Goal: Ask a question: Seek information or help from site administrators or community

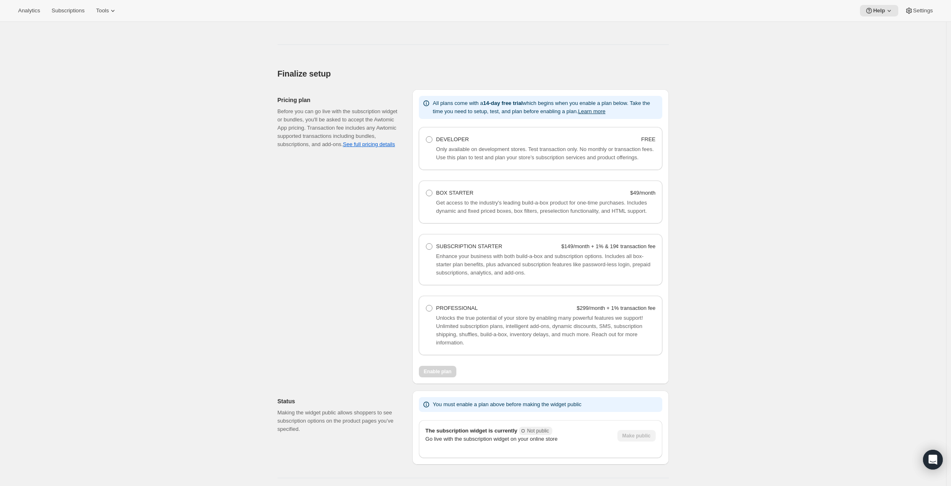
scroll to position [407, 0]
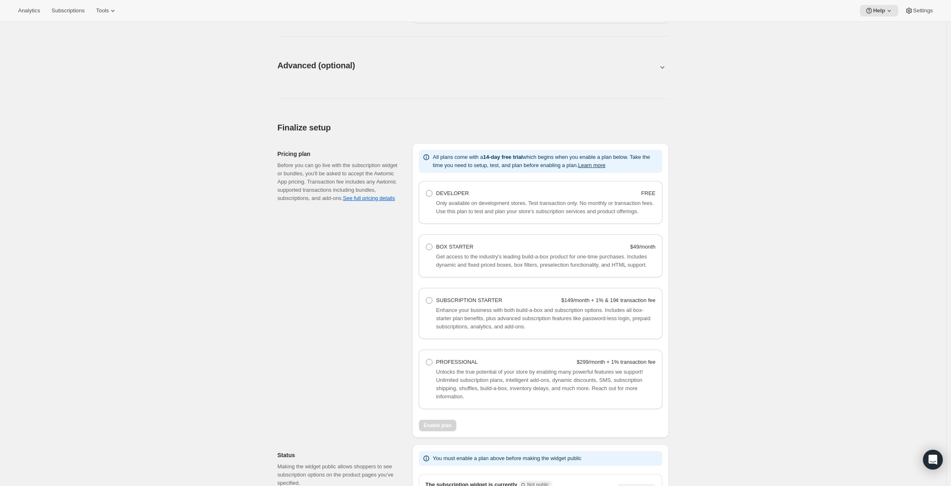
click at [619, 81] on div at bounding box center [472, 83] width 391 height 4
click at [620, 69] on button at bounding box center [472, 67] width 391 height 9
type input "<div style="text-align: center"> <hr> <br/><h3>Having issues managing your subs…"
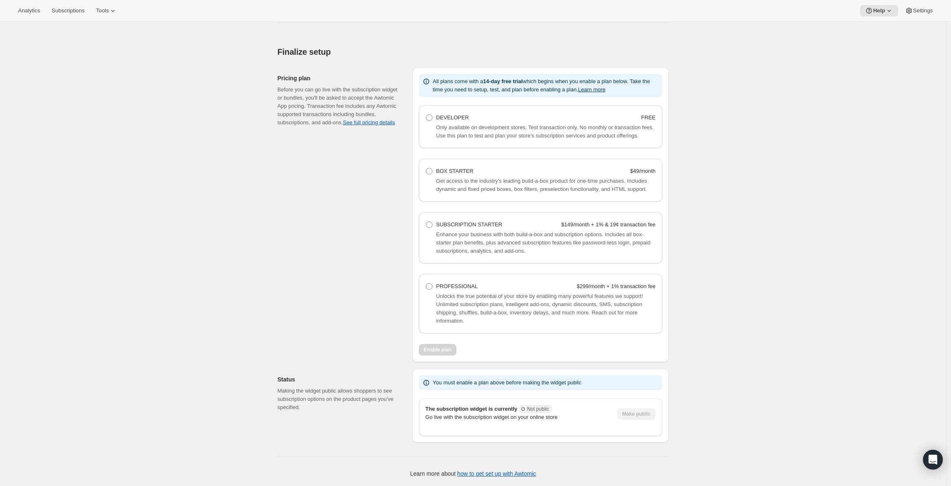
scroll to position [898, 0]
click at [450, 284] on span "PROFESSIONAL" at bounding box center [457, 286] width 42 height 6
click at [426, 284] on Professional "PROFESSIONAL $299/month + 1% transaction fee" at bounding box center [426, 283] width 0 height 0
radio Professional "true"
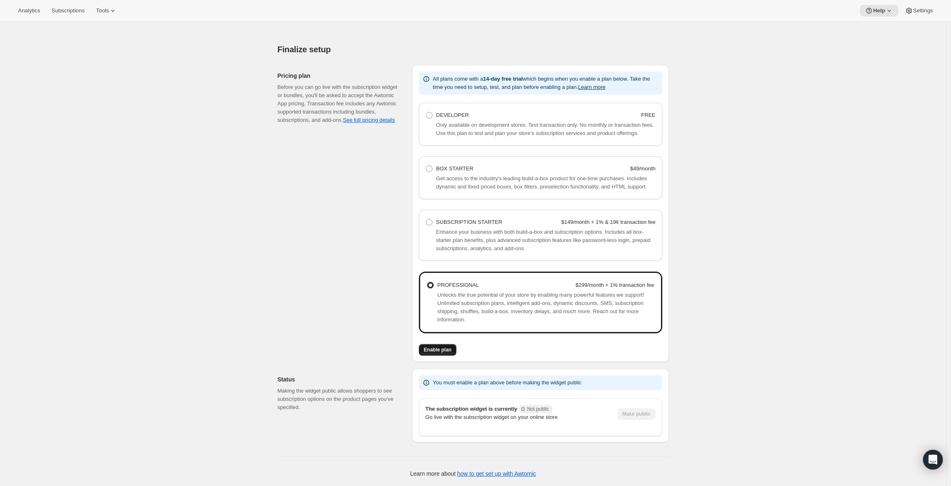
scroll to position [901, 0]
click at [443, 352] on span "Enable plan" at bounding box center [438, 350] width 28 height 7
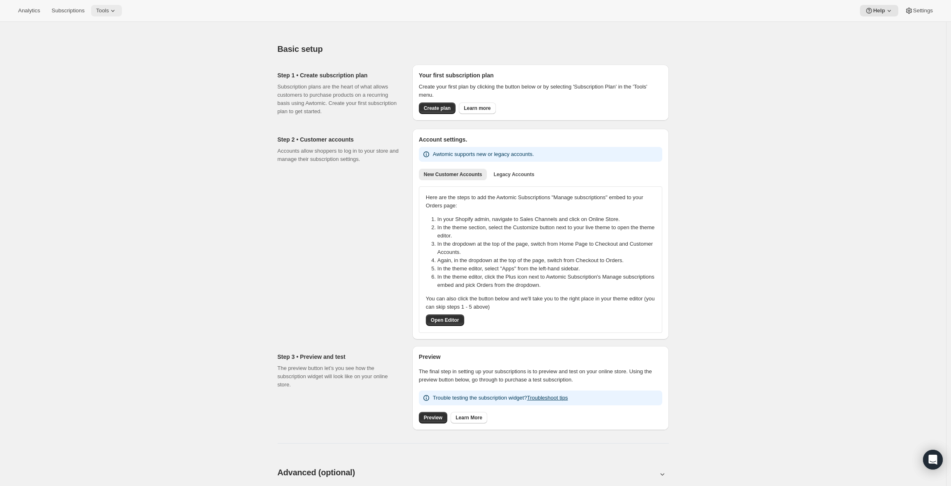
click at [116, 8] on icon at bounding box center [113, 11] width 8 height 8
click at [115, 68] on span "Moments" at bounding box center [114, 70] width 73 height 8
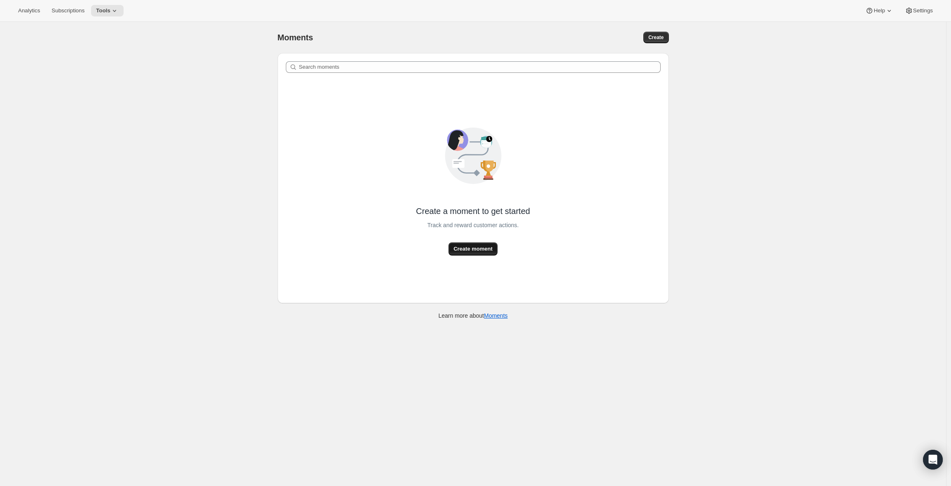
click at [471, 249] on span "Create moment" at bounding box center [472, 249] width 39 height 8
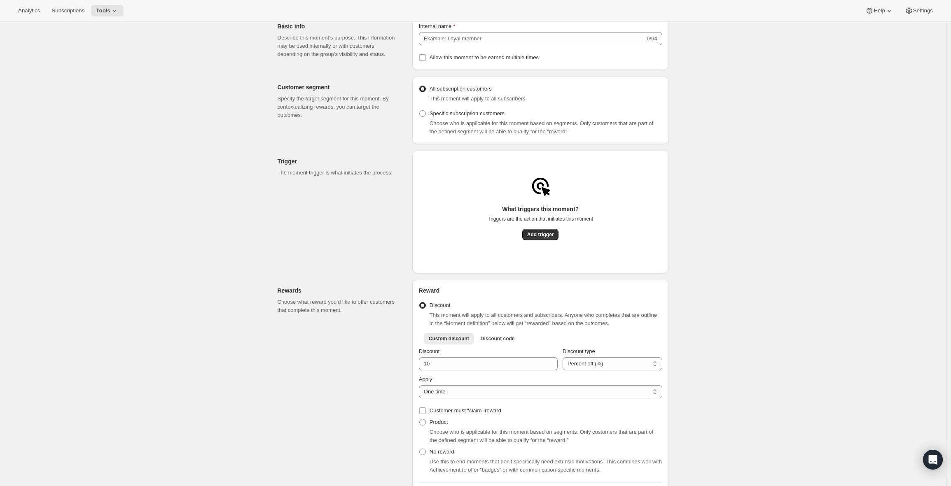
scroll to position [38, 0]
click at [538, 238] on span "Add trigger" at bounding box center [540, 234] width 27 height 7
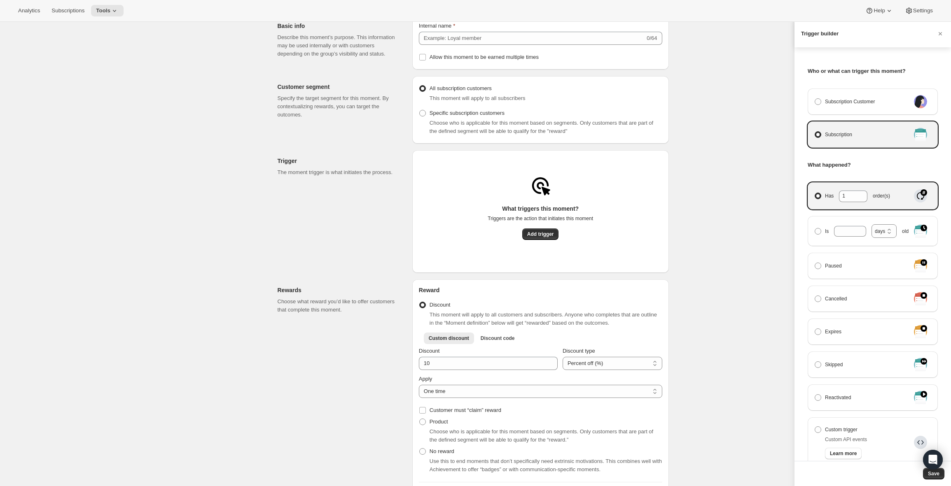
click at [785, 90] on div at bounding box center [475, 243] width 951 height 486
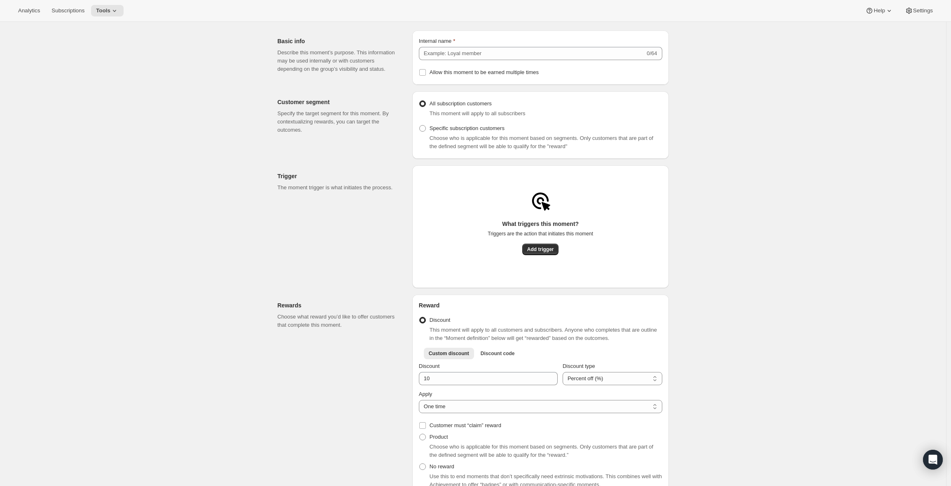
scroll to position [0, 0]
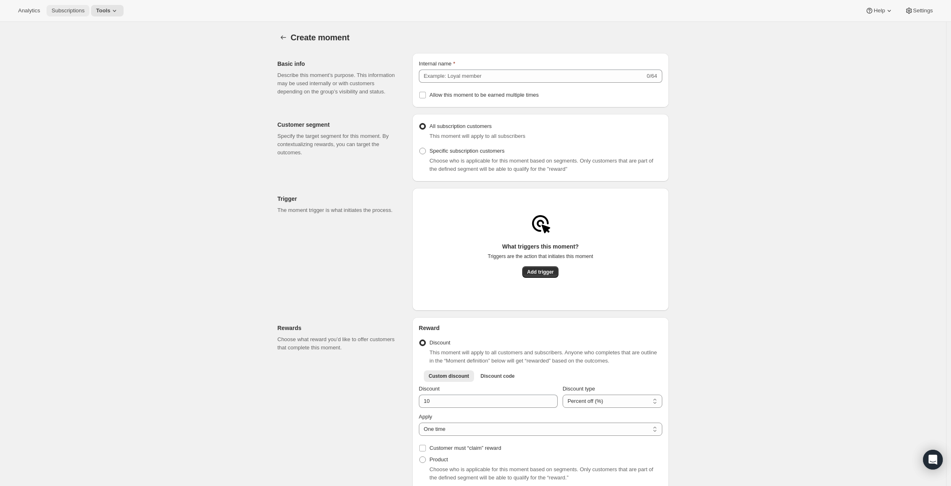
click at [71, 11] on span "Subscriptions" at bounding box center [67, 10] width 33 height 7
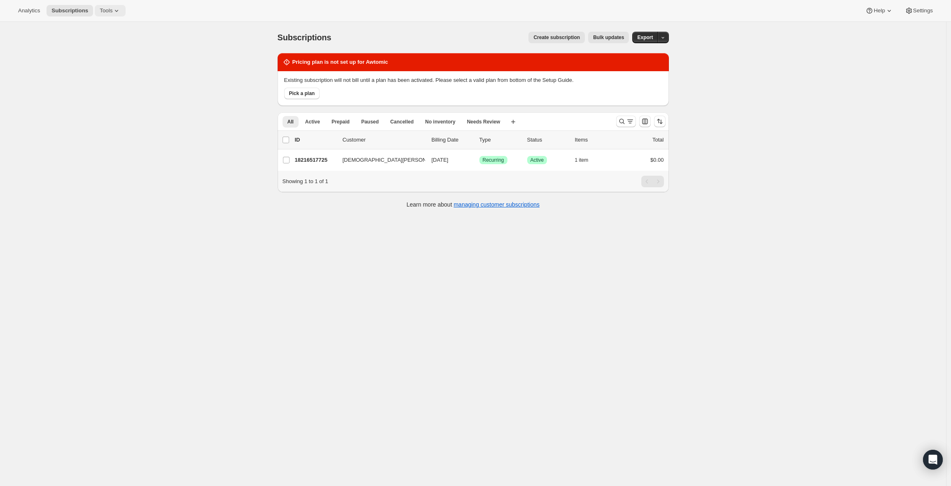
click at [108, 7] on span "Tools" at bounding box center [106, 10] width 13 height 7
click at [913, 9] on span "Settings" at bounding box center [923, 10] width 20 height 7
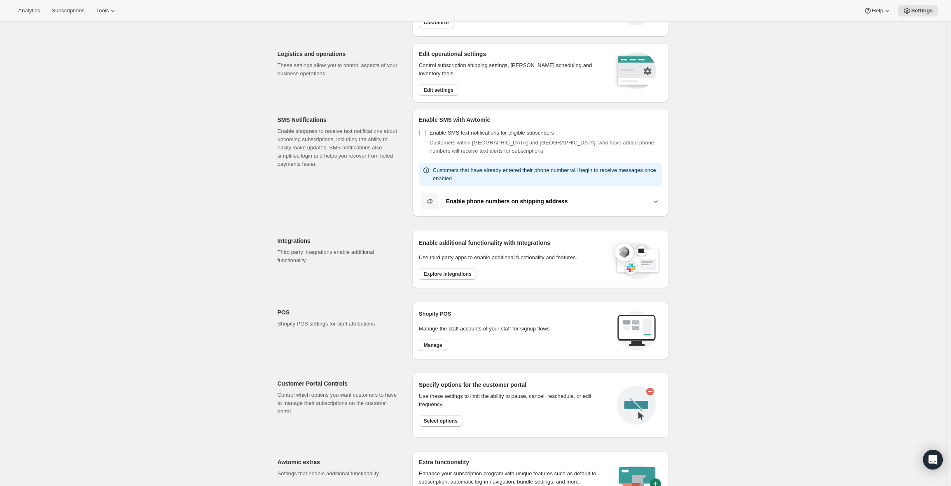
scroll to position [74, 0]
drag, startPoint x: 427, startPoint y: 117, endPoint x: 463, endPoint y: 118, distance: 35.4
click at [482, 118] on h2 "Enable SMS with Awtomic" at bounding box center [540, 119] width 243 height 8
click at [459, 118] on h2 "Enable SMS with Awtomic" at bounding box center [540, 119] width 243 height 8
drag, startPoint x: 455, startPoint y: 132, endPoint x: 517, endPoint y: 132, distance: 61.7
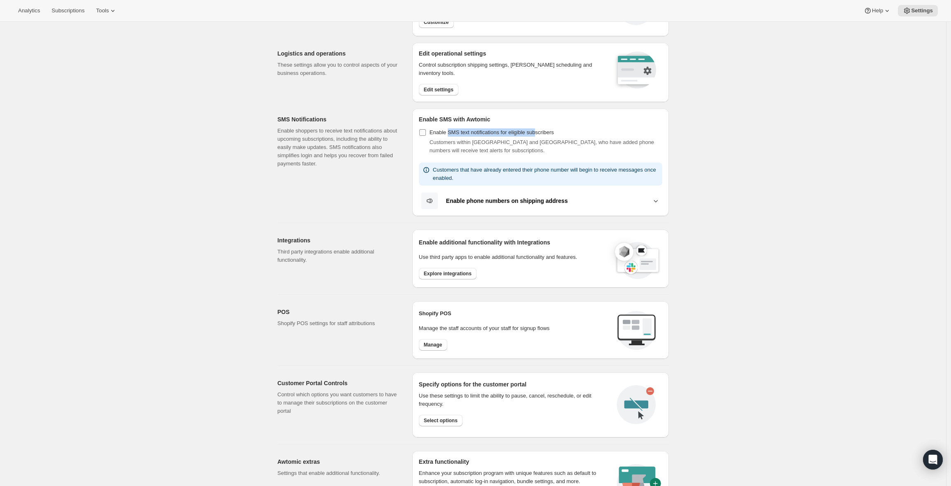
click at [544, 132] on span "Enable SMS text notifications for eligible subscribers" at bounding box center [491, 132] width 124 height 6
click at [516, 132] on span "Enable SMS text notifications for eligible subscribers" at bounding box center [491, 132] width 124 height 6
click at [426, 132] on input "Enable SMS text notifications for eligible subscribers" at bounding box center [422, 132] width 7 height 7
checkbox input "true"
select select "22:00"
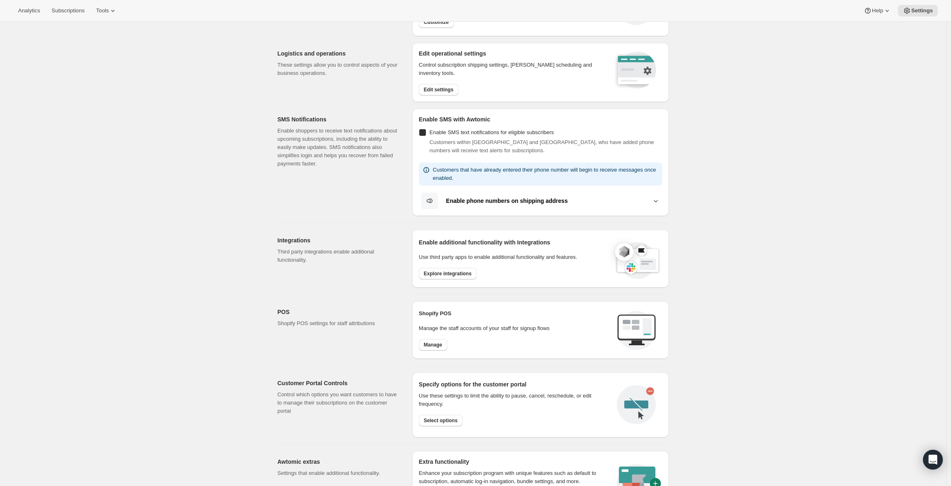
select select "09:00"
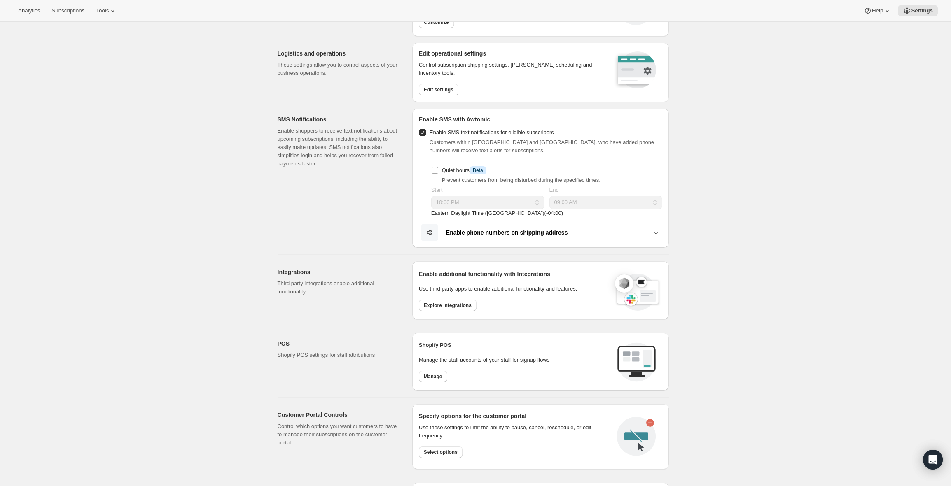
click at [471, 131] on span "Enable SMS text notifications for eligible subscribers" at bounding box center [491, 132] width 124 height 6
click at [426, 131] on input "Enable SMS text notifications for eligible subscribers" at bounding box center [422, 132] width 7 height 7
checkbox input "false"
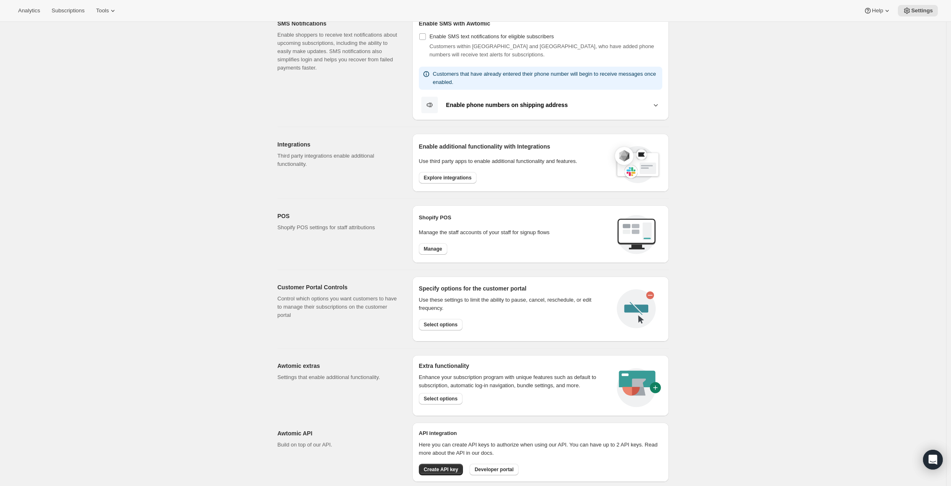
scroll to position [170, 0]
click at [461, 177] on span "Explore integrations" at bounding box center [448, 177] width 48 height 7
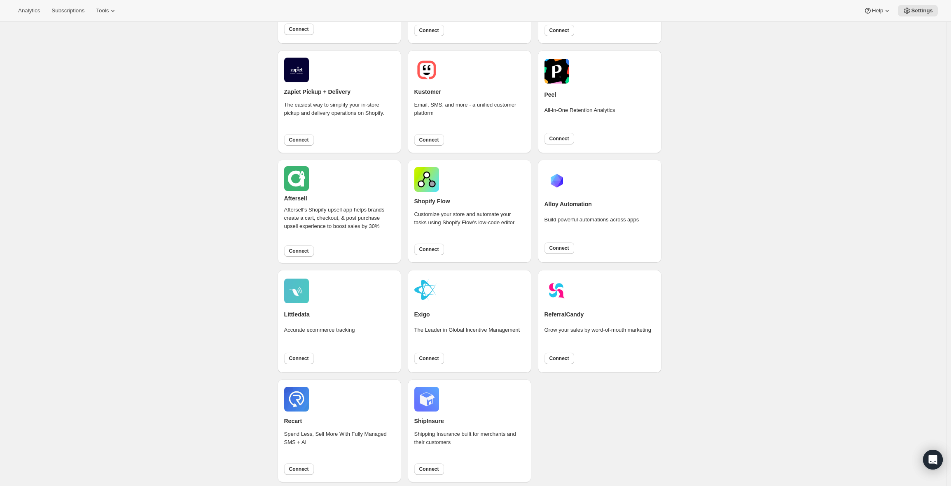
scroll to position [352, 0]
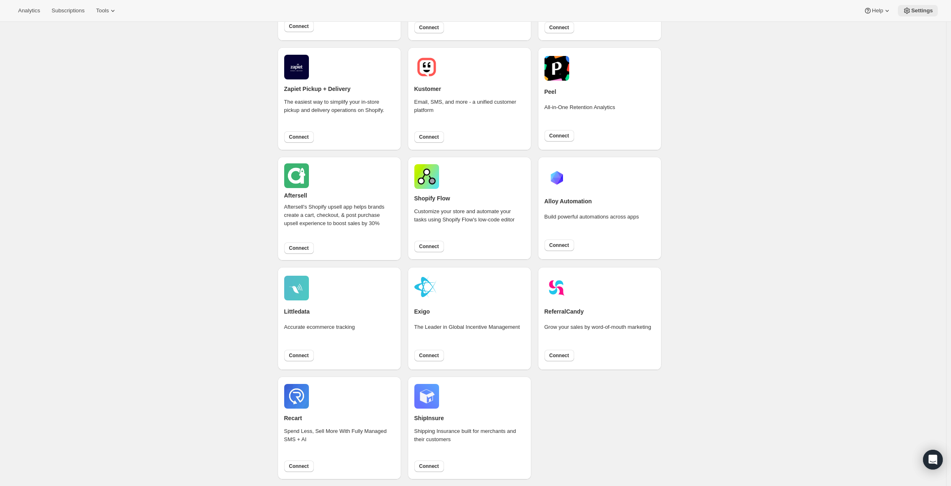
click at [933, 7] on button "Settings" at bounding box center [917, 11] width 40 height 12
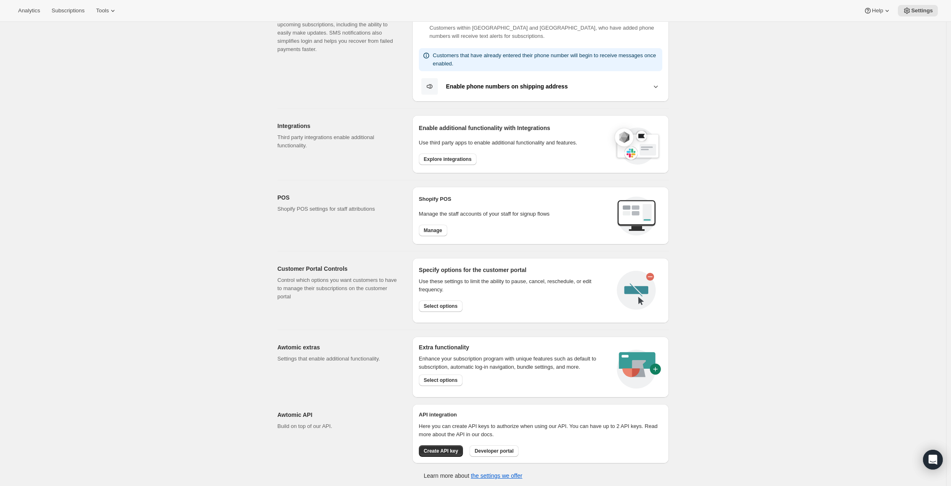
scroll to position [189, 0]
drag, startPoint x: 429, startPoint y: 366, endPoint x: 524, endPoint y: 364, distance: 95.1
click at [524, 364] on p "Enhance your subscription program with unique features such as default to subsc…" at bounding box center [513, 362] width 188 height 16
click at [523, 364] on p "Enhance your subscription program with unique features such as default to subsc…" at bounding box center [513, 362] width 188 height 16
click at [447, 378] on span "Select options" at bounding box center [441, 379] width 34 height 7
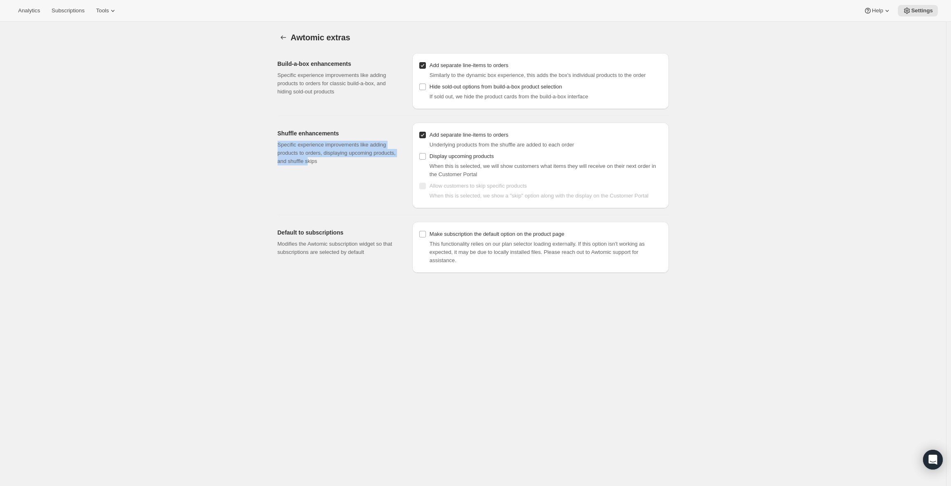
drag, startPoint x: 280, startPoint y: 144, endPoint x: 338, endPoint y: 161, distance: 61.1
click at [338, 161] on p "Specific experience improvements like adding products to orders, displaying upc…" at bounding box center [337, 153] width 121 height 25
click at [334, 161] on p "Specific experience improvements like adding products to orders, displaying upc…" at bounding box center [337, 153] width 121 height 25
drag, startPoint x: 286, startPoint y: 241, endPoint x: 312, endPoint y: 242, distance: 25.6
click at [339, 237] on h2 "Default to subscriptions" at bounding box center [337, 232] width 121 height 8
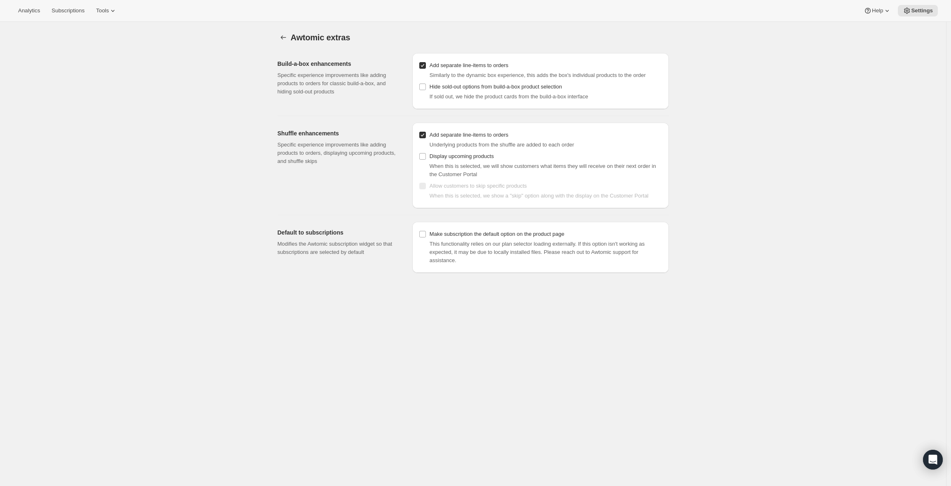
click at [311, 237] on h2 "Default to subscriptions" at bounding box center [337, 232] width 121 height 8
drag, startPoint x: 294, startPoint y: 255, endPoint x: 356, endPoint y: 254, distance: 61.8
click at [361, 254] on p "Modifies the Awtomic subscription widget so that subscriptions are selected by …" at bounding box center [337, 248] width 121 height 16
click at [356, 254] on p "Modifies the Awtomic subscription widget so that subscriptions are selected by …" at bounding box center [337, 248] width 121 height 16
drag, startPoint x: 289, startPoint y: 260, endPoint x: 353, endPoint y: 259, distance: 64.6
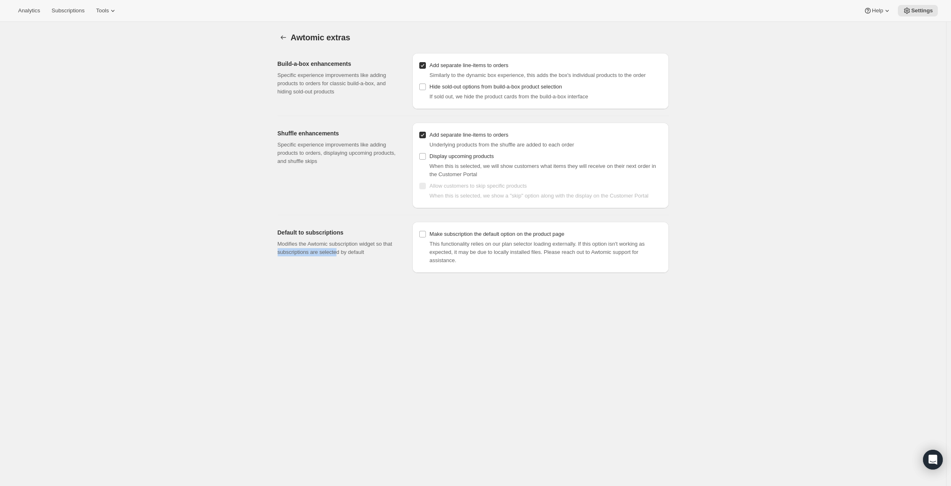
click at [353, 256] on p "Modifies the Awtomic subscription widget so that subscriptions are selected by …" at bounding box center [337, 248] width 121 height 16
click at [340, 256] on p "Modifies the Awtomic subscription widget so that subscriptions are selected by …" at bounding box center [337, 248] width 121 height 16
click at [442, 237] on span "Make subscription the default option on the product page" at bounding box center [496, 234] width 135 height 6
click at [426, 238] on input "Make subscription the default option on the product page" at bounding box center [422, 234] width 7 height 7
checkbox input "true"
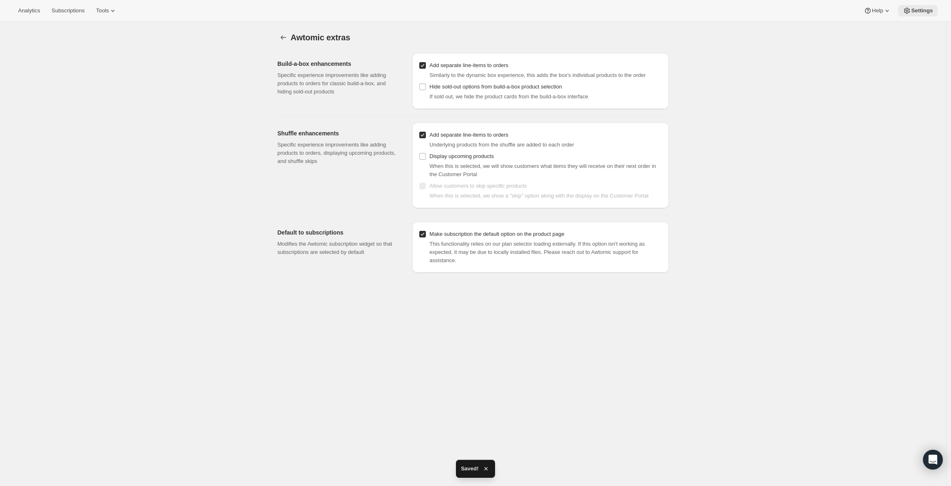
click at [917, 13] on span "Settings" at bounding box center [922, 10] width 22 height 7
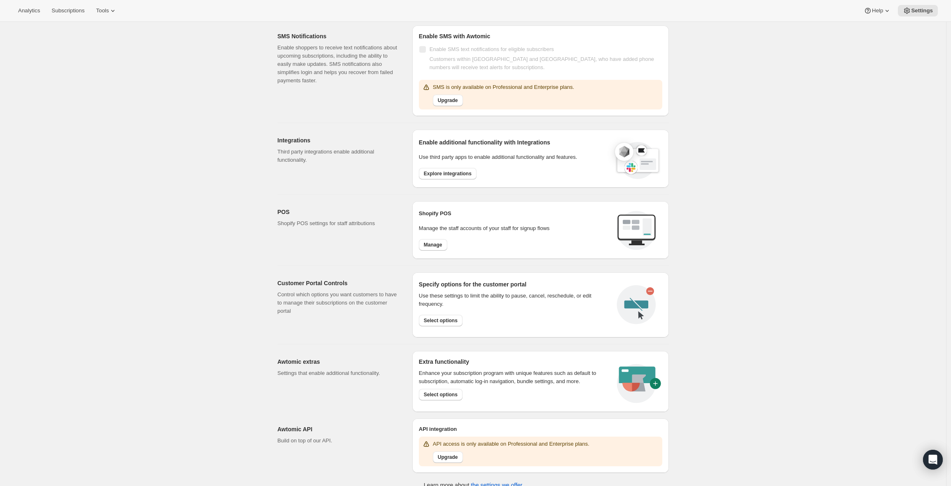
scroll to position [167, 0]
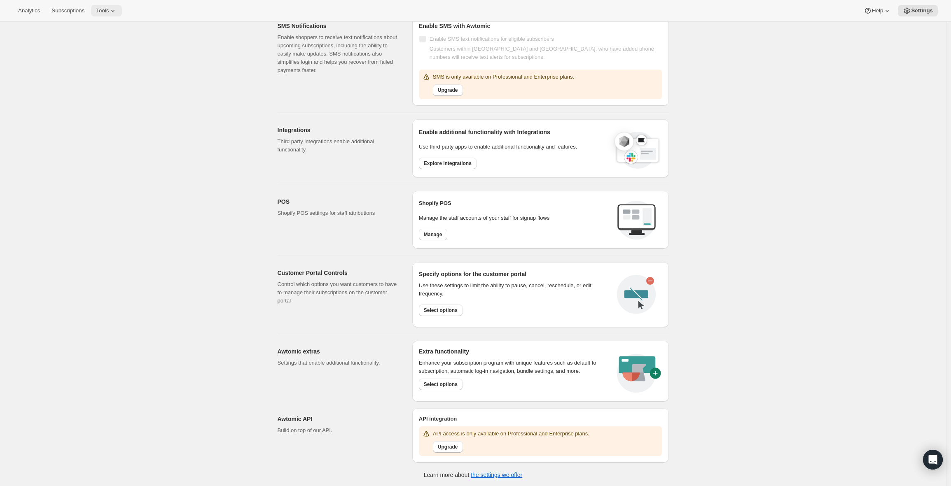
click at [109, 12] on span "Tools" at bounding box center [102, 10] width 13 height 7
click at [99, 109] on div "Memberships Info Beta" at bounding box center [114, 112] width 73 height 8
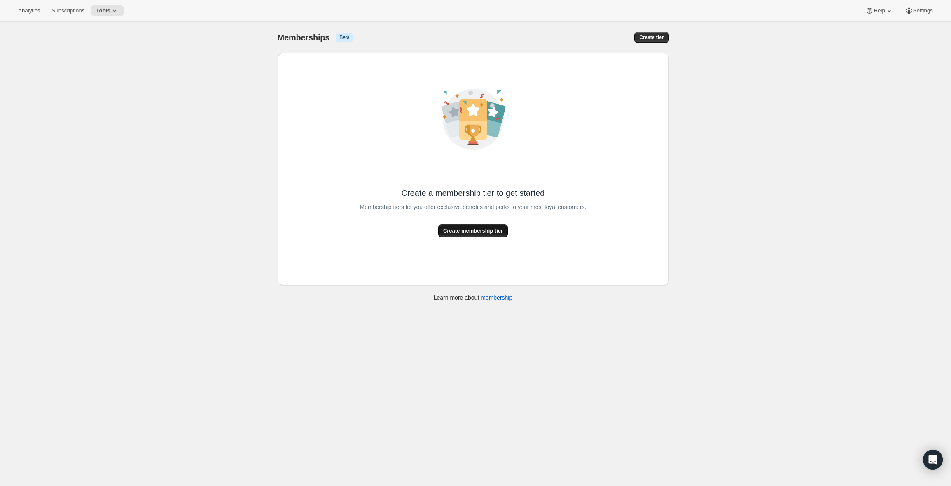
click at [468, 234] on span "Create membership tier" at bounding box center [473, 231] width 60 height 8
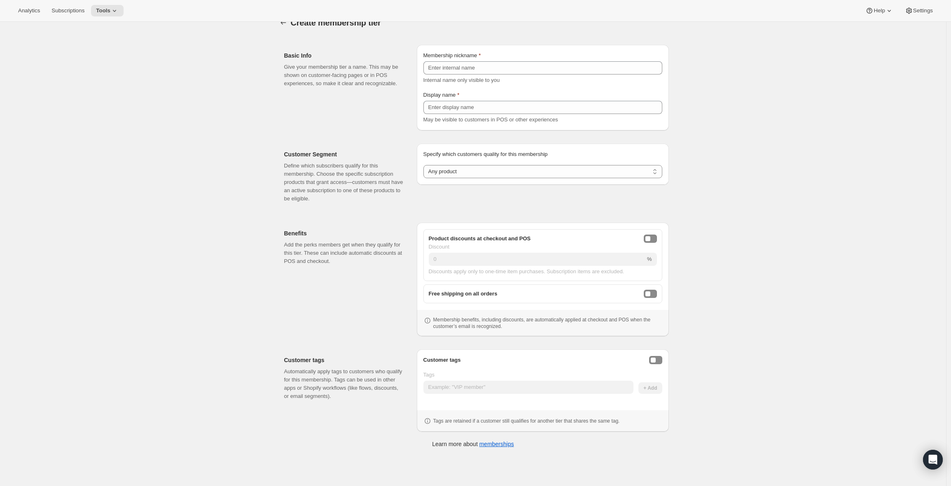
scroll to position [22, 0]
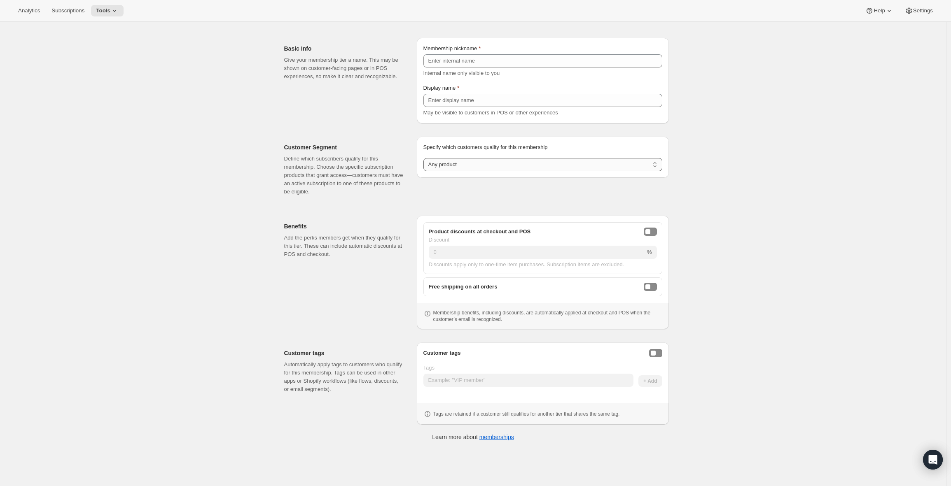
click at [467, 165] on select "Any product Subscribe to specific product(s) Subscribe to specific variant(s)" at bounding box center [542, 164] width 239 height 13
select select "variants"
click at [425, 171] on select "Any product Subscribe to specific product(s) Subscribe to specific variant(s)" at bounding box center [542, 164] width 239 height 13
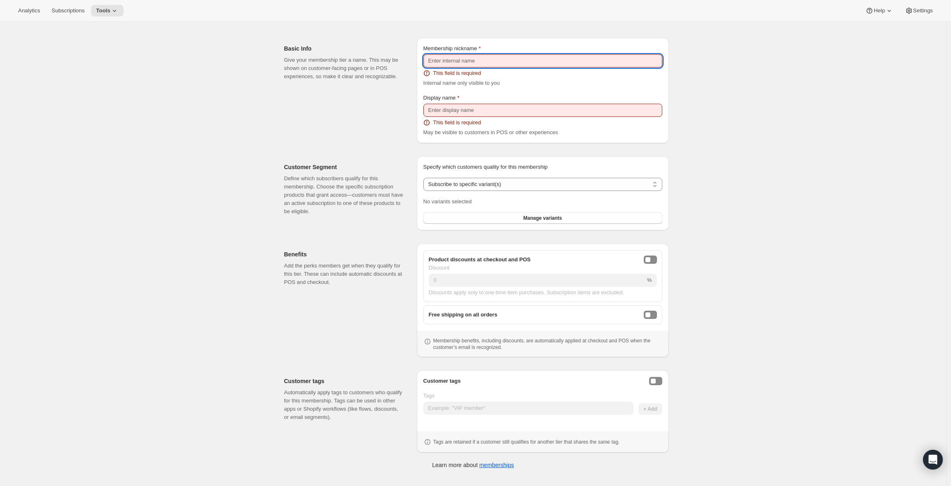
click at [469, 63] on input "Membership nickname" at bounding box center [542, 60] width 239 height 13
drag, startPoint x: 287, startPoint y: 393, endPoint x: 356, endPoint y: 399, distance: 69.5
click at [356, 399] on p "Automatically apply tags to customers who qualify for this membership. Tags can…" at bounding box center [343, 405] width 119 height 33
click at [932, 458] on icon "Open Intercom Messenger" at bounding box center [931, 459] width 9 height 11
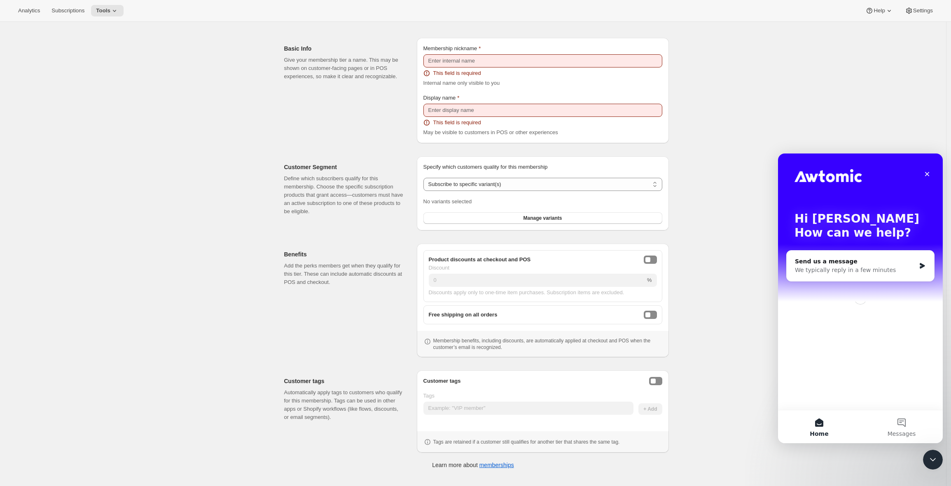
scroll to position [0, 0]
click at [858, 271] on div "We typically reply in a few minutes" at bounding box center [855, 270] width 121 height 9
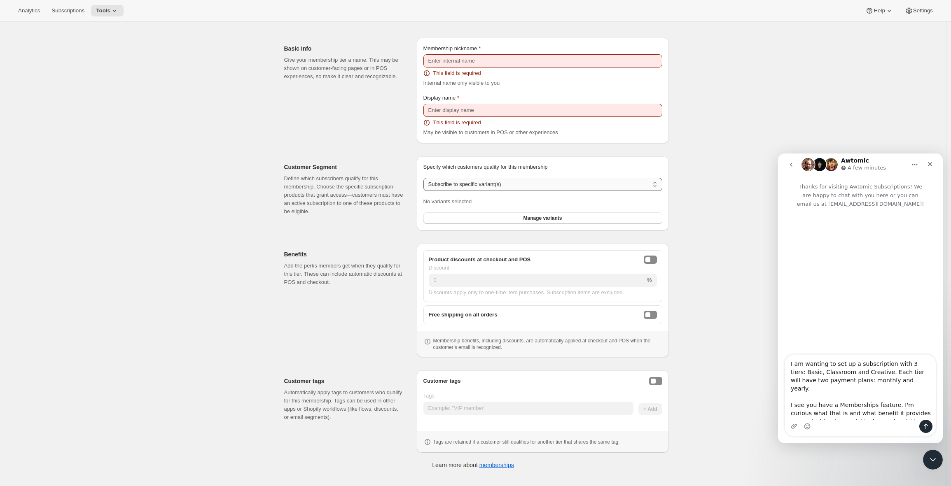
type textarea "I am wanting to set up a subscription with 3 tiers: Basic, Classroom and Creati…"
click at [491, 183] on select "Any product Subscribe to specific product(s) Subscribe to specific variant(s)" at bounding box center [542, 184] width 239 height 13
click at [465, 184] on select "Any product Subscribe to specific product(s) Subscribe to specific variant(s)" at bounding box center [542, 184] width 239 height 13
click at [425, 178] on select "Any product Subscribe to specific product(s) Subscribe to specific variant(s)" at bounding box center [542, 184] width 239 height 13
click at [508, 216] on button "Manage variants" at bounding box center [542, 218] width 239 height 12
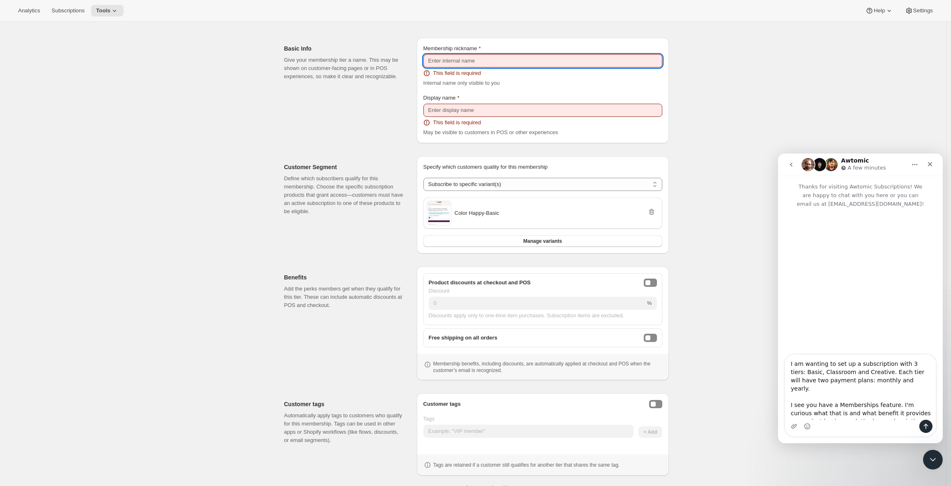
click at [474, 63] on input "Membership nickname" at bounding box center [542, 60] width 239 height 13
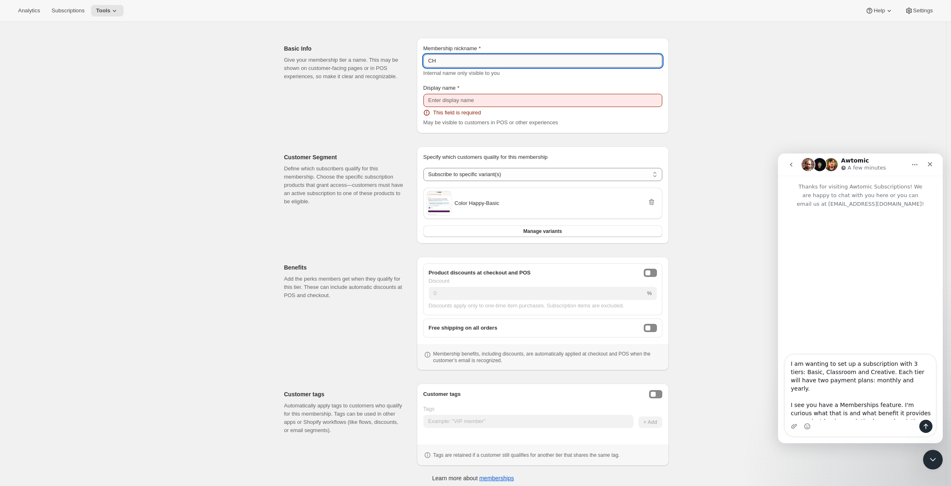
type input "C"
type input "CH Basic Tier"
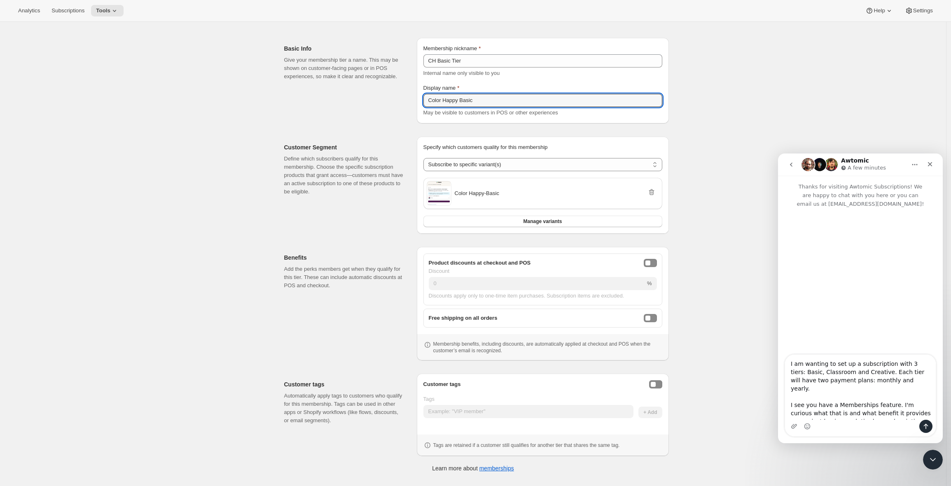
type input "Color Happy Basic"
drag, startPoint x: 446, startPoint y: 263, endPoint x: 492, endPoint y: 263, distance: 45.7
click at [492, 263] on span "Product discounts at checkout and POS" at bounding box center [480, 263] width 102 height 8
click at [473, 263] on span "Product discounts at checkout and POS" at bounding box center [480, 263] width 102 height 8
click at [650, 385] on div "Customer tags" at bounding box center [542, 384] width 239 height 8
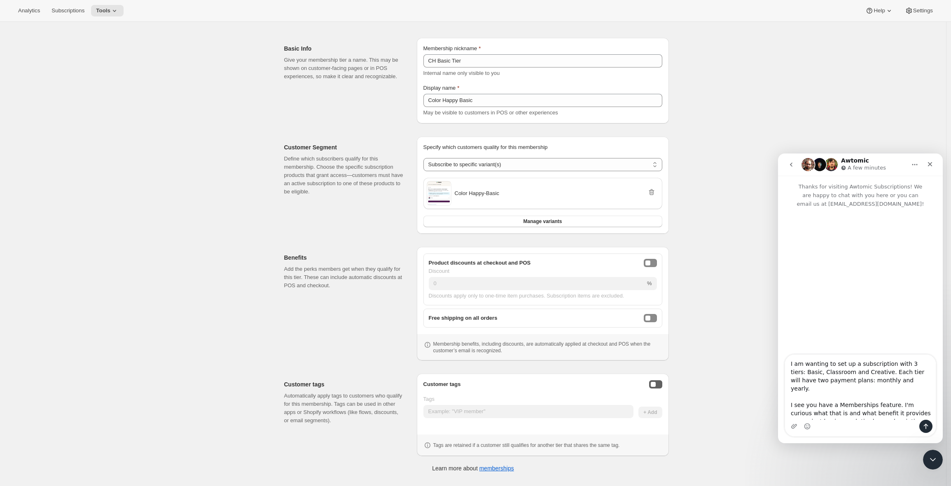
click at [654, 386] on div "Enable customer tags" at bounding box center [652, 384] width 5 height 5
click at [536, 408] on input "Tags" at bounding box center [528, 411] width 210 height 13
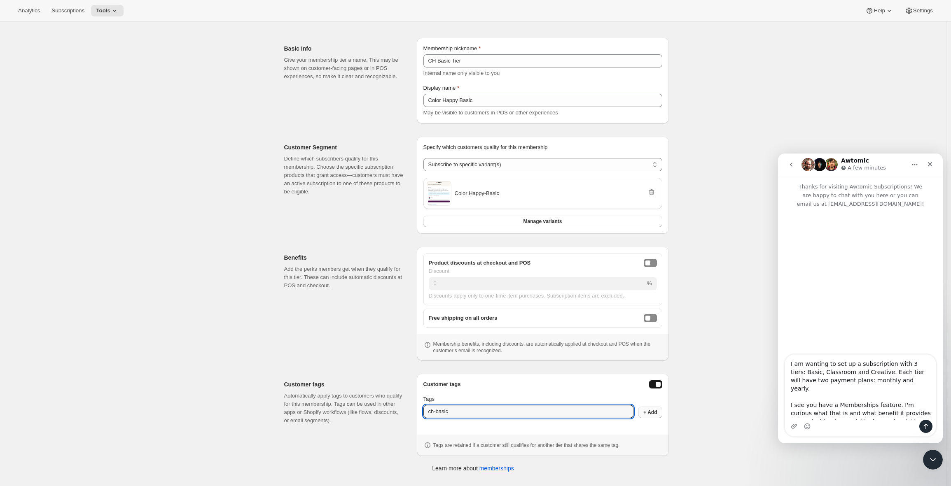
type input "ch-basic"
click at [655, 412] on span "+ Add" at bounding box center [650, 412] width 14 height 7
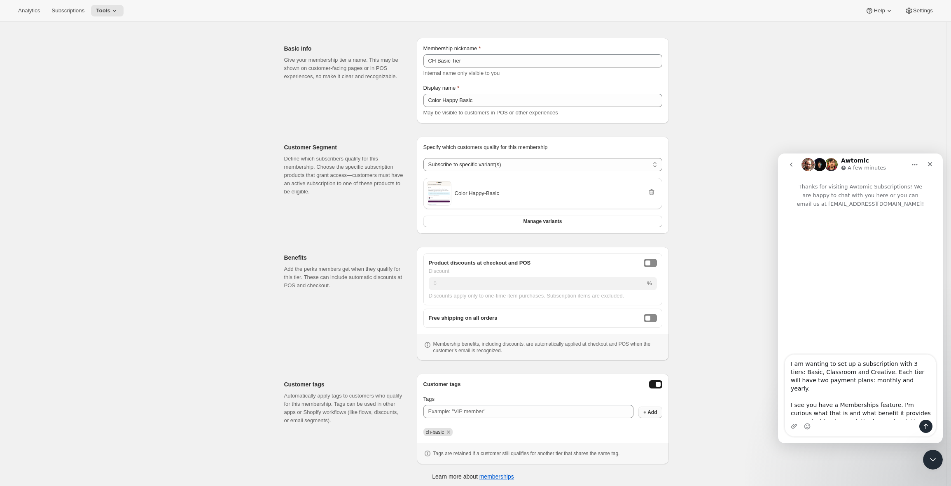
scroll to position [25, 0]
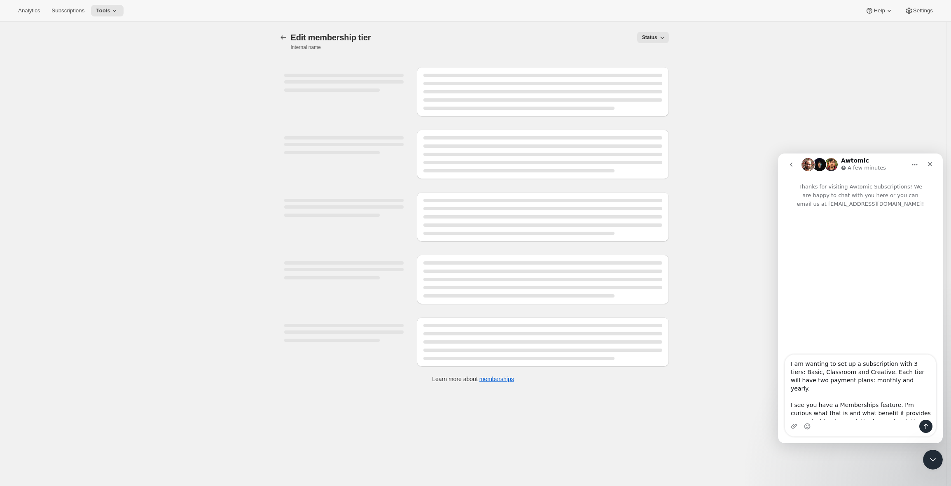
select select "variants"
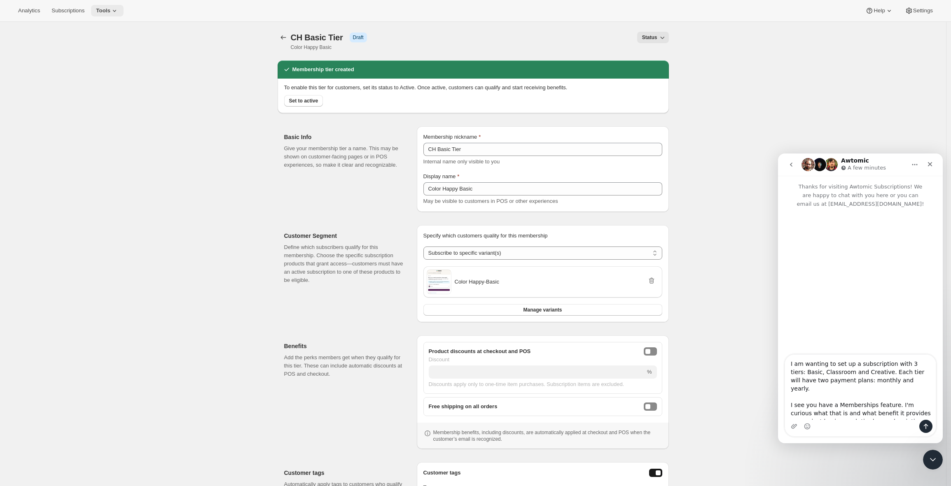
click at [114, 11] on button "Tools" at bounding box center [107, 11] width 33 height 12
click at [113, 23] on button "Subscription Plans" at bounding box center [109, 27] width 89 height 13
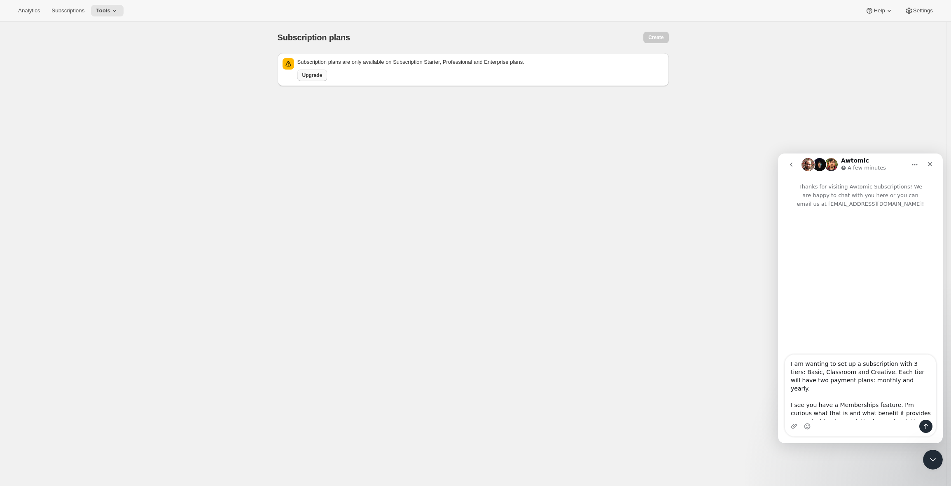
click at [322, 75] on span "Upgrade" at bounding box center [312, 75] width 20 height 7
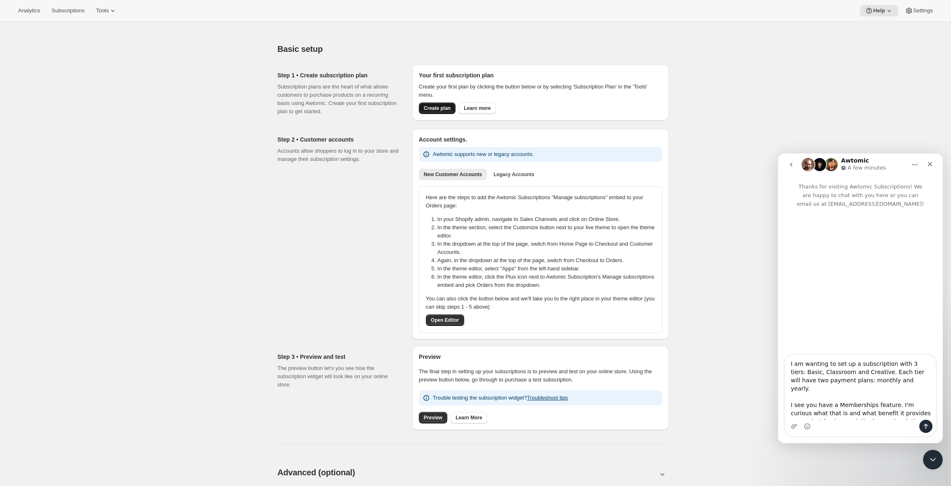
click at [440, 110] on span "Create plan" at bounding box center [437, 108] width 27 height 7
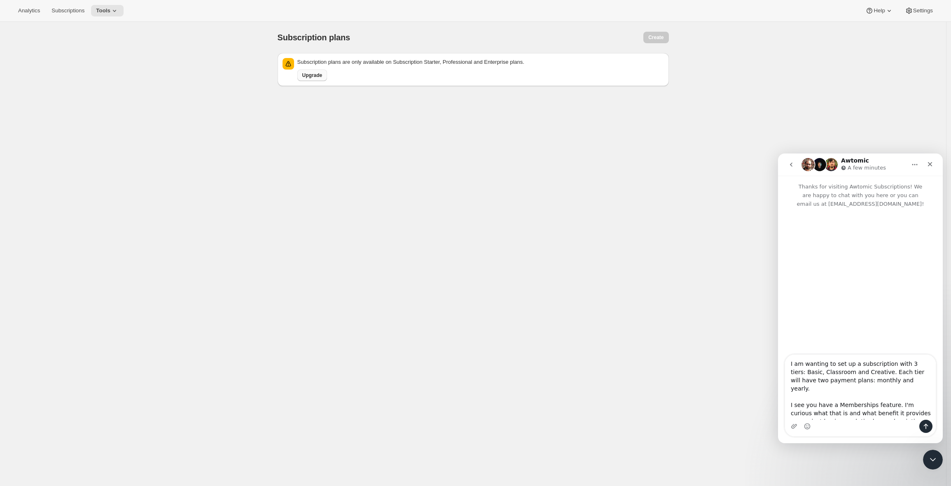
click at [321, 75] on span "Upgrade" at bounding box center [312, 75] width 20 height 7
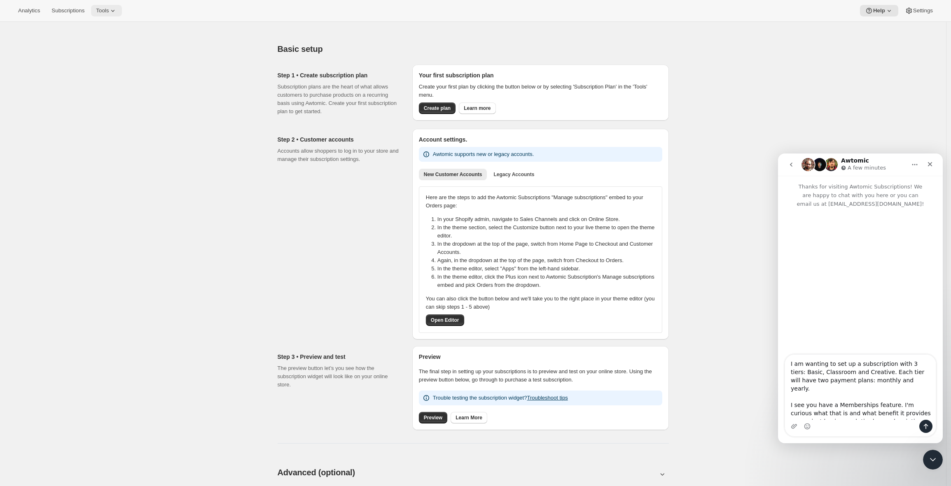
click at [117, 11] on icon at bounding box center [113, 11] width 8 height 8
click at [934, 12] on button "Settings" at bounding box center [918, 11] width 38 height 12
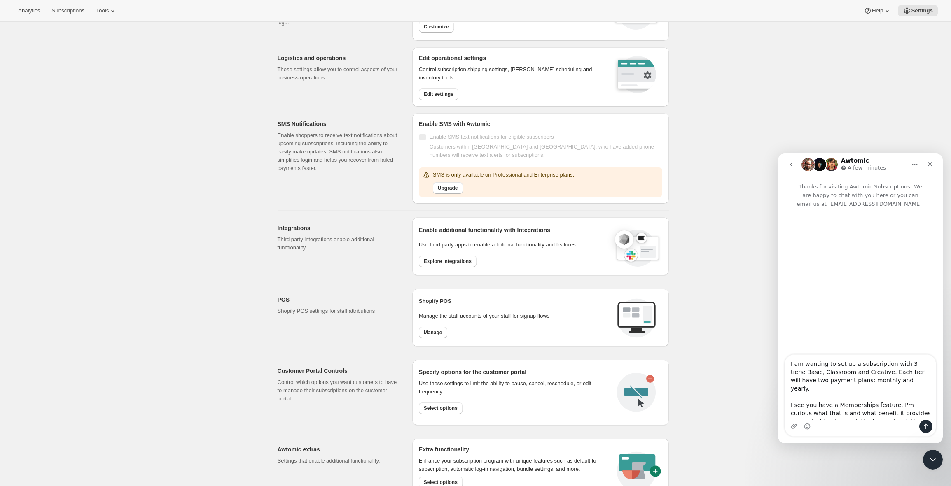
scroll to position [167, 0]
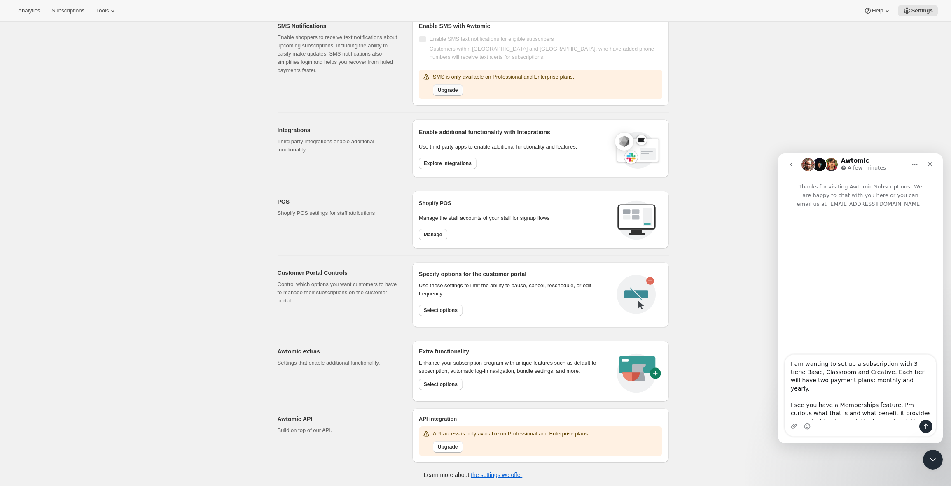
click at [451, 93] on button "Upgrade" at bounding box center [448, 90] width 30 height 12
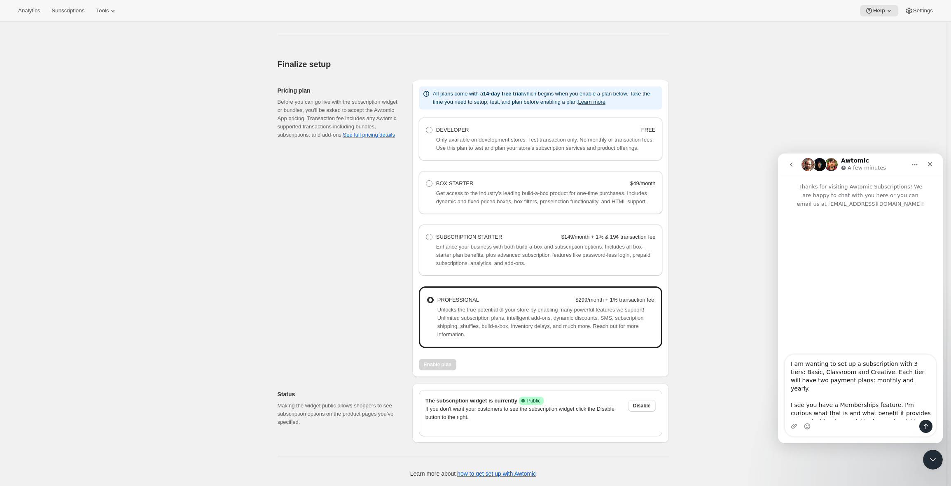
scroll to position [487, 0]
click at [486, 307] on span "Unlocks the true potential of your store by enabling many powerful features we …" at bounding box center [540, 322] width 207 height 31
drag, startPoint x: 446, startPoint y: 409, endPoint x: 599, endPoint y: 411, distance: 153.2
click at [599, 411] on p "If you don't want your customers to see the subscription widget click the Disab…" at bounding box center [523, 413] width 196 height 16
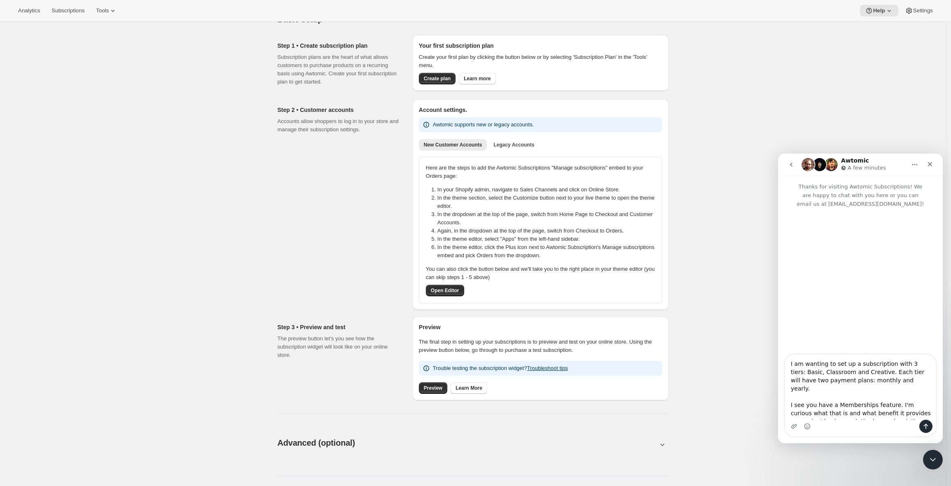
scroll to position [0, 0]
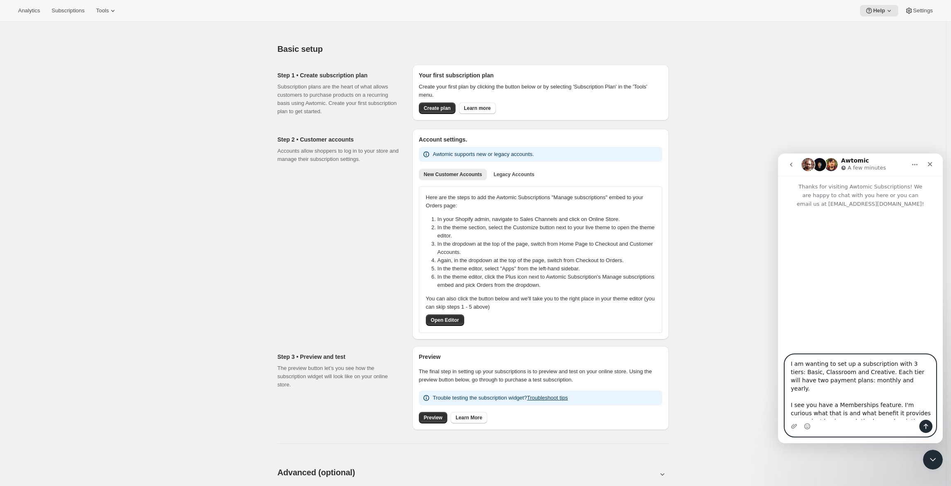
click at [903, 411] on textarea "I am wanting to set up a subscription with 3 tiers: Basic, Classroom and Creati…" at bounding box center [860, 387] width 151 height 65
click at [900, 417] on textarea "I am wanting to set up a subscription with 3 tiers: Basic, Classroom and Creati…" at bounding box center [860, 387] width 151 height 65
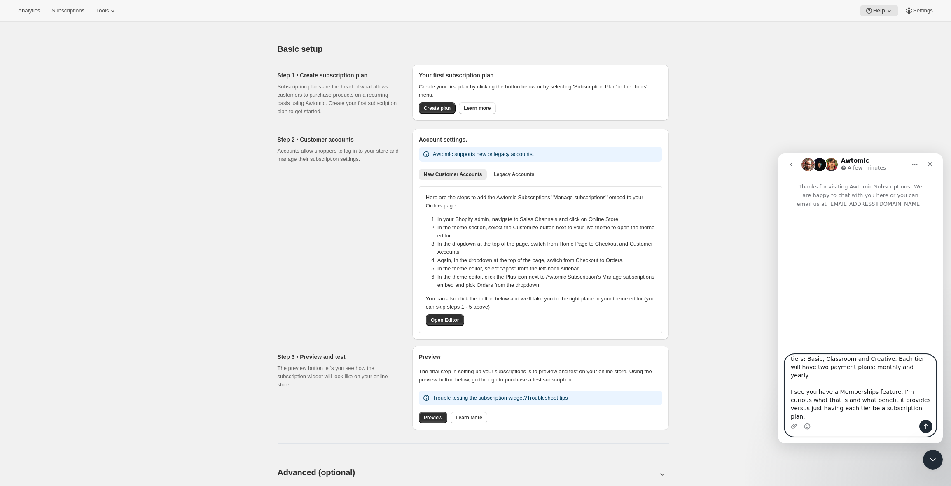
scroll to position [21, 0]
type textarea "I am wanting to set up a subscription with 3 tiers: Basic, Classroom and Creati…"
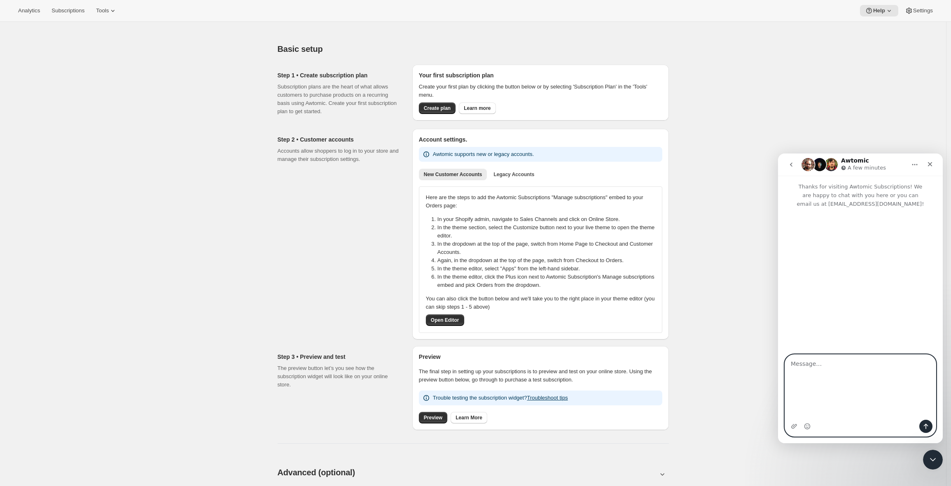
scroll to position [0, 0]
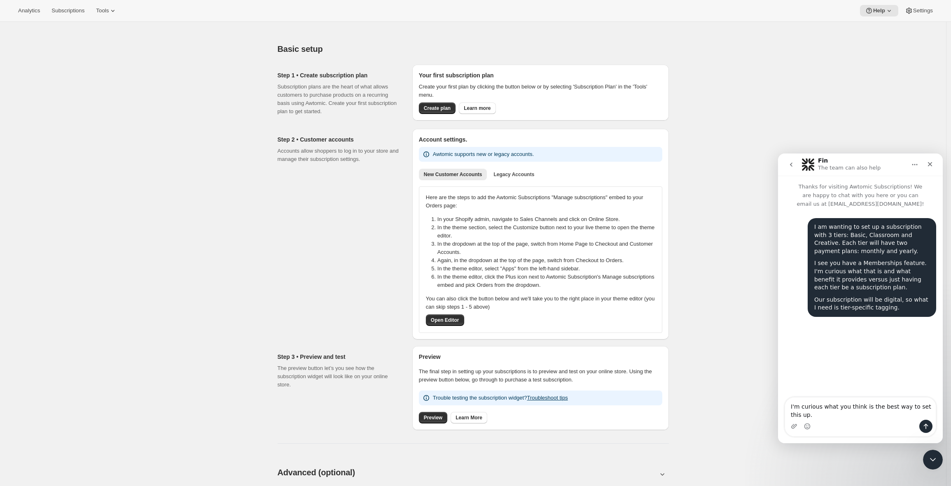
type textarea "I'm curious what you think is the best way to set this up."
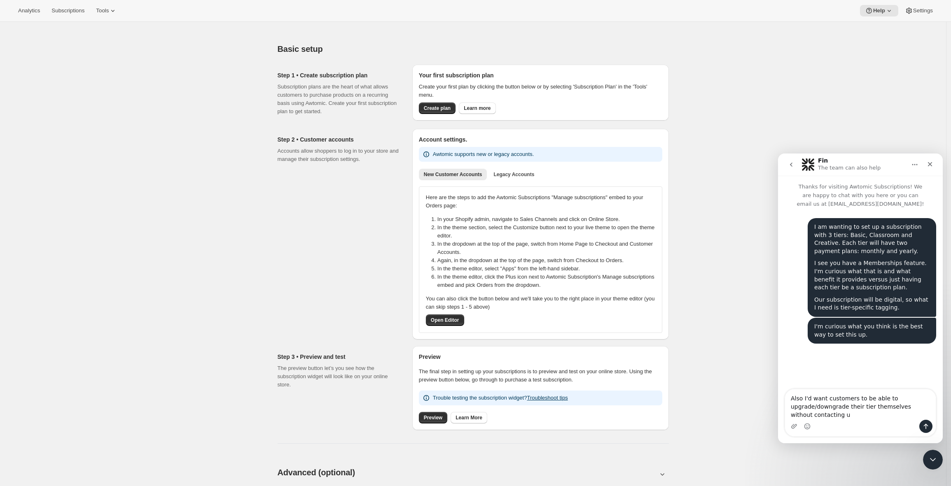
type textarea "Also I'd want customers to be able to upgrade/downgrade their tier themselves w…"
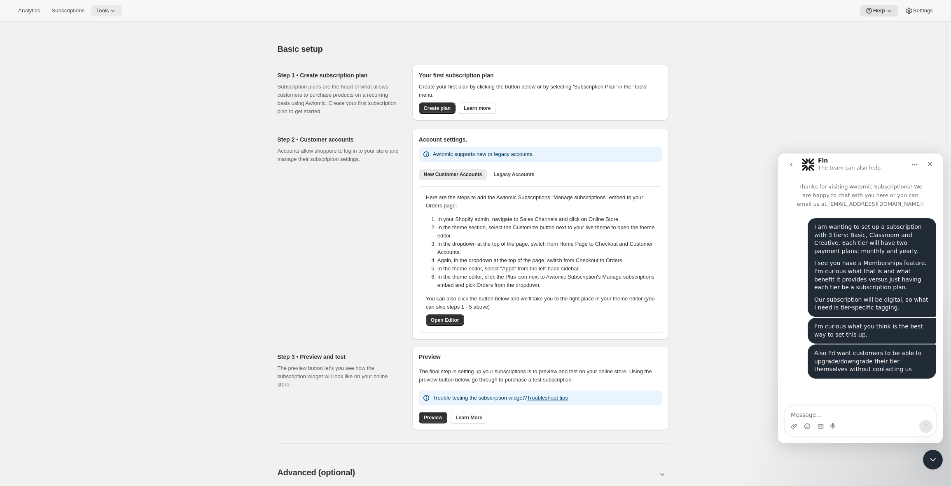
click at [112, 16] on button "Tools" at bounding box center [106, 11] width 31 height 12
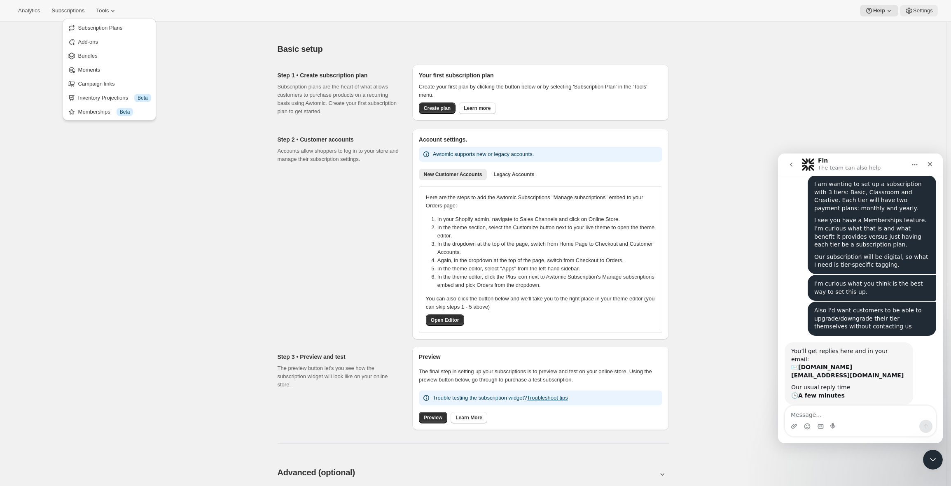
click at [934, 8] on button "Settings" at bounding box center [918, 11] width 38 height 12
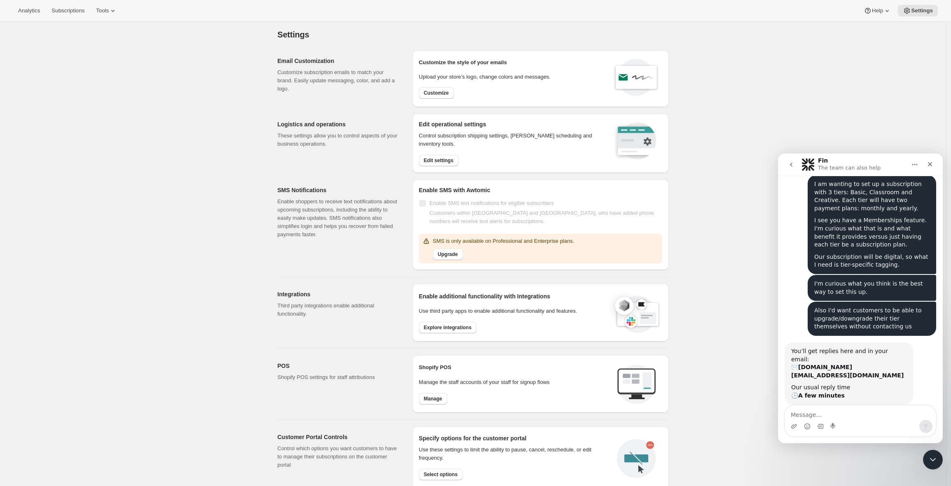
scroll to position [3, 0]
drag, startPoint x: 450, startPoint y: 135, endPoint x: 497, endPoint y: 135, distance: 47.8
click at [497, 135] on p "Control subscription shipping settings, [PERSON_NAME] scheduling and inventory …" at bounding box center [511, 139] width 184 height 16
click at [450, 158] on span "Edit settings" at bounding box center [439, 160] width 30 height 7
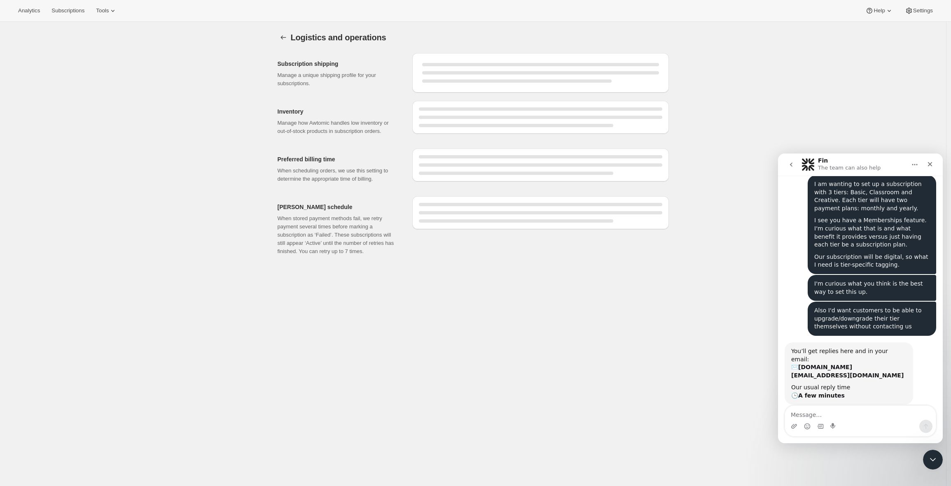
select select "03:00"
select select "DAY"
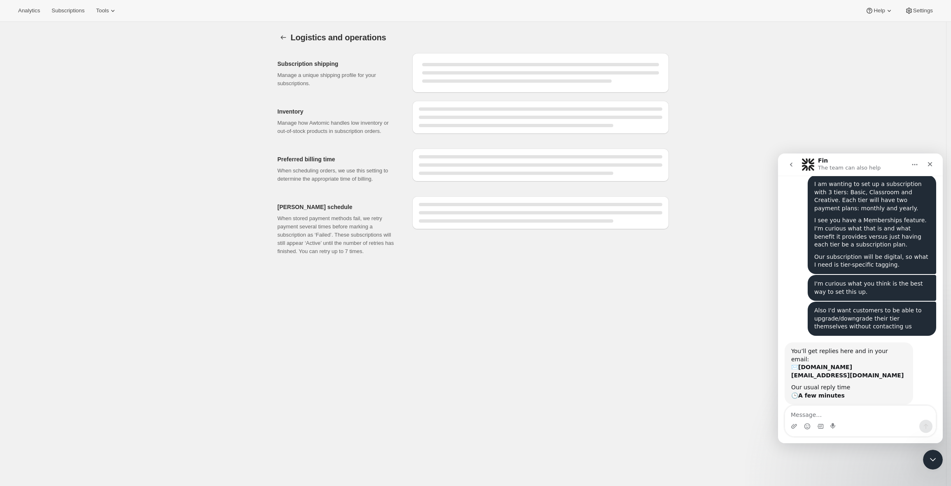
select select "DAY"
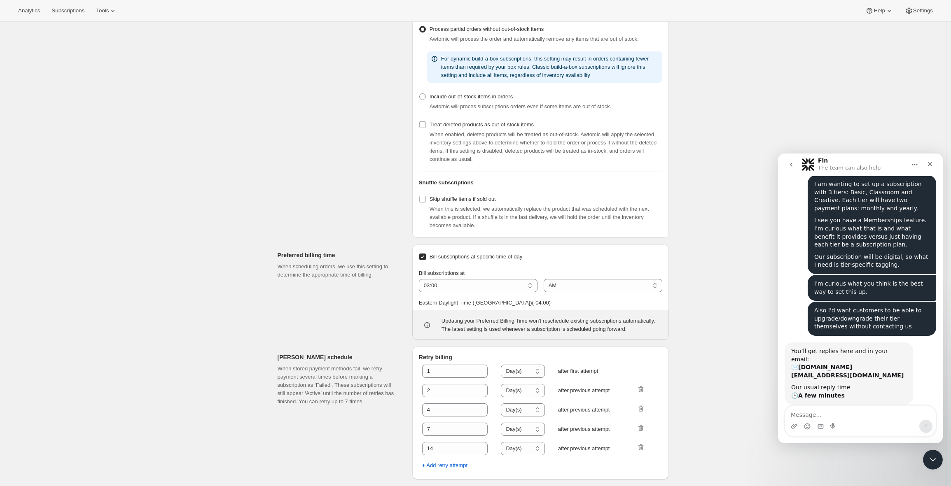
scroll to position [248, 0]
click at [459, 279] on select "01:00 02:00 03:00 04:00 05:00 06:00 07:00 08:00 09:00 10:00 11:00 12:00" at bounding box center [478, 285] width 119 height 13
click at [421, 279] on select "01:00 02:00 03:00 04:00 05:00 06:00 07:00 08:00 09:00 10:00 11:00 12:00" at bounding box center [478, 285] width 119 height 13
click at [491, 279] on select "01:00 02:00 03:00 04:00 05:00 06:00 07:00 08:00 09:00 10:00 11:00 12:00" at bounding box center [478, 285] width 119 height 13
click at [421, 279] on select "01:00 02:00 03:00 04:00 05:00 06:00 07:00 08:00 09:00 10:00 11:00 12:00" at bounding box center [478, 285] width 119 height 13
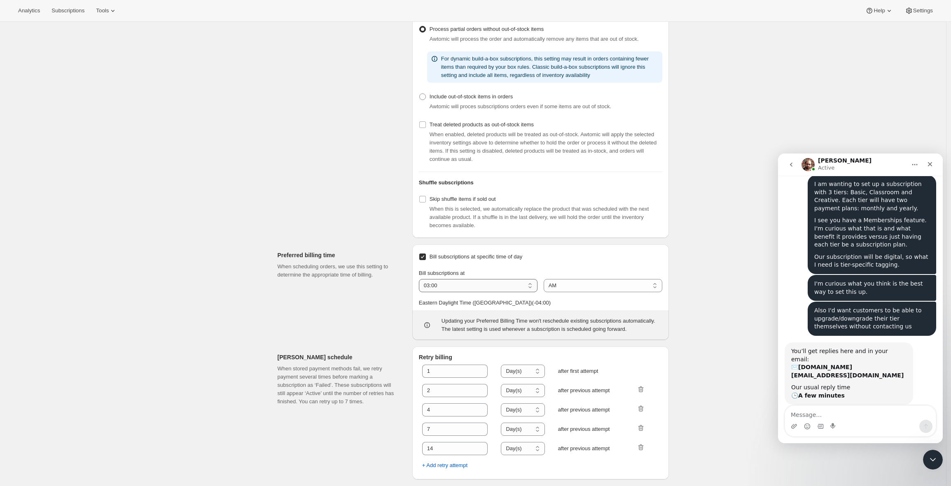
click at [475, 282] on select "01:00 02:00 03:00 04:00 05:00 06:00 07:00 08:00 09:00 10:00 11:00 12:00" at bounding box center [478, 285] width 119 height 13
select select "04:00"
click at [421, 279] on select "01:00 02:00 03:00 04:00 05:00 06:00 07:00 08:00 09:00 10:00 11:00 12:00" at bounding box center [478, 285] width 119 height 13
click at [541, 299] on p "Eastern Daylight Time (North America) ( -04 : 00 )" at bounding box center [540, 303] width 243 height 8
drag, startPoint x: 437, startPoint y: 296, endPoint x: 504, endPoint y: 298, distance: 67.1
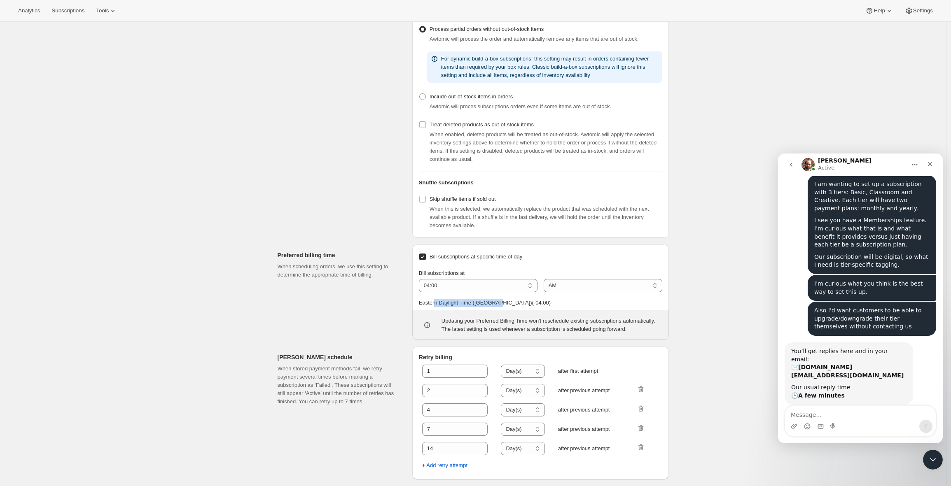
click at [504, 299] on p "Eastern Daylight Time (North America) ( -04 : 00 )" at bounding box center [540, 303] width 243 height 8
click at [473, 299] on p "Eastern Daylight Time (North America) ( -04 : 00 )" at bounding box center [540, 303] width 243 height 8
click at [478, 374] on div "1" at bounding box center [455, 371] width 66 height 13
click at [485, 370] on icon at bounding box center [481, 374] width 8 height 8
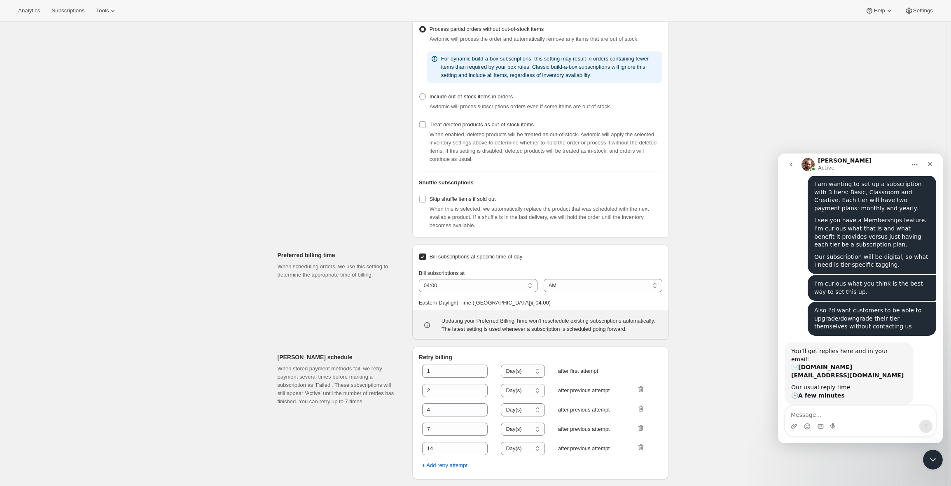
click at [586, 373] on span "after first attempt" at bounding box center [591, 371] width 66 height 8
click at [445, 371] on input "1" at bounding box center [449, 371] width 54 height 13
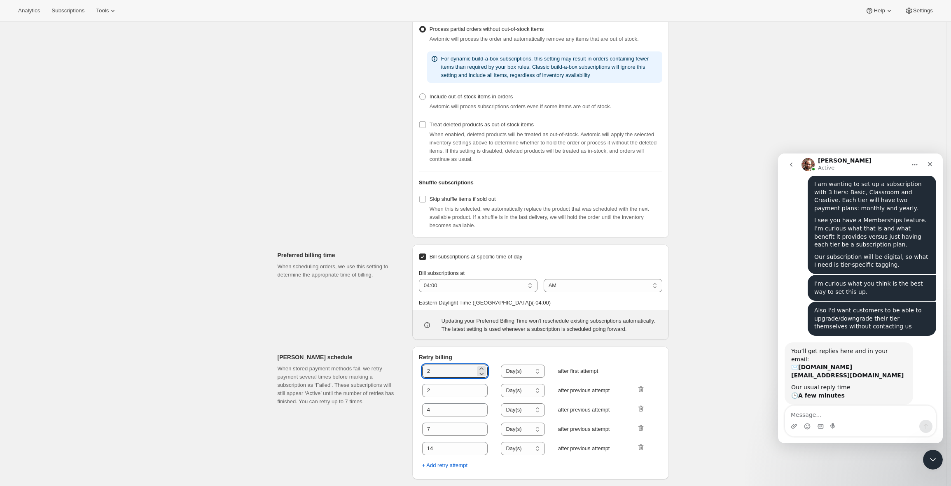
click at [483, 354] on h2 "Retry billing" at bounding box center [540, 357] width 243 height 8
click at [455, 371] on input "2" at bounding box center [449, 371] width 54 height 13
type input "1"
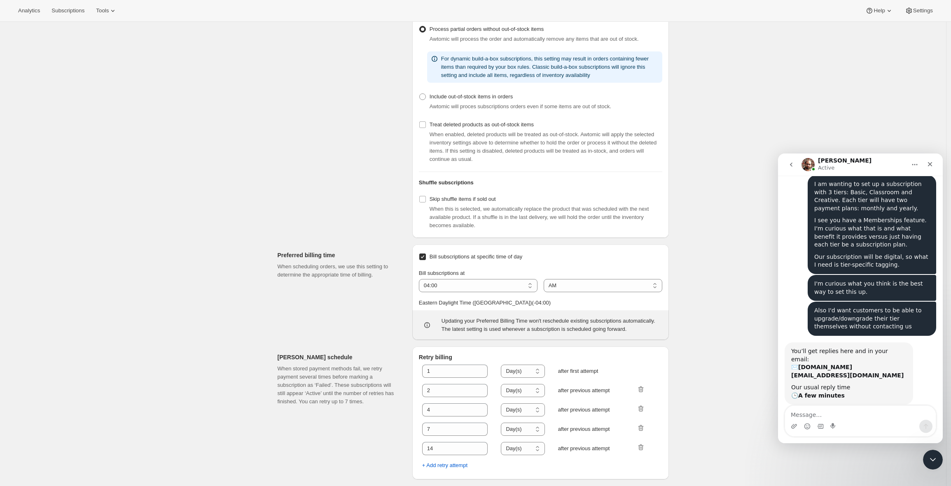
click at [489, 350] on div "Retry billing 1 Hour(s) Day(s) Day(s) after first attempt 2 Hour(s) Day(s) Day(…" at bounding box center [540, 413] width 256 height 133
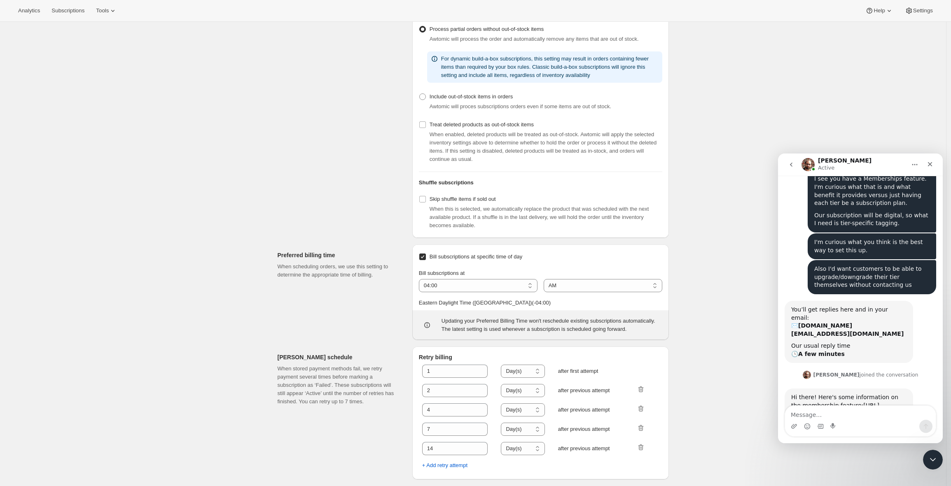
scroll to position [142, 0]
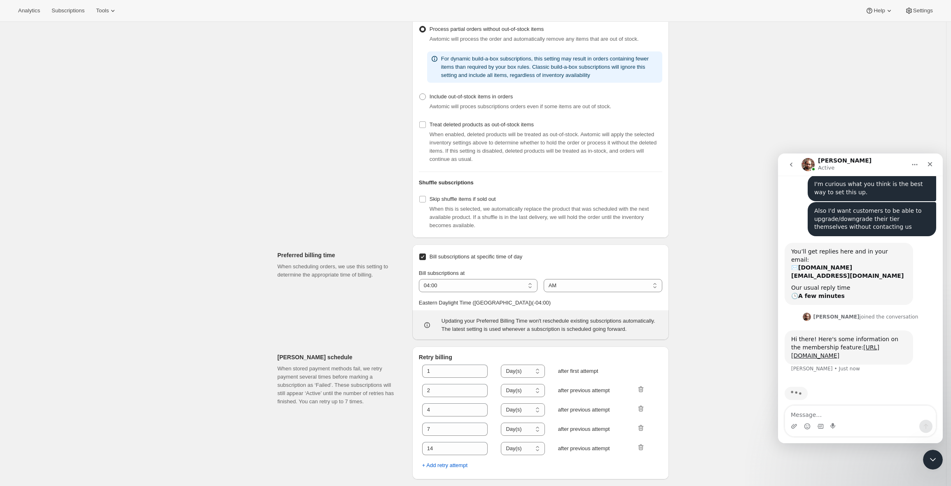
click at [685, 347] on div "Logistics and operations. This page is ready Logistics and operations Preferred…" at bounding box center [473, 107] width 946 height 757
click at [454, 448] on input "14" at bounding box center [449, 448] width 54 height 13
click at [445, 450] on input "14" at bounding box center [449, 448] width 54 height 13
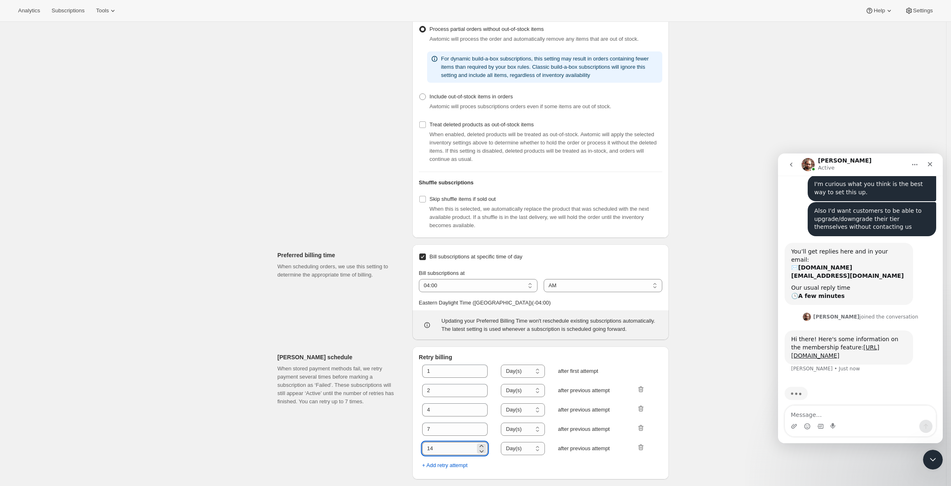
click at [445, 450] on input "14" at bounding box center [449, 448] width 54 height 13
drag, startPoint x: 440, startPoint y: 430, endPoint x: 421, endPoint y: 430, distance: 18.9
click at [421, 430] on div "1 Hour(s) Day(s) Day(s) after first attempt 2 Hour(s) Day(s) Day(s) after previ…" at bounding box center [540, 417] width 243 height 112
drag, startPoint x: 441, startPoint y: 452, endPoint x: 415, endPoint y: 449, distance: 26.9
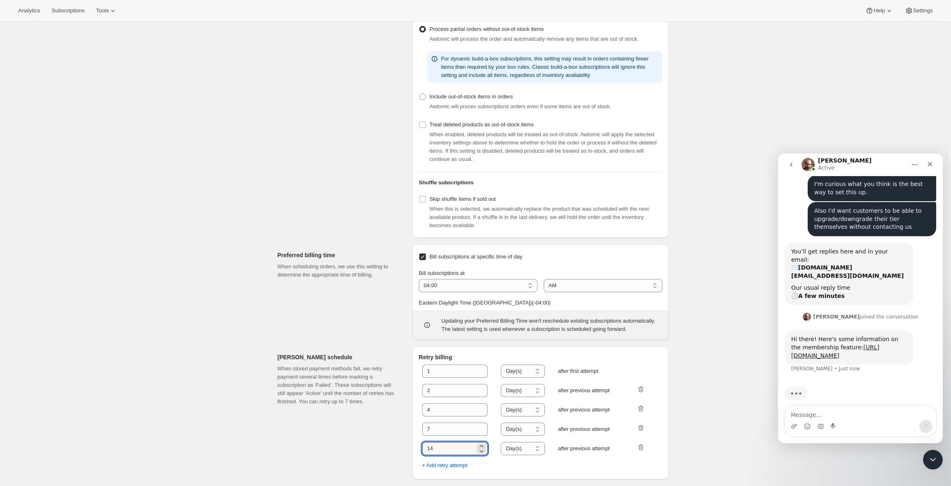
click at [415, 449] on div "Retry billing 1 Hour(s) Day(s) Day(s) after first attempt 2 Hour(s) Day(s) Day(…" at bounding box center [540, 413] width 256 height 133
drag, startPoint x: 452, startPoint y: 428, endPoint x: 408, endPoint y: 425, distance: 43.7
click at [408, 425] on div "Dunning schedule When stored payment methods fail, we retry payment several tim…" at bounding box center [470, 410] width 398 height 140
type input "4"
drag, startPoint x: 448, startPoint y: 448, endPoint x: 414, endPoint y: 446, distance: 34.3
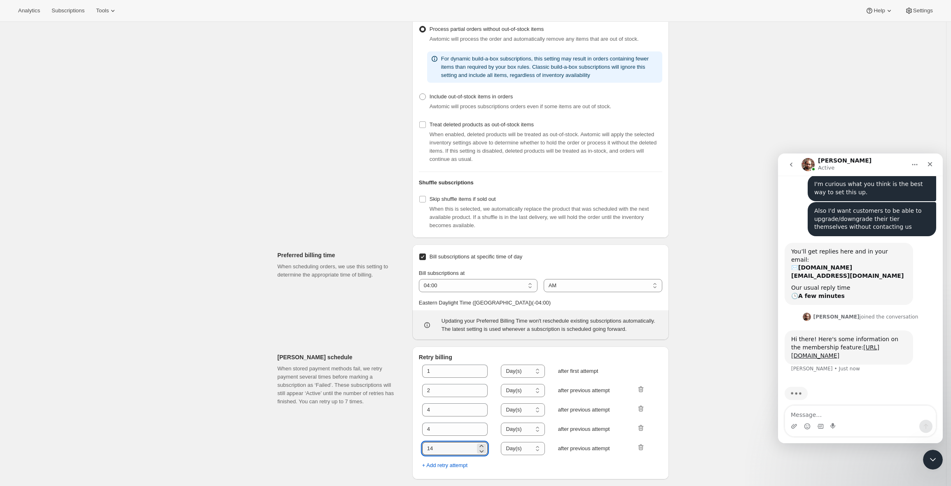
click at [414, 446] on div "Retry billing 1 Hour(s) Day(s) Day(s) after first attempt 2 Hour(s) Day(s) Day(…" at bounding box center [540, 413] width 256 height 133
type input "4"
click at [824, 344] on link "[URL][DOMAIN_NAME]" at bounding box center [835, 351] width 88 height 15
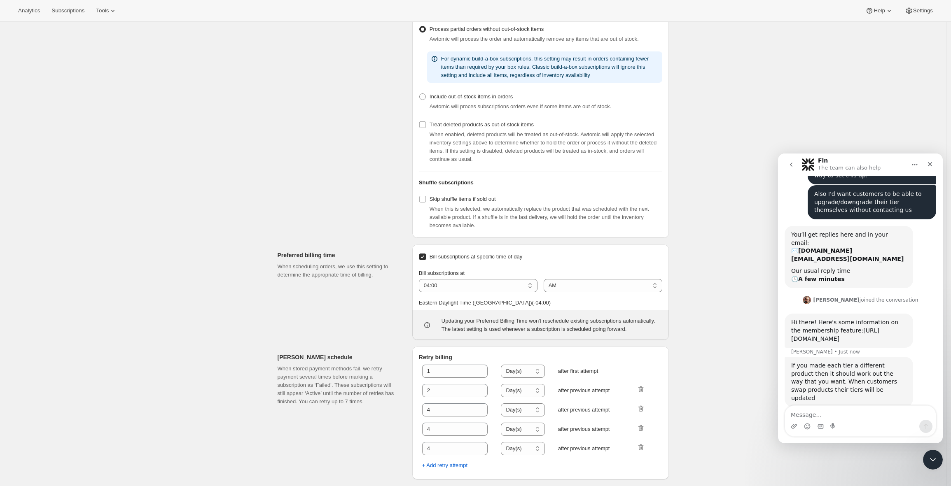
scroll to position [162, 0]
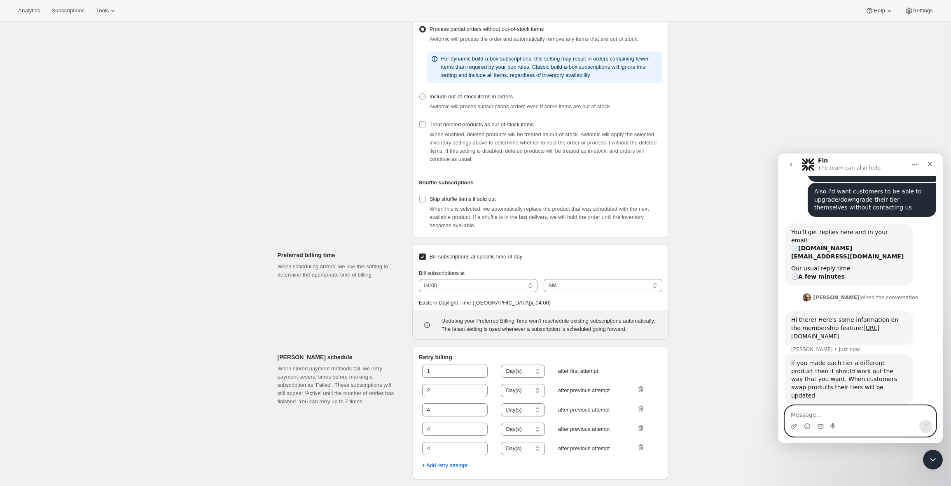
click at [853, 414] on textarea "Message…" at bounding box center [860, 413] width 151 height 14
type textarea "What if each tier is a different variant of the same product?"
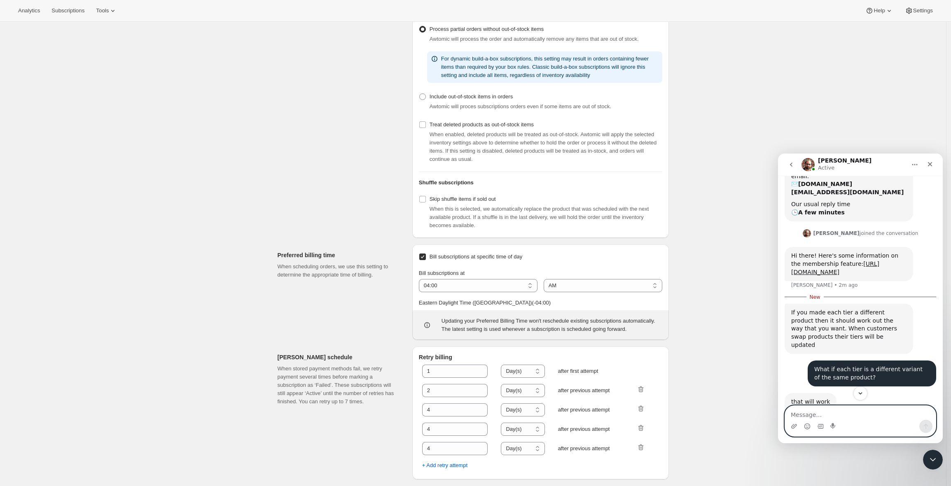
scroll to position [291, 0]
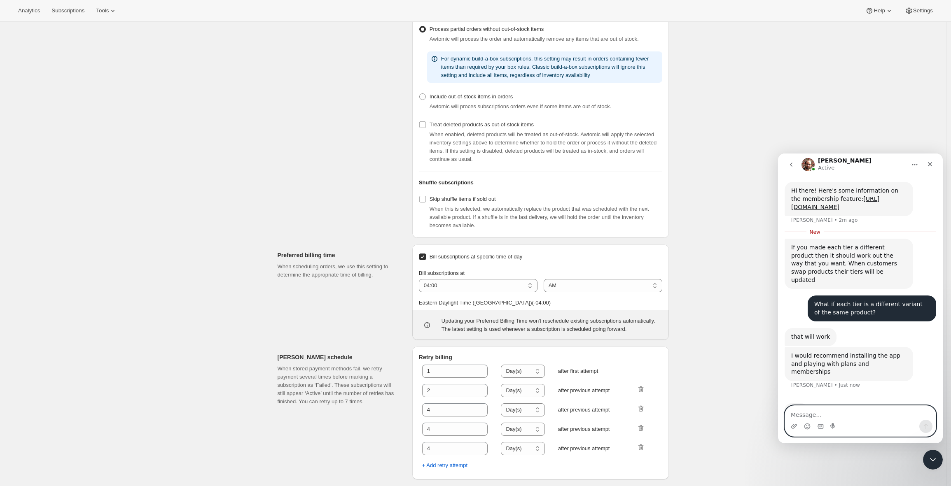
click at [847, 417] on textarea "Message…" at bounding box center [860, 413] width 151 height 14
type textarea "I'm in the app right now looking at the settings."
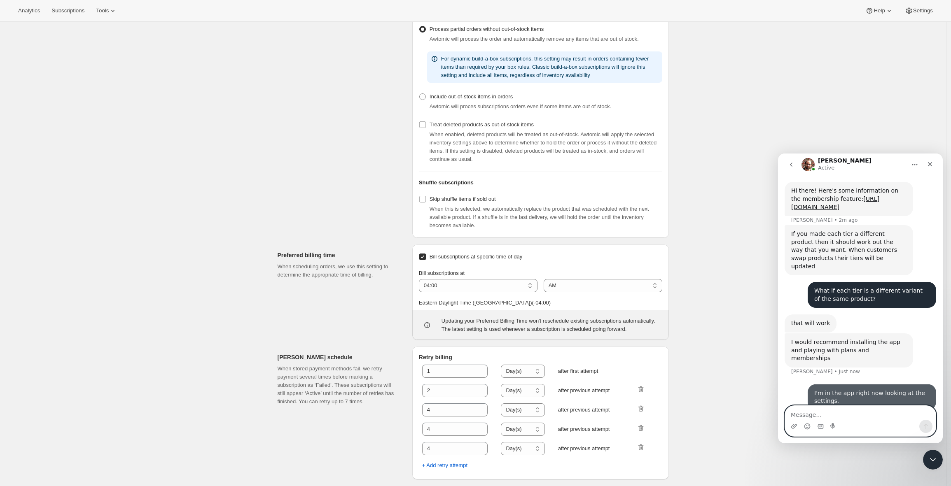
scroll to position [310, 0]
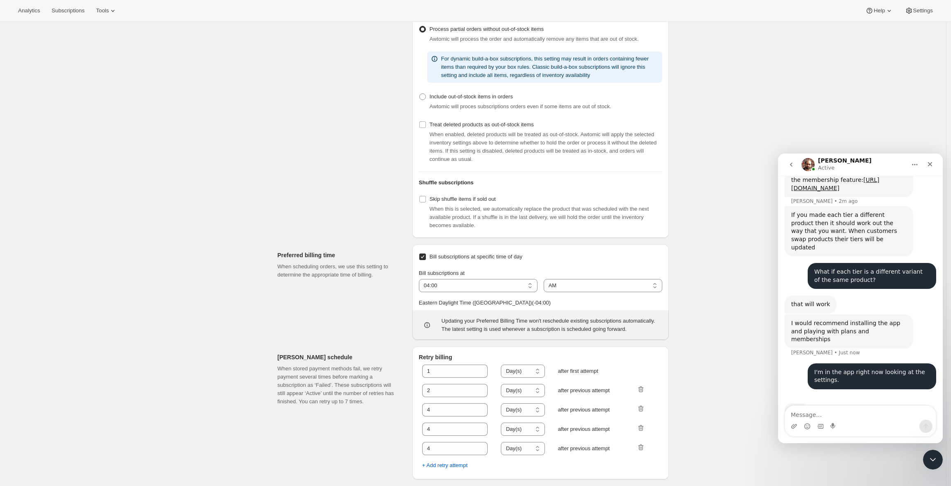
click at [72, 31] on div "Logistics and operations. This page is ready Logistics and operations Preferred…" at bounding box center [473, 107] width 946 height 757
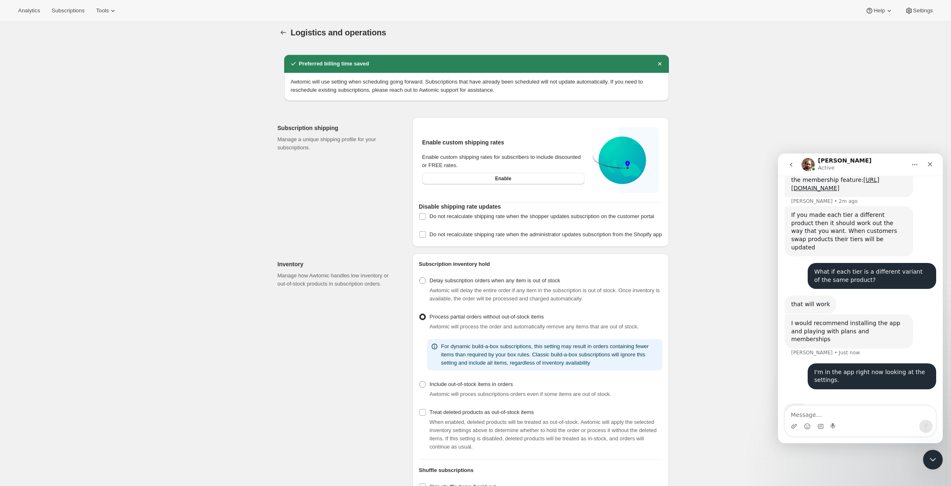
scroll to position [11, 0]
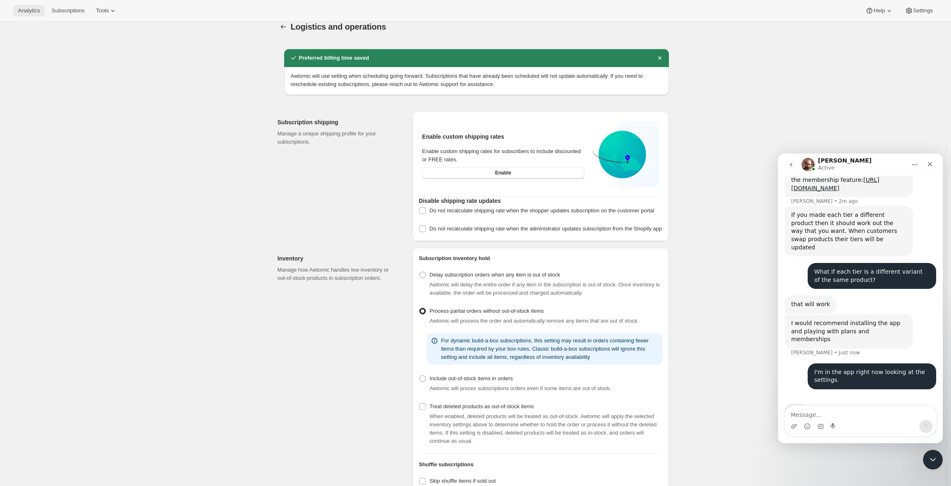
click at [31, 12] on span "Analytics" at bounding box center [29, 10] width 22 height 7
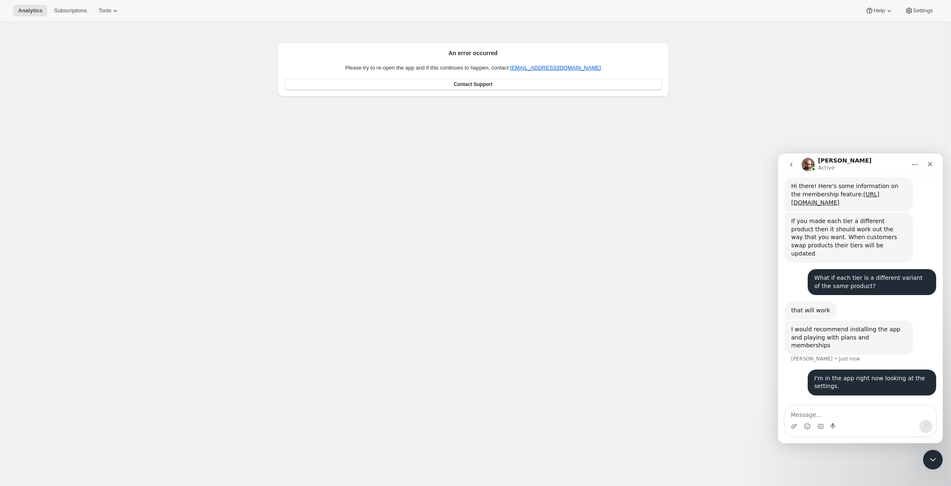
scroll to position [302, 0]
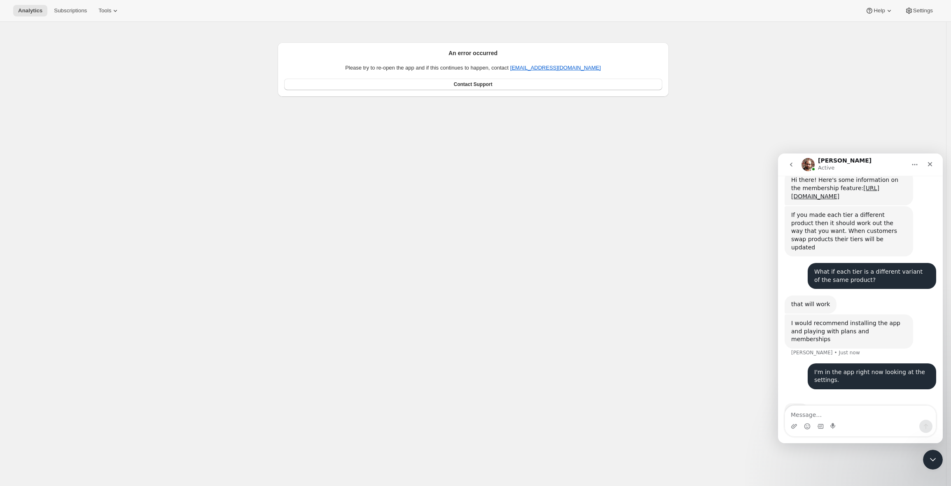
click at [844, 415] on textarea "Message…" at bounding box center [860, 413] width 151 height 14
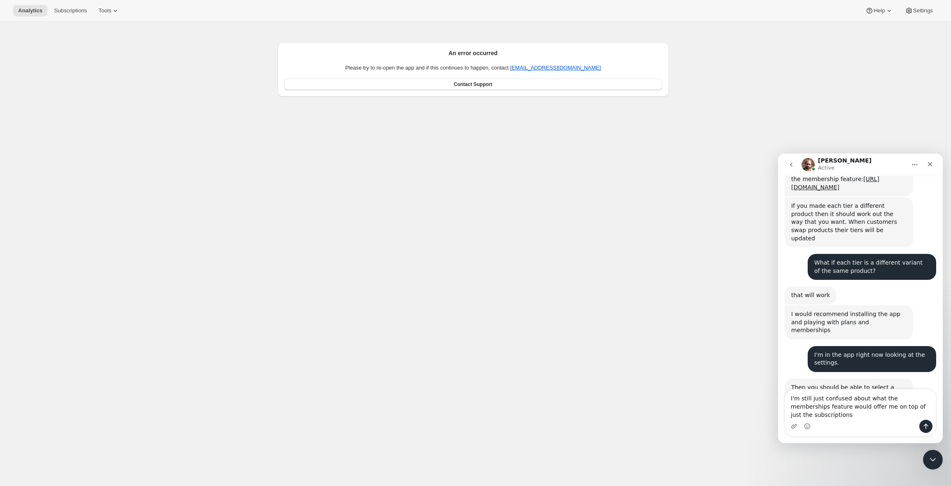
scroll to position [319, 0]
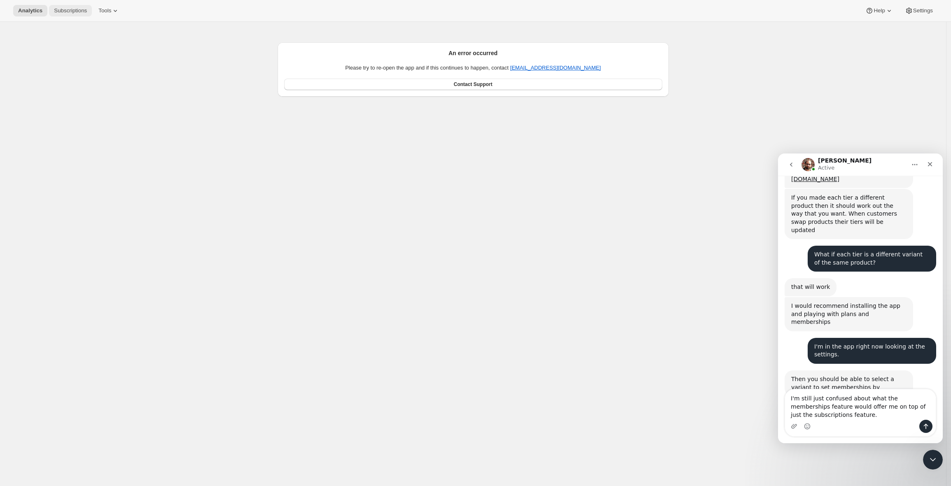
type textarea "I'm still just confused about what the memberships feature would offer me on to…"
click at [74, 14] on button "Subscriptions" at bounding box center [70, 11] width 43 height 12
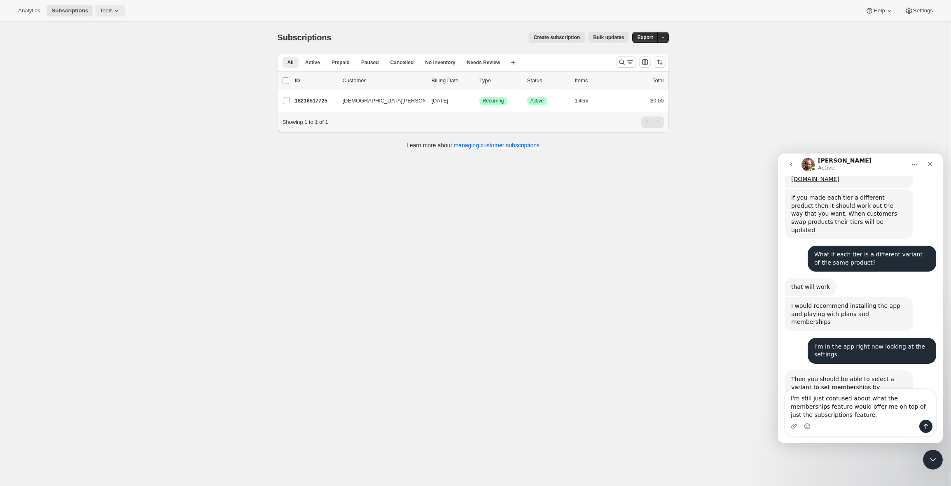
click at [112, 10] on span "Tools" at bounding box center [106, 10] width 13 height 7
click at [116, 26] on span "Subscription Plans" at bounding box center [101, 28] width 44 height 6
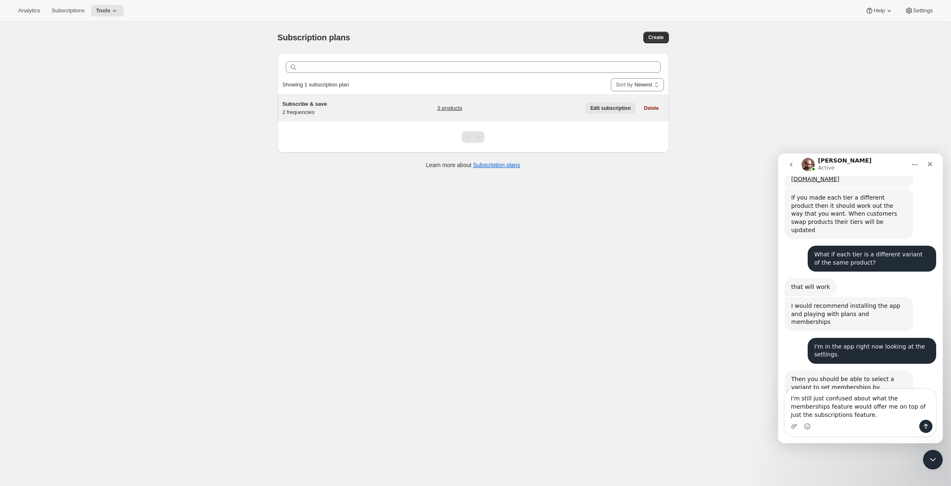
click at [611, 107] on span "Edit subscription" at bounding box center [610, 108] width 40 height 7
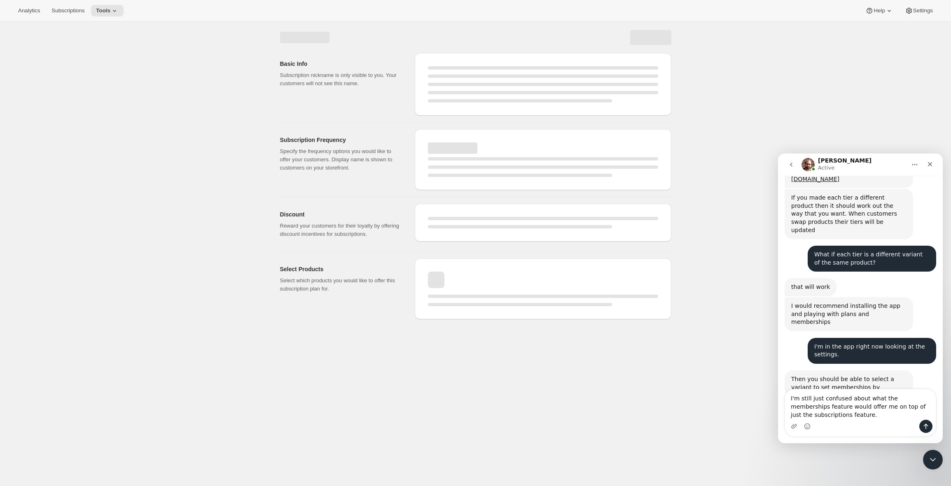
select select "WEEK"
select select "MONTH"
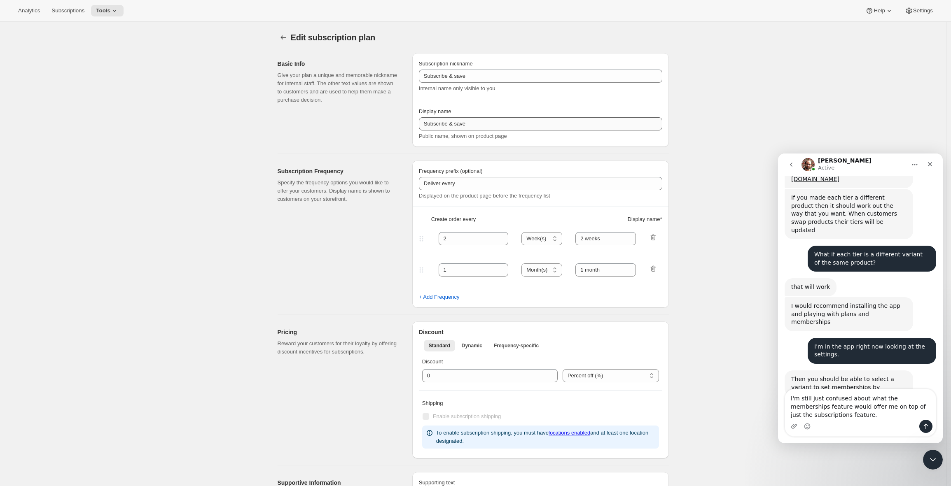
type input "1"
select select "MONTH"
type input "Monthly"
select select "YEAR"
type input "Yearly"
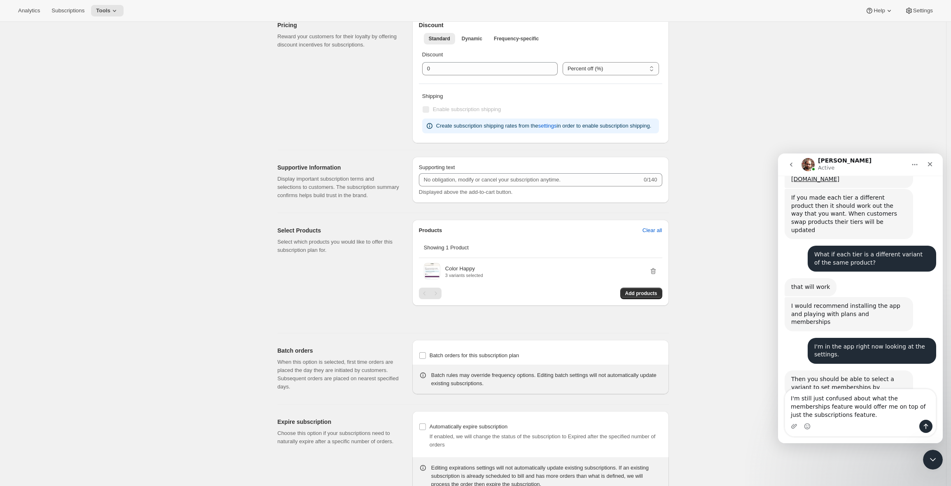
scroll to position [347, 0]
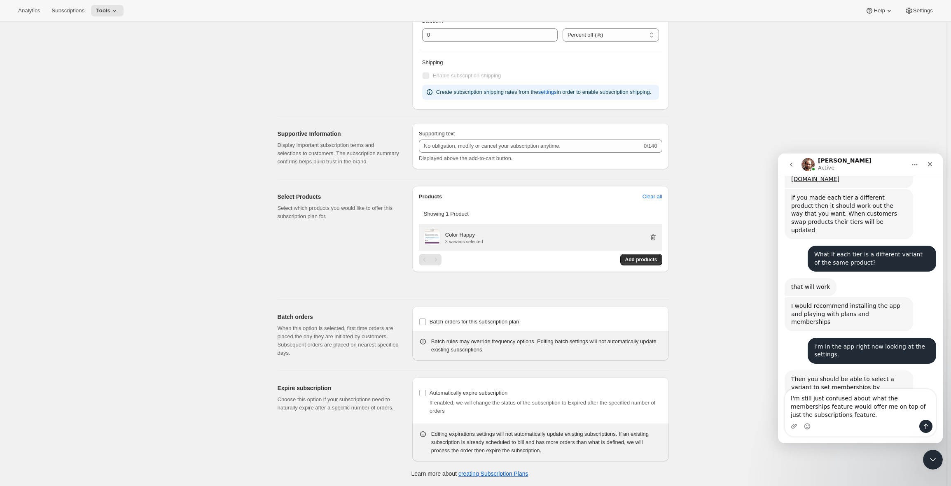
click at [654, 242] on icon "button" at bounding box center [653, 237] width 8 height 8
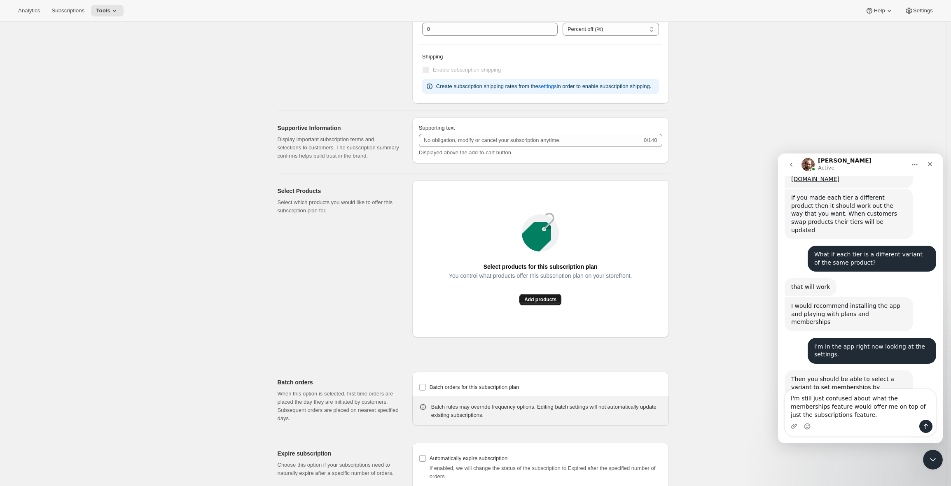
click at [543, 303] on span "Add products" at bounding box center [540, 299] width 32 height 7
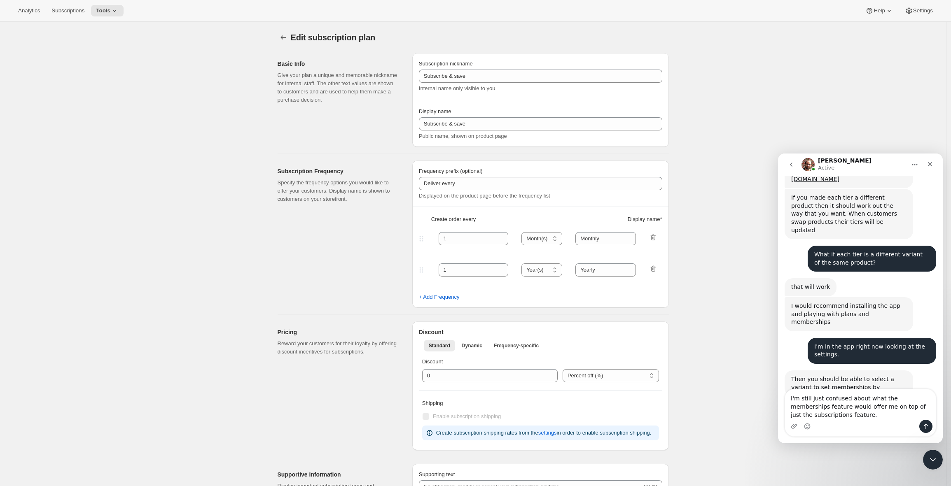
scroll to position [351, 0]
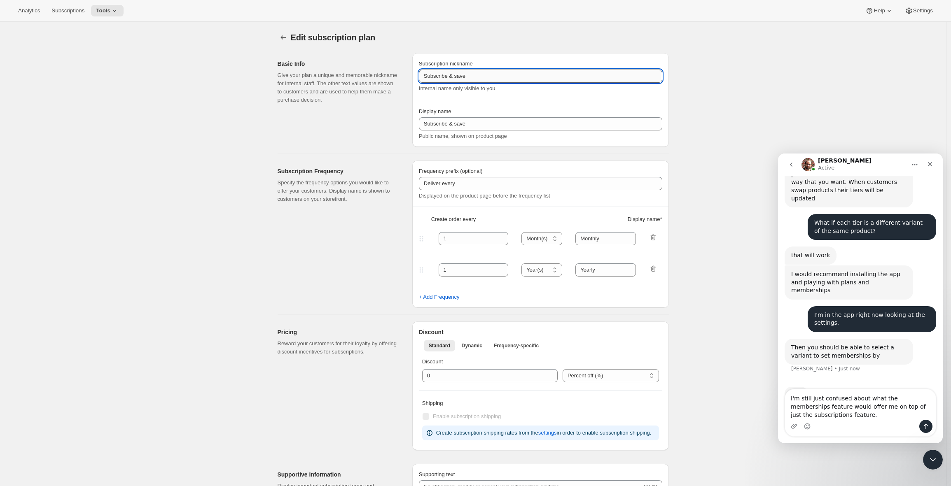
click at [480, 76] on input "Subscribe & save" at bounding box center [540, 76] width 243 height 13
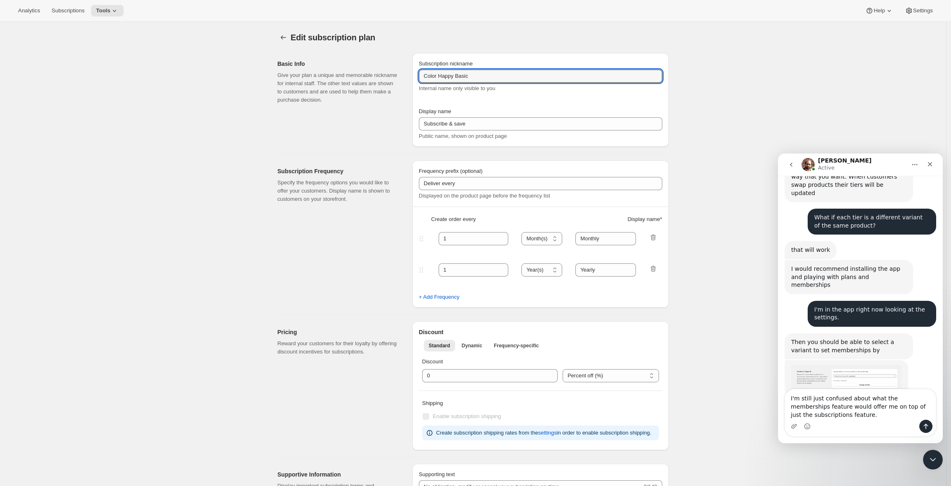
type input "Color Happy Basic"
click at [869, 410] on textarea "I'm still just confused about what the memberships feature would offer me on to…" at bounding box center [860, 404] width 151 height 30
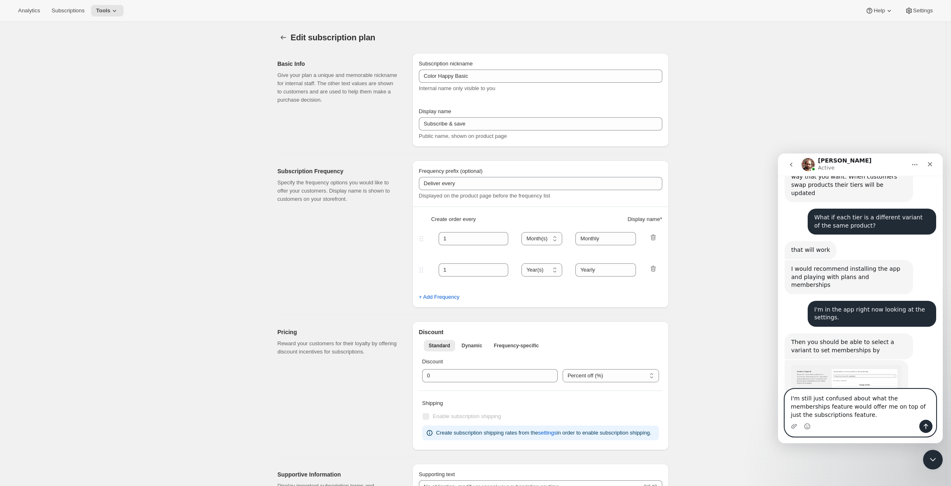
click at [791, 401] on textarea "I'm still just confused about what the memberships feature would offer me on to…" at bounding box center [860, 404] width 151 height 30
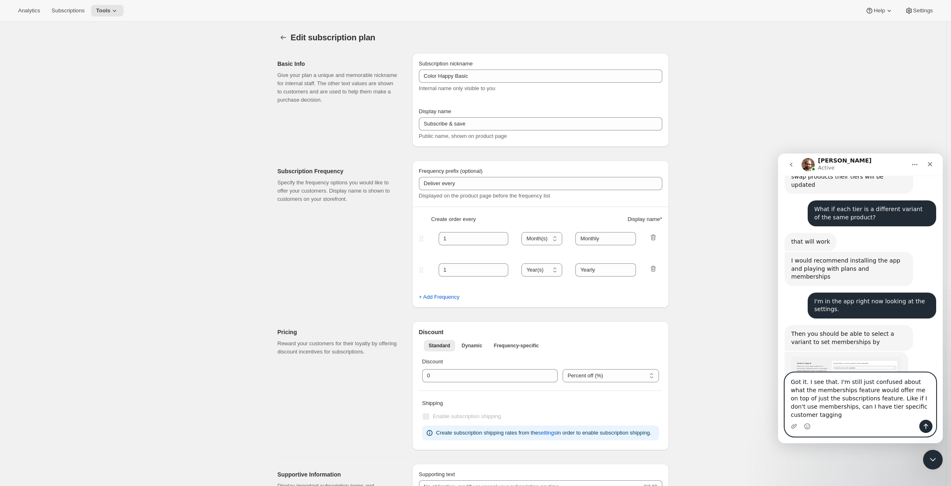
scroll to position [373, 0]
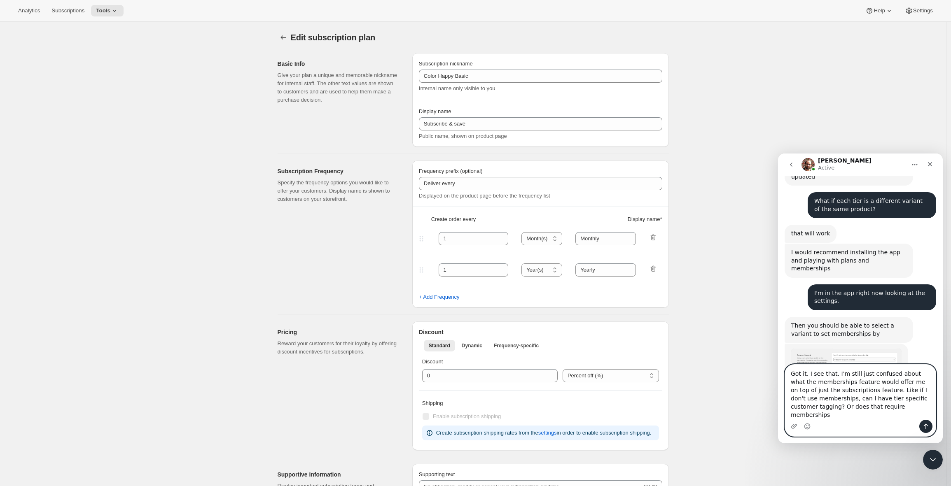
type textarea "Got it. I see that. I'm still just confused about what the memberships feature …"
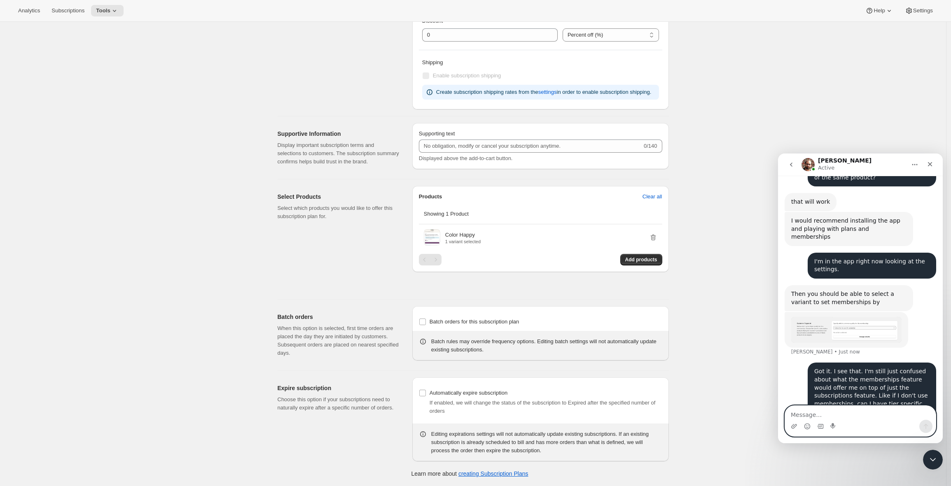
scroll to position [357, 0]
click at [422, 322] on input "Batch orders for this subscription plan" at bounding box center [422, 322] width 7 height 7
checkbox input "true"
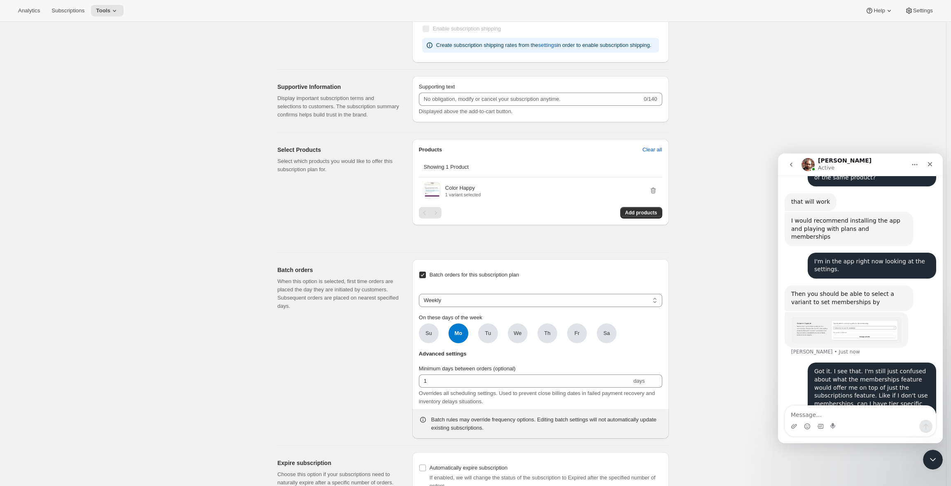
scroll to position [479, 0]
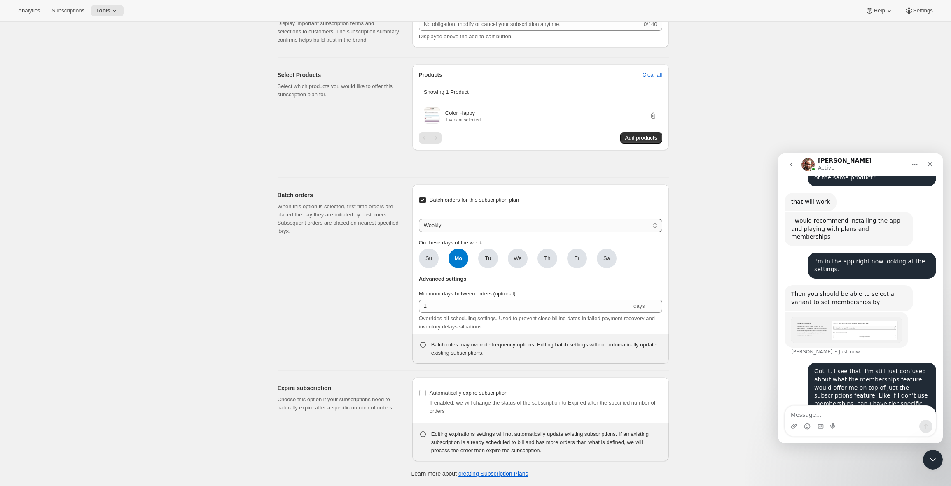
click at [451, 226] on select "Weekly Monthly Yearly" at bounding box center [540, 225] width 243 height 13
select select "MONTHDAY"
click at [421, 219] on select "Weekly Monthly Yearly" at bounding box center [540, 225] width 243 height 13
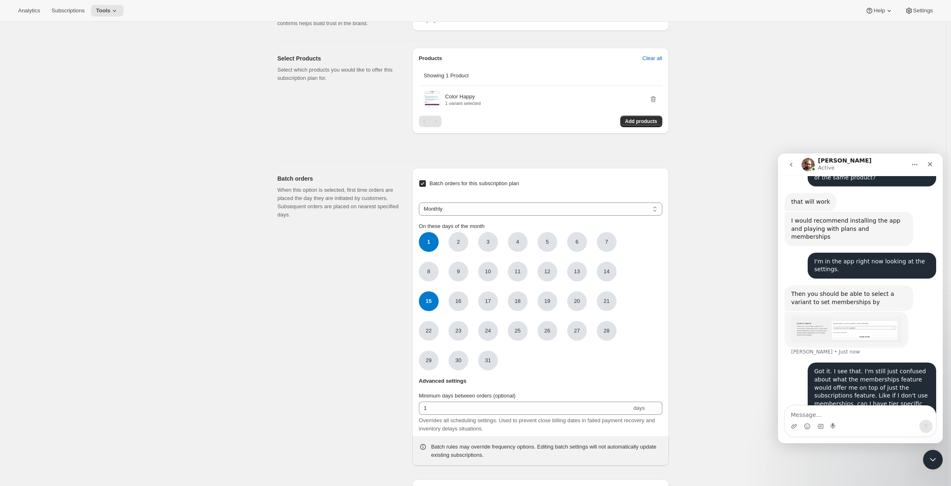
click at [433, 311] on span "15" at bounding box center [429, 301] width 20 height 20
click input "15" at bounding box center [0, 0] width 0 height 0
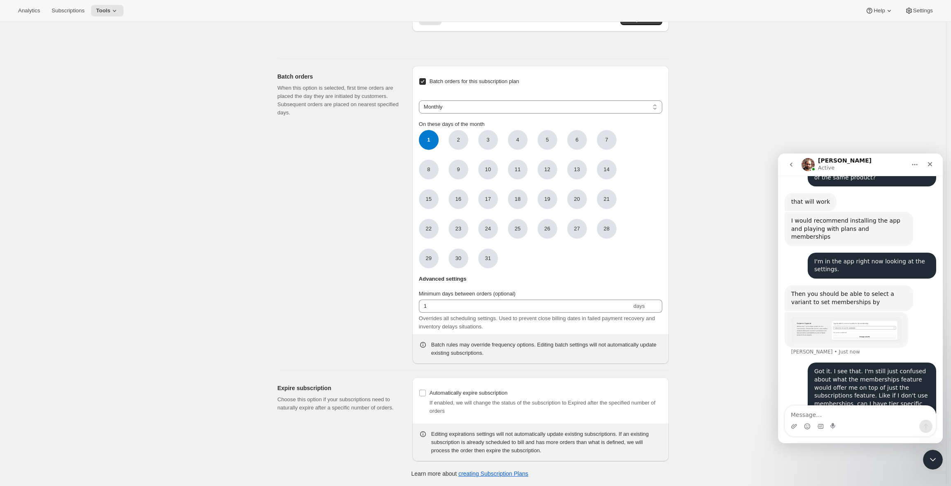
scroll to position [598, 0]
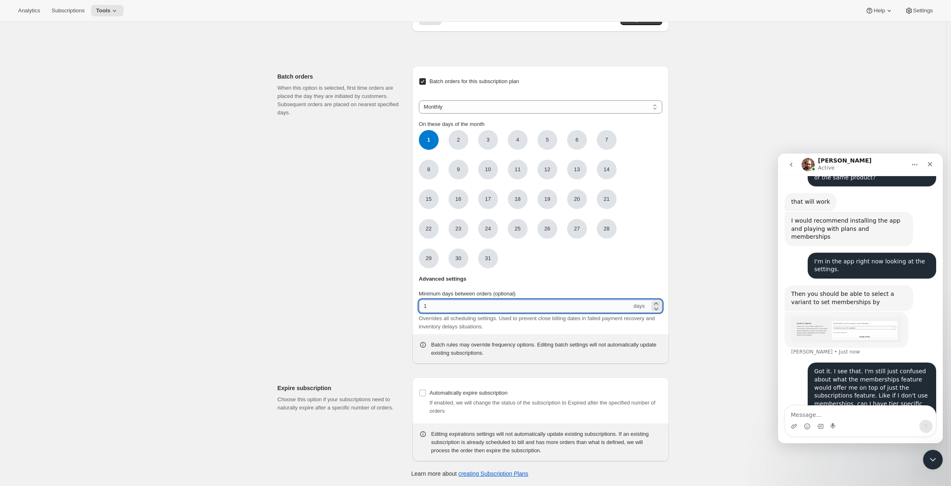
click at [469, 301] on input "1" at bounding box center [525, 306] width 213 height 13
click at [658, 310] on icon at bounding box center [656, 309] width 4 height 2
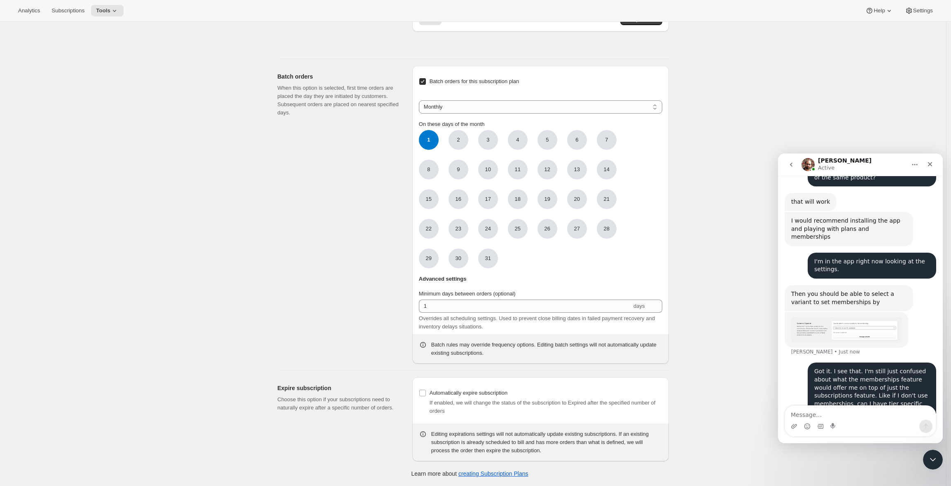
click at [538, 298] on div "Minimum days between orders (optional) 1 days Overrides all scheduling settings…" at bounding box center [540, 310] width 243 height 41
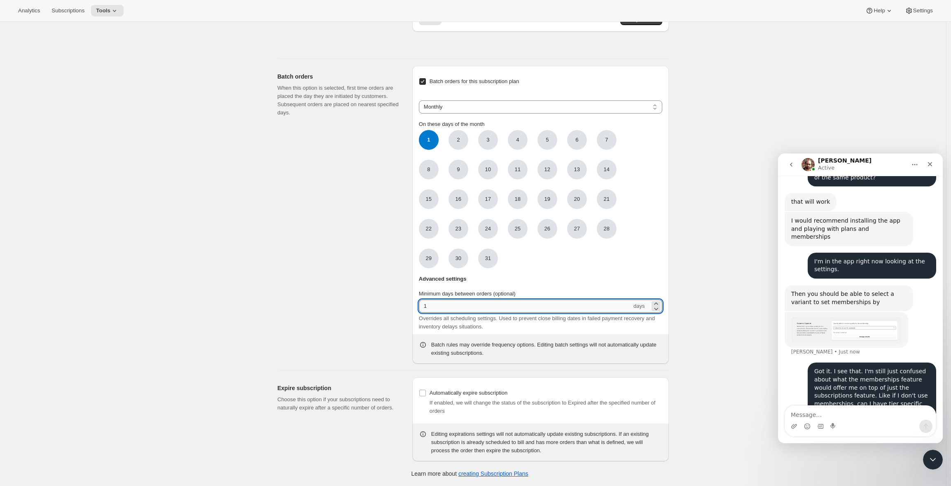
click at [538, 305] on input "1" at bounding box center [525, 306] width 213 height 13
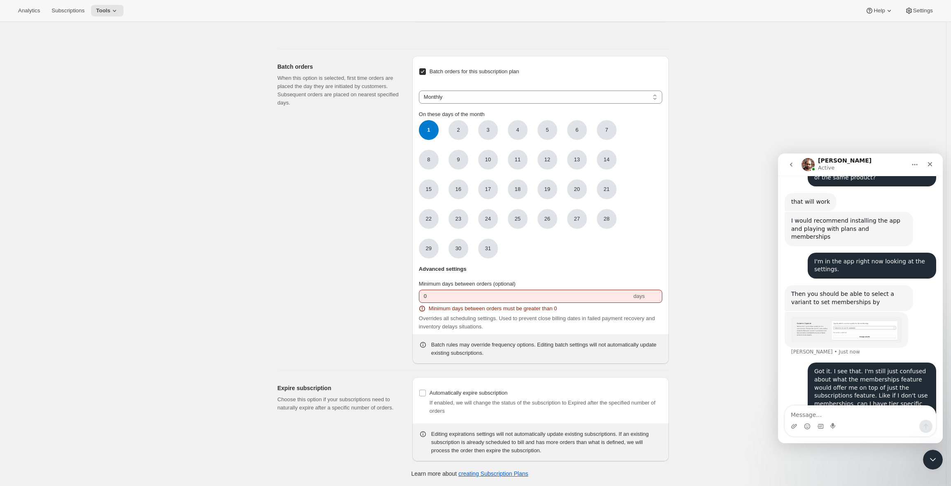
click at [453, 303] on input "0" at bounding box center [525, 296] width 213 height 13
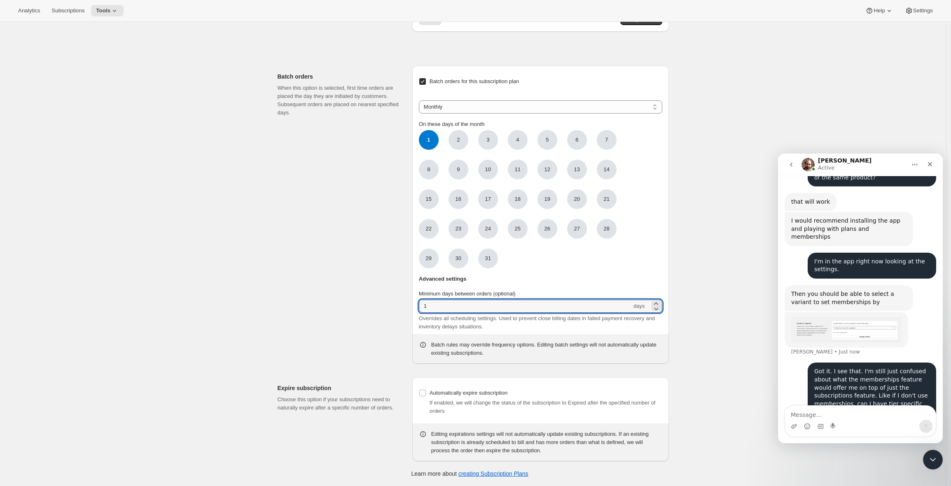
type input "1"
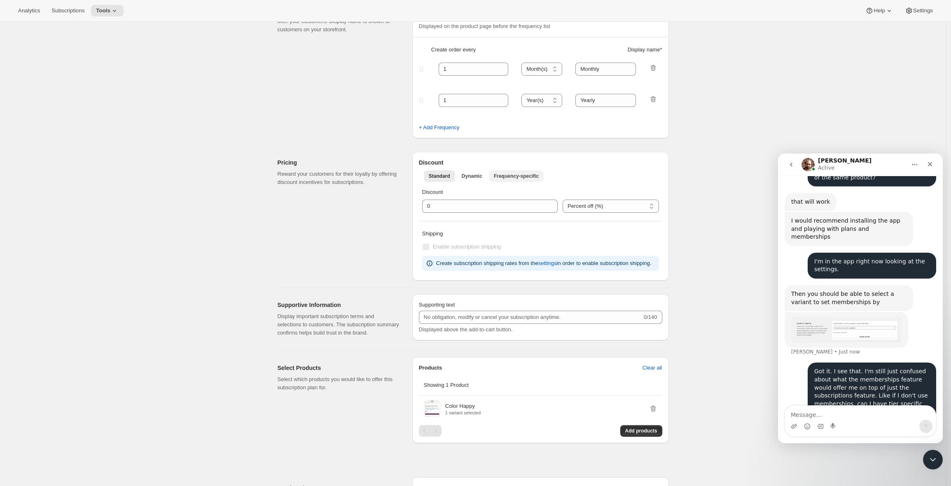
scroll to position [0, 0]
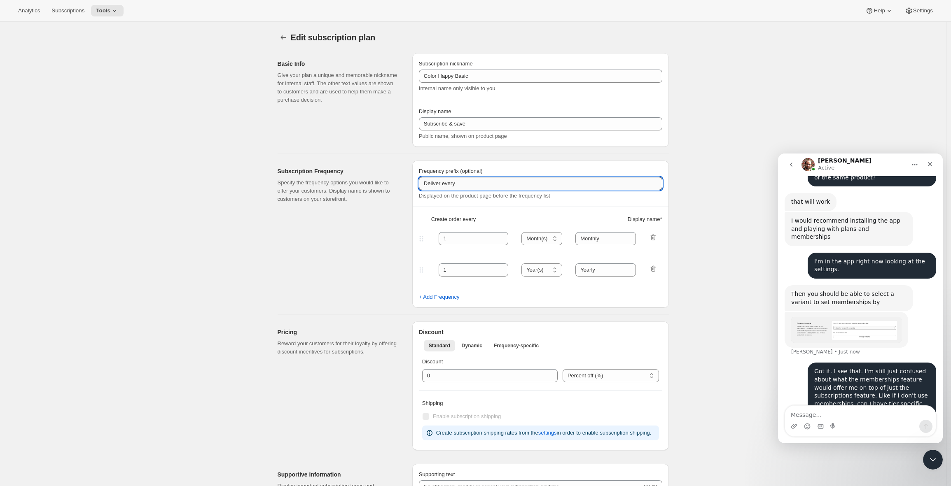
click at [464, 184] on input "Deliver every" at bounding box center [540, 183] width 243 height 13
type input "Pay every"
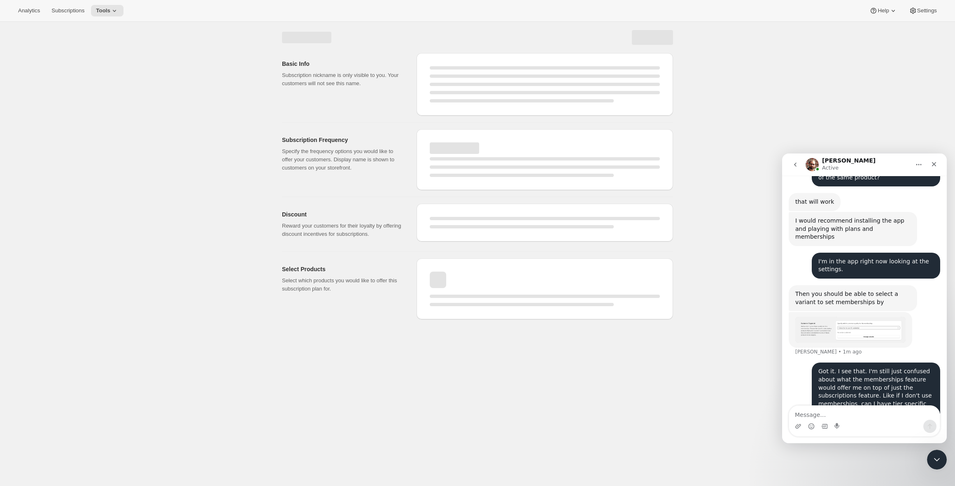
select select "MONTH"
select select "YEAR"
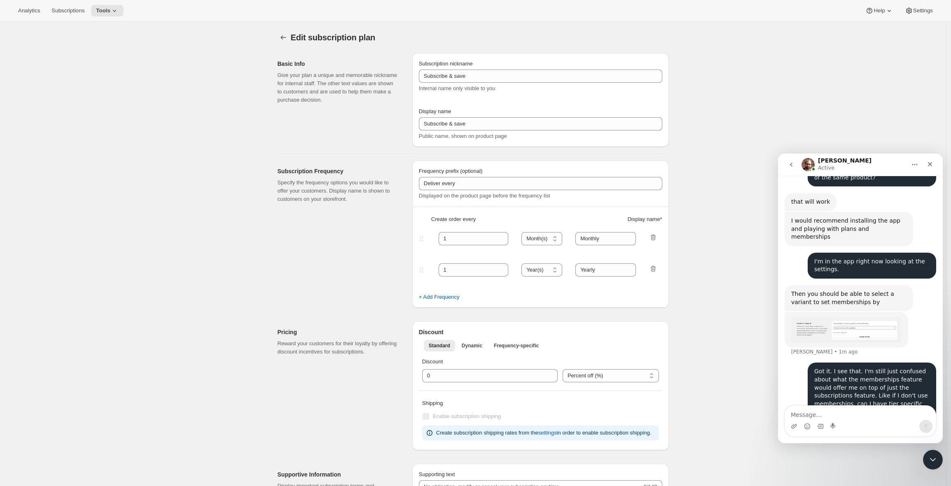
type input "Color Happy Basic"
type input "Pay every"
checkbox input "true"
select select "MONTHDAY"
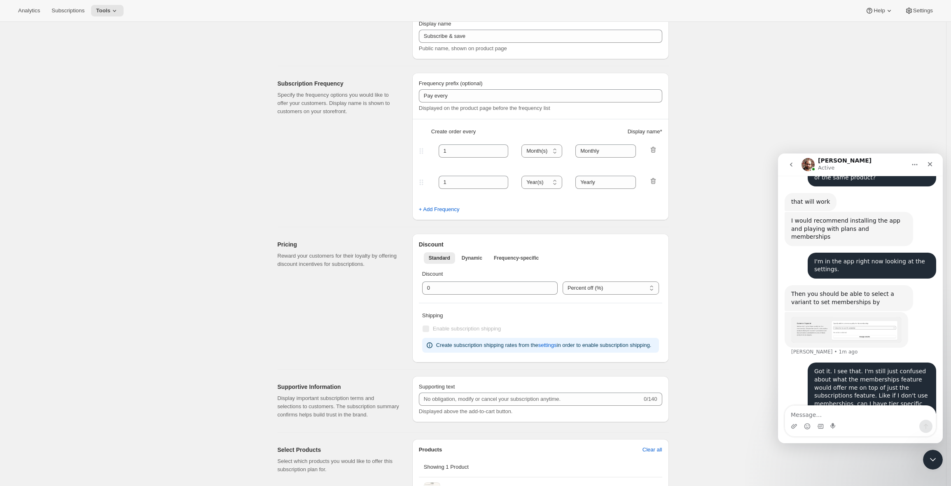
scroll to position [179, 0]
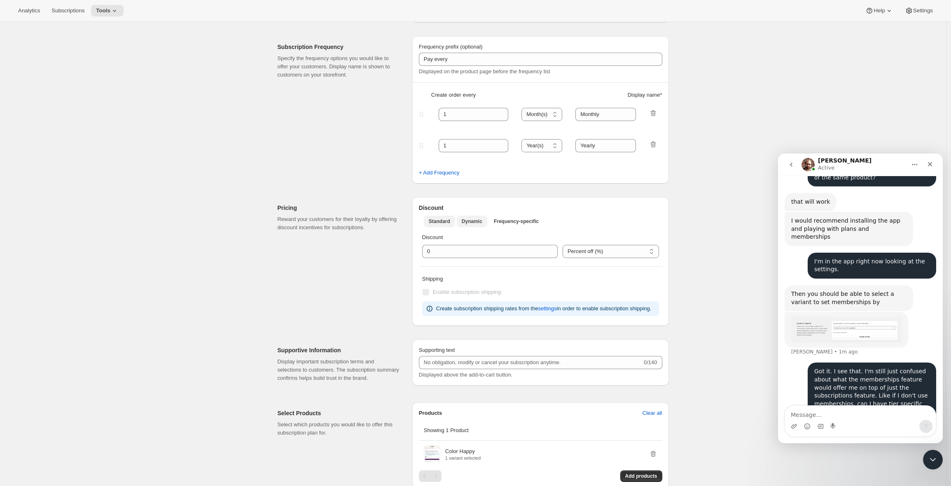
click at [475, 220] on span "Dynamic" at bounding box center [471, 221] width 21 height 7
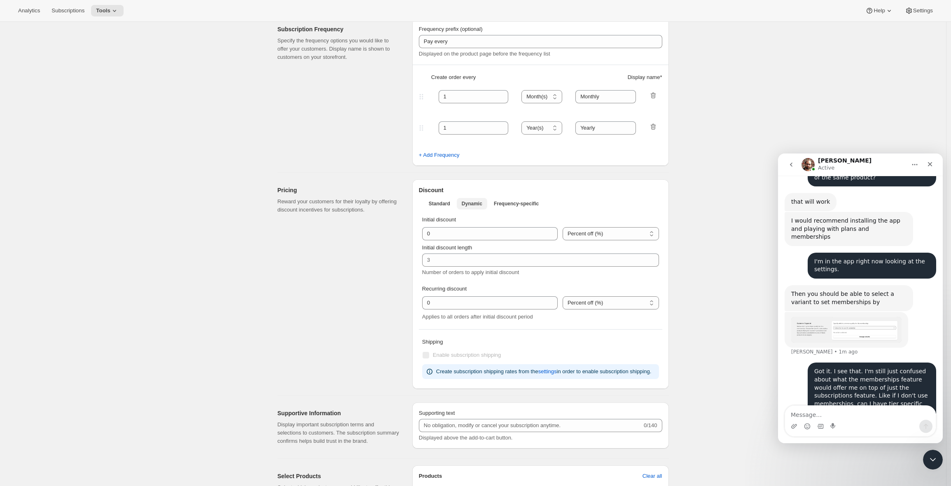
scroll to position [184, 0]
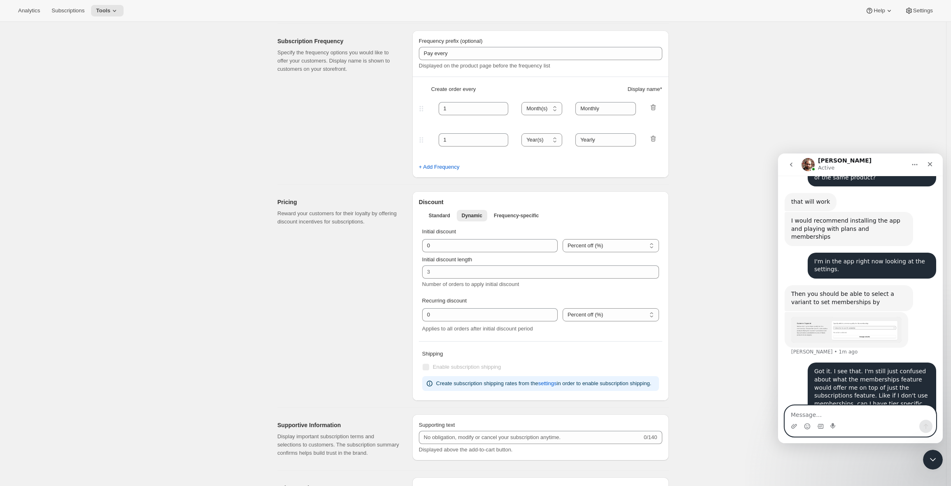
click at [822, 409] on textarea "Message…" at bounding box center [860, 413] width 151 height 14
type textarea "Also it doesn't look like I can offer a discount (or fixed price) for a specifi…"
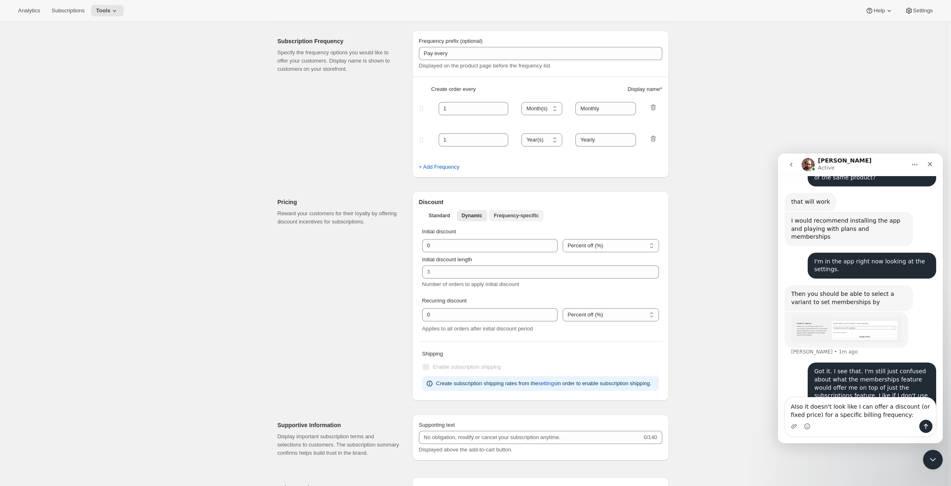
click at [524, 214] on span "Frequency-specific" at bounding box center [516, 215] width 45 height 7
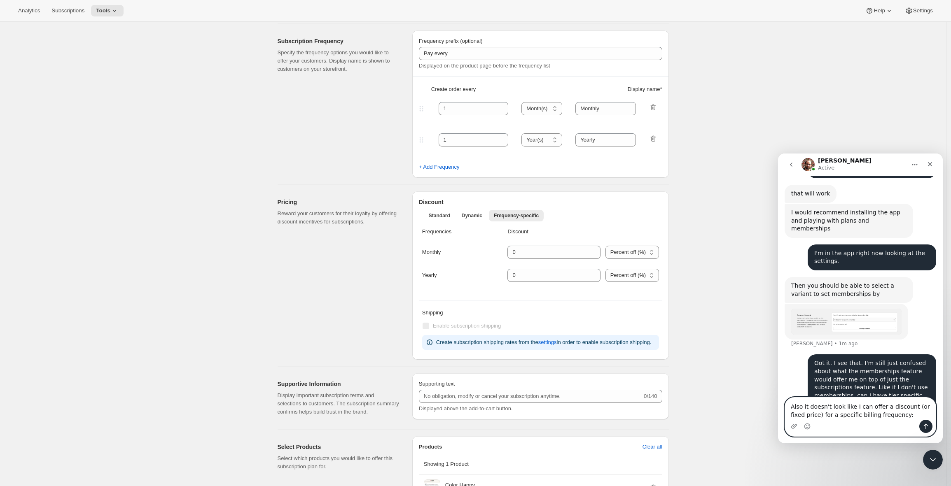
click at [839, 409] on textarea "Also it doesn't look like I can offer a discount (or fixed price) for a specifi…" at bounding box center [860, 409] width 151 height 22
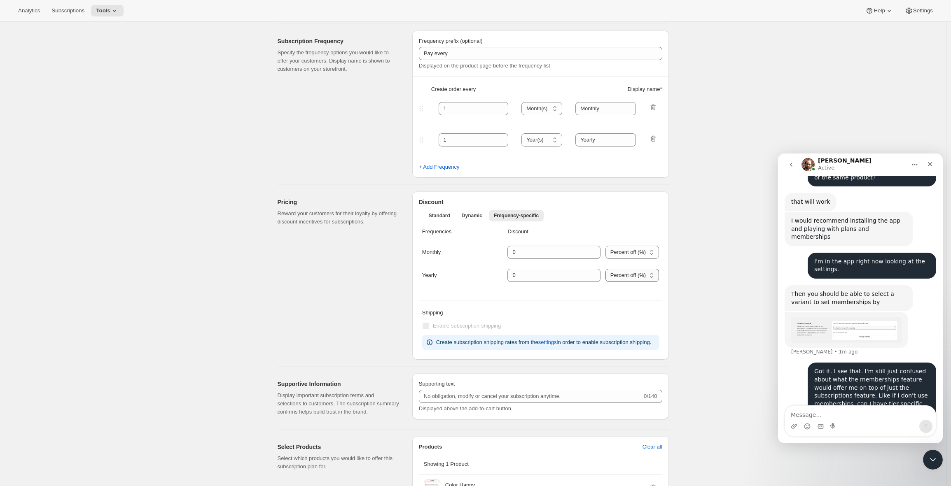
click at [637, 273] on select "Percent off (%) US Dollars off ($)" at bounding box center [632, 275] width 54 height 13
click at [440, 214] on span "Standard" at bounding box center [439, 215] width 21 height 7
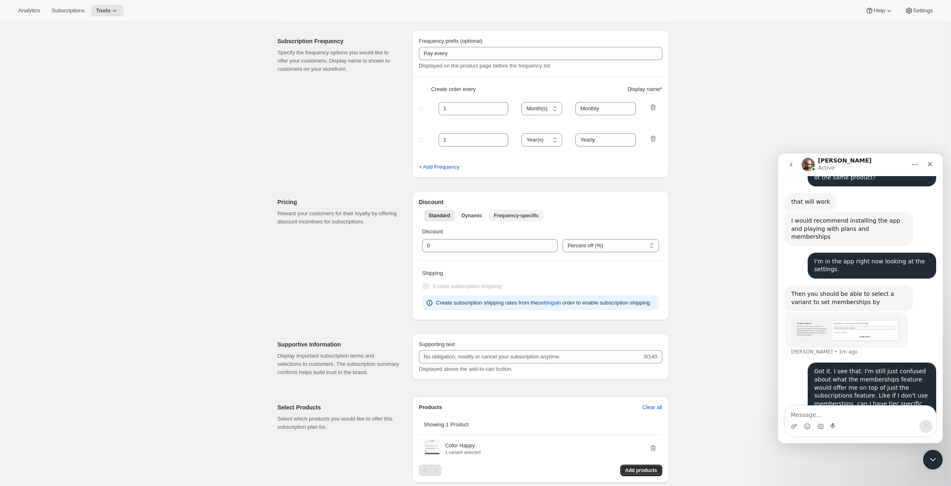
click at [516, 216] on span "Frequency-specific" at bounding box center [516, 215] width 45 height 7
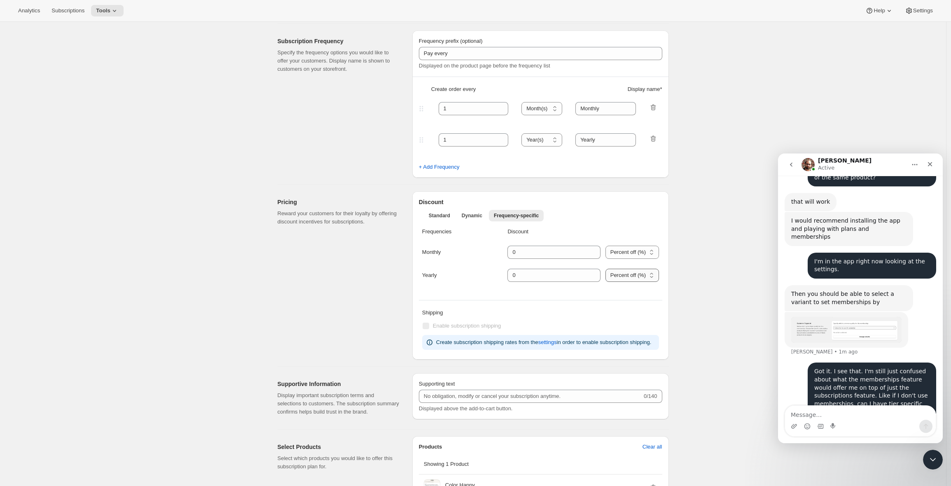
click at [638, 276] on select "Percent off (%) US Dollars off ($)" at bounding box center [632, 275] width 54 height 13
select select "FIXED_AMOUNT"
click at [605, 282] on select "Percent off (%) US Dollars off ($)" at bounding box center [632, 275] width 54 height 13
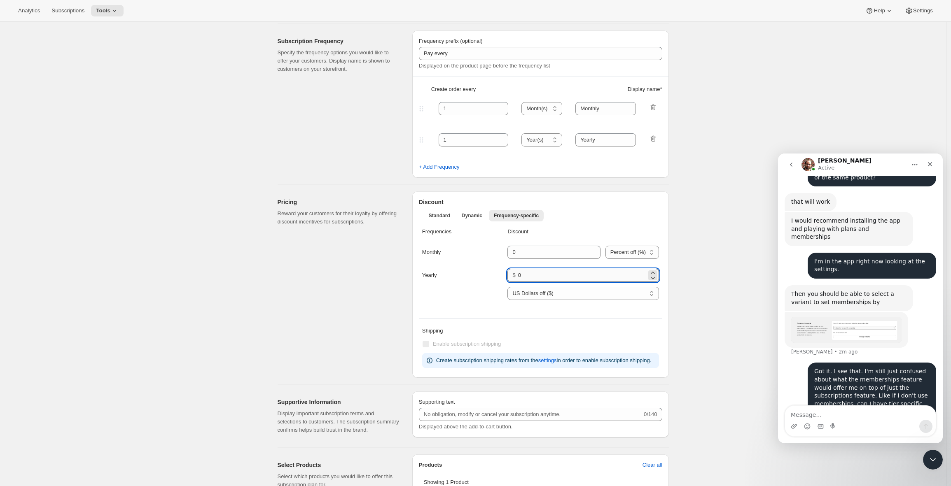
click at [550, 276] on input "0" at bounding box center [582, 275] width 128 height 13
click at [549, 276] on input "0" at bounding box center [582, 275] width 128 height 13
type input "8"
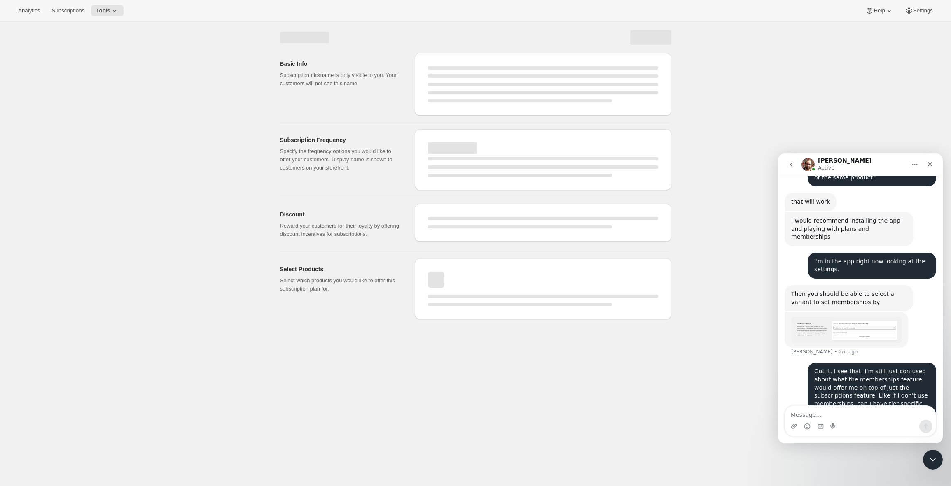
select select "MONTH"
select select "YEAR"
select select "MONTHDAY"
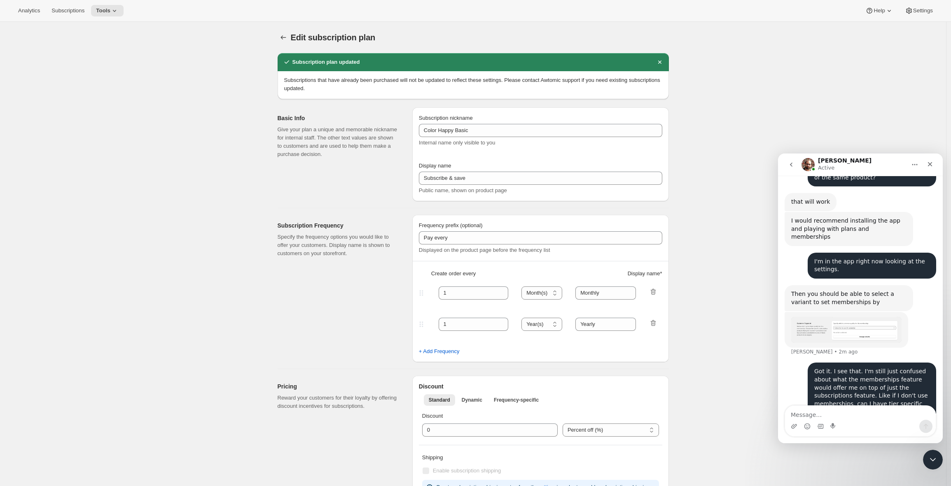
select select "FIXED_AMOUNT"
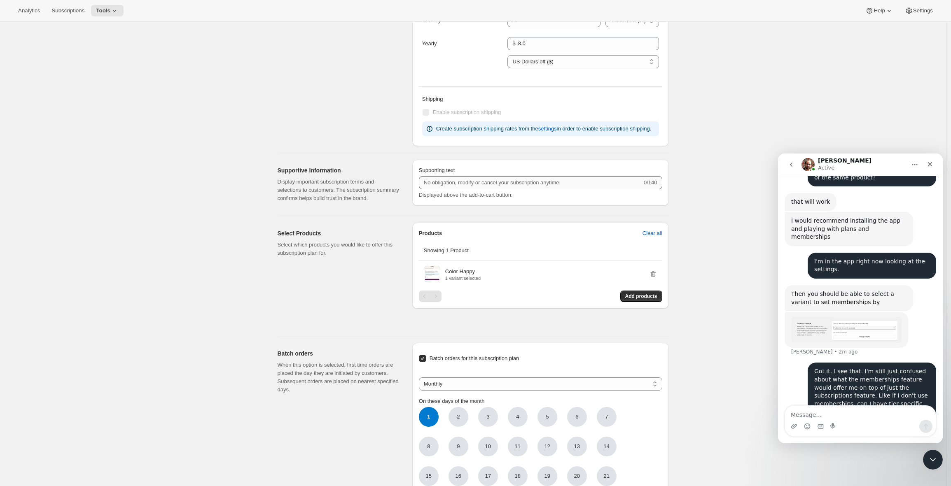
scroll to position [417, 0]
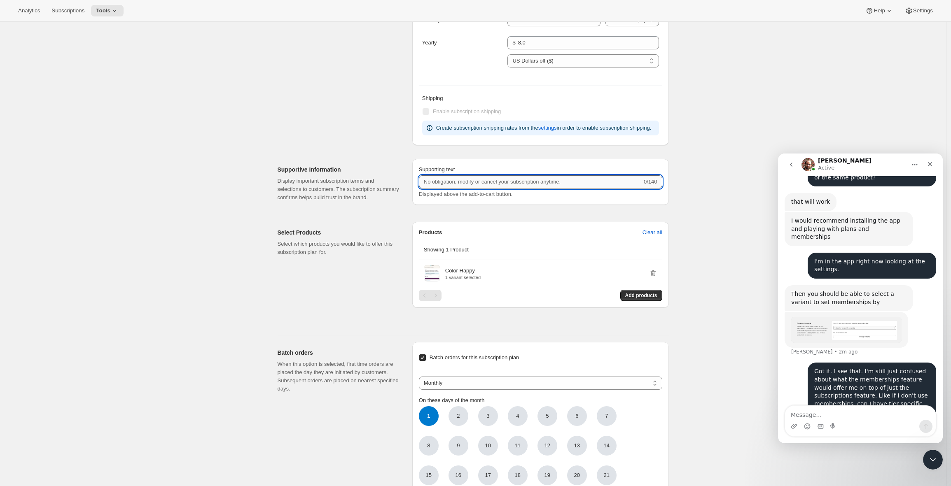
click at [480, 189] on input "Supporting text" at bounding box center [530, 181] width 223 height 13
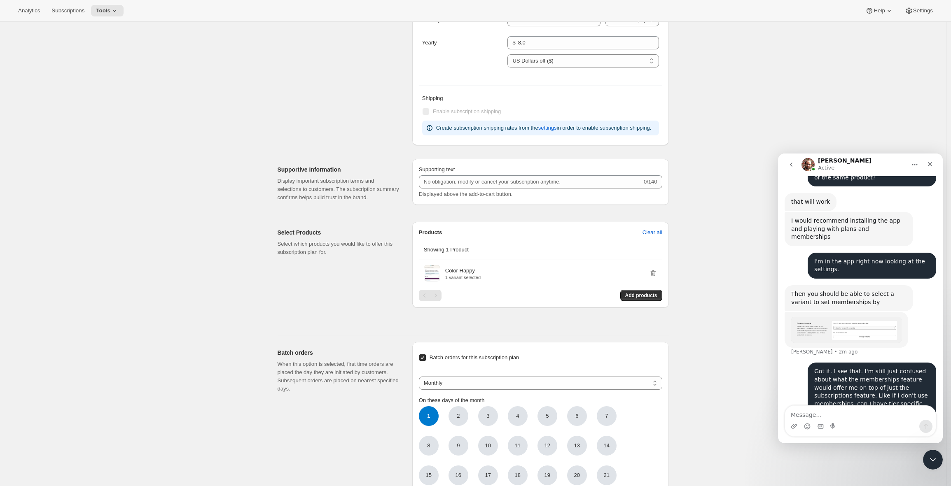
click at [514, 208] on div "Supporting text 0/140 Displayed above the add-to-cart button." at bounding box center [540, 183] width 256 height 49
click at [833, 414] on textarea "Message…" at bounding box center [860, 413] width 151 height 14
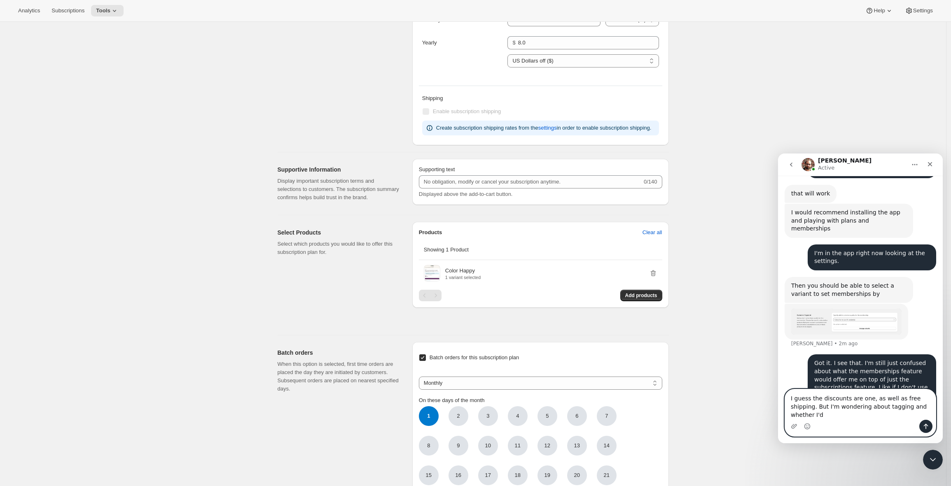
scroll to position [421, 0]
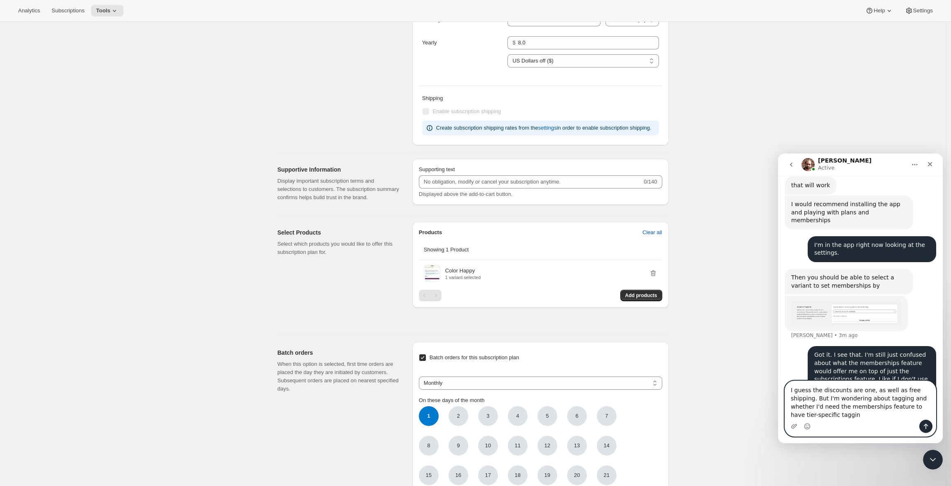
type textarea "I guess the discounts are one, as well as free shipping. But I'm wondering abou…"
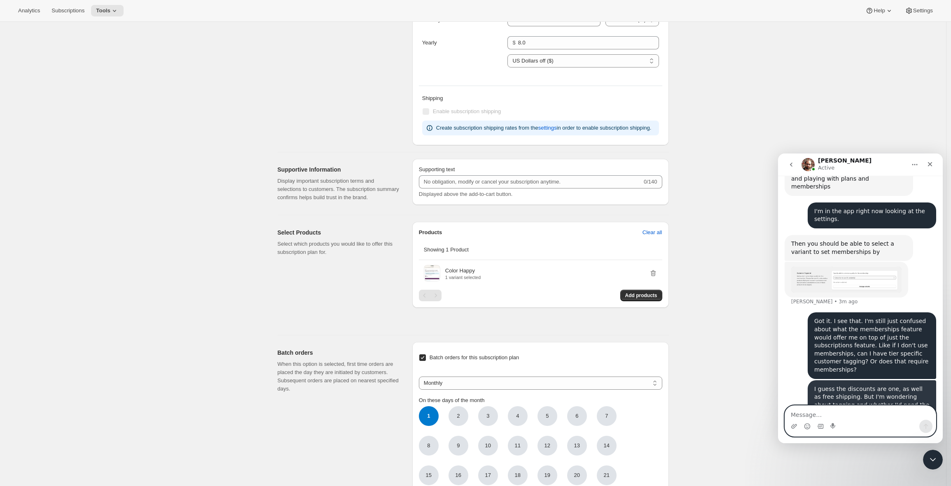
scroll to position [455, 0]
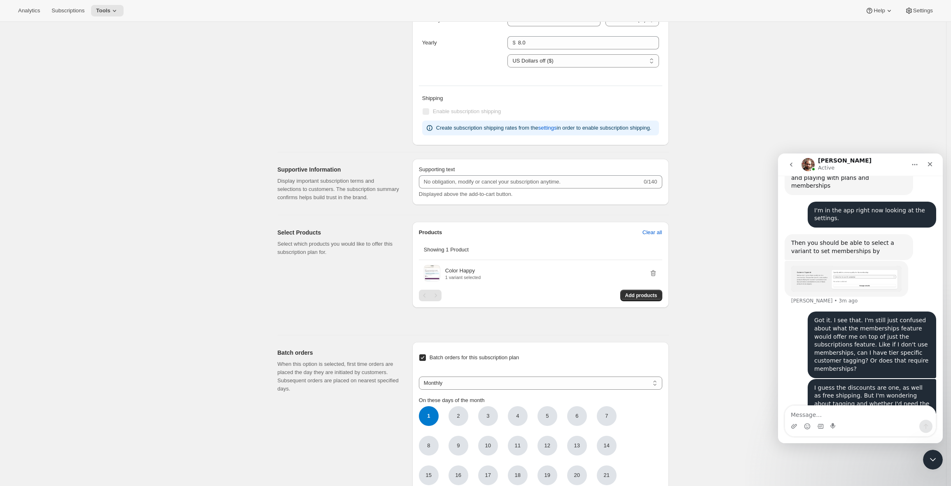
click at [298, 88] on div "Pricing Reward your customers for their loyalty by offering discount incentives…" at bounding box center [341, 52] width 128 height 186
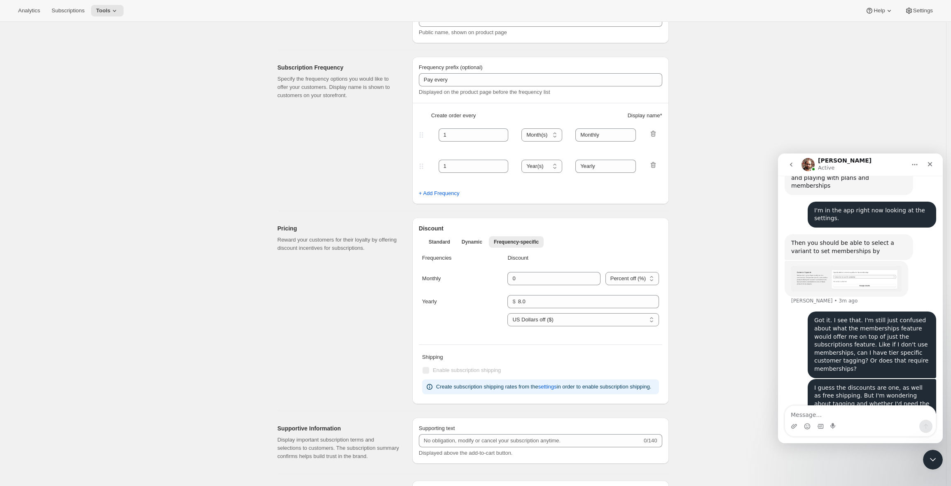
scroll to position [0, 0]
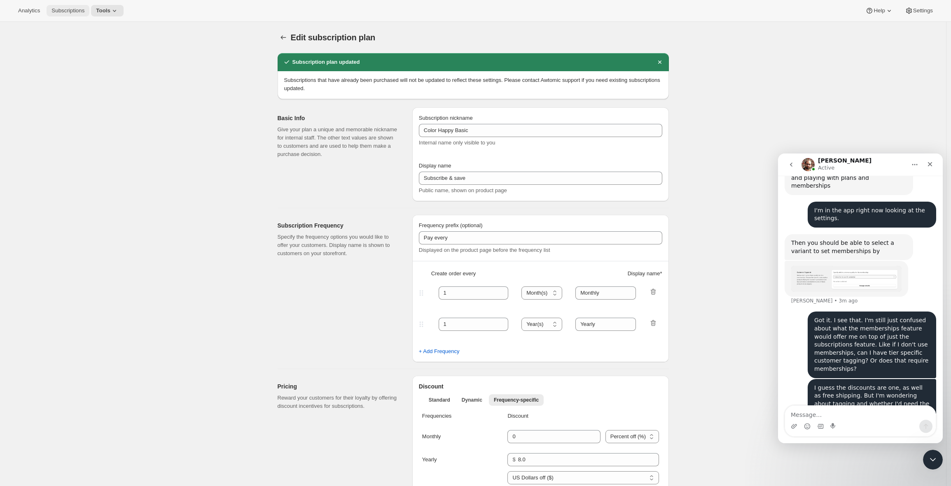
click at [68, 8] on span "Subscriptions" at bounding box center [67, 10] width 33 height 7
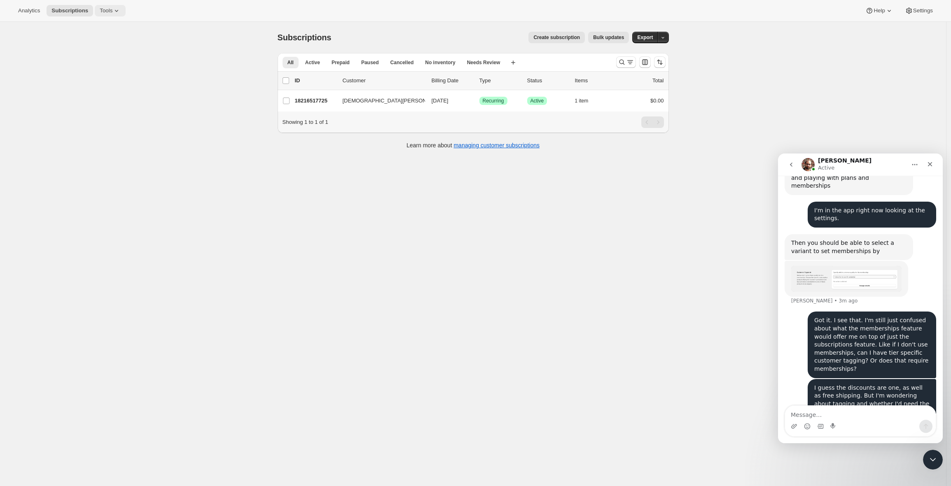
click at [108, 9] on span "Tools" at bounding box center [106, 10] width 13 height 7
click at [111, 25] on span "Subscription Plans" at bounding box center [101, 28] width 44 height 6
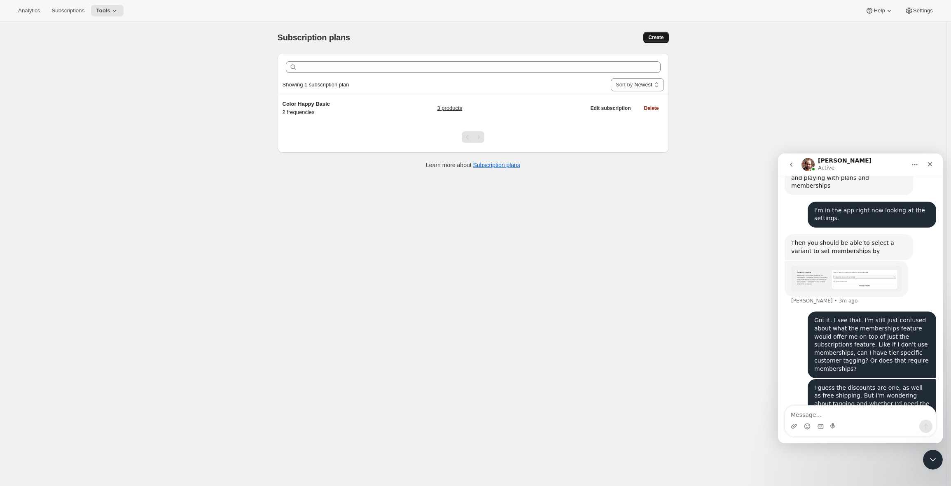
click at [661, 35] on span "Create" at bounding box center [655, 37] width 15 height 7
select select "WEEK"
select select "MONTH"
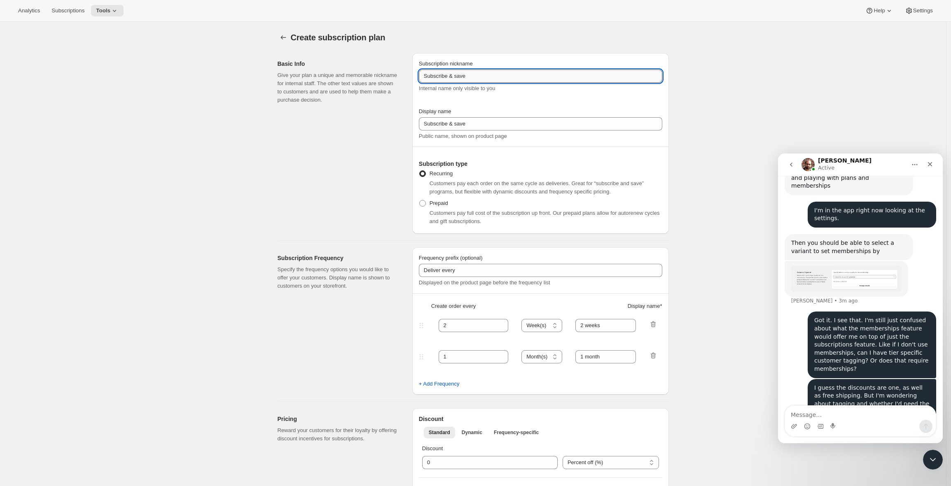
click at [451, 76] on input "Subscribe & save" at bounding box center [540, 76] width 243 height 13
click at [451, 76] on input "Subscribec & save" at bounding box center [540, 76] width 243 height 13
type input "Color Happy Classroom"
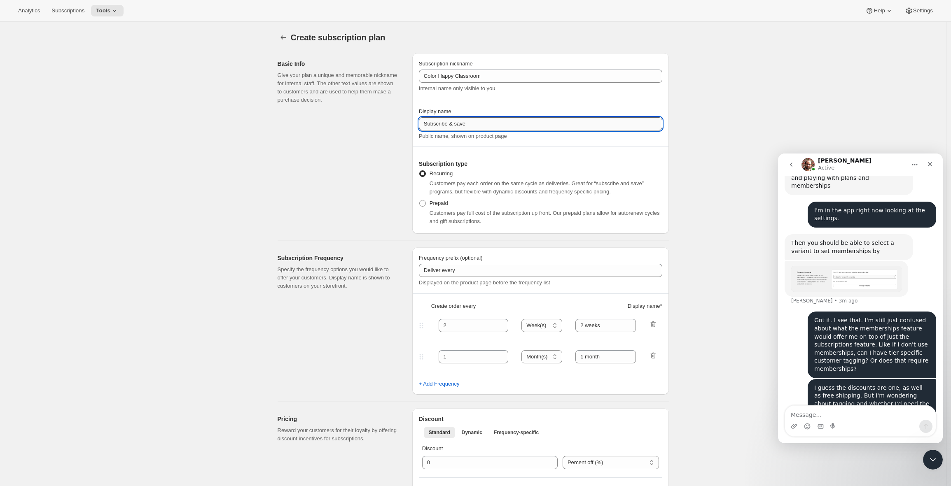
click at [485, 122] on input "Subscribe & save" at bounding box center [540, 123] width 243 height 13
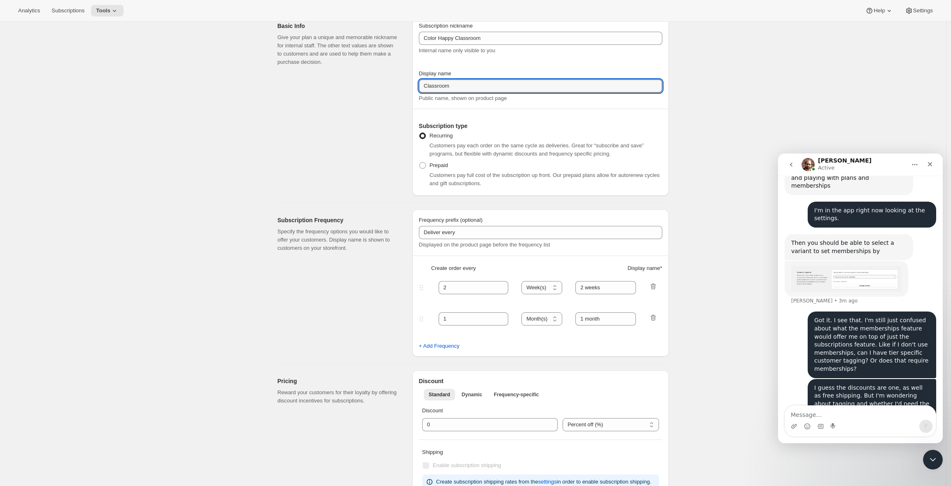
scroll to position [137, 0]
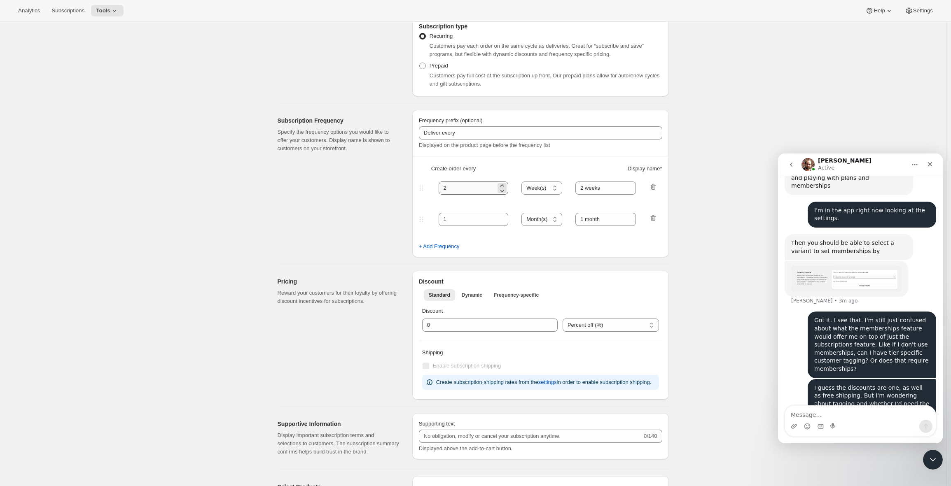
type input "Classroom"
click at [484, 188] on input "2" at bounding box center [467, 188] width 58 height 13
type input "1"
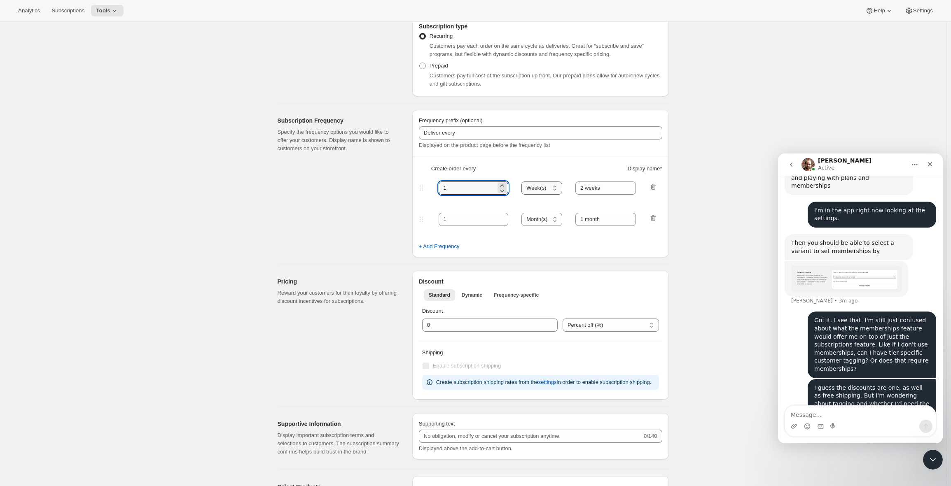
click at [546, 186] on select "Day(s) Week(s) Month(s) Year(s)" at bounding box center [541, 188] width 41 height 13
select select "MONTH"
click at [524, 182] on select "Day(s) Week(s) Month(s) Year(s)" at bounding box center [541, 188] width 41 height 13
click at [598, 188] on input "2 weeks" at bounding box center [605, 188] width 61 height 13
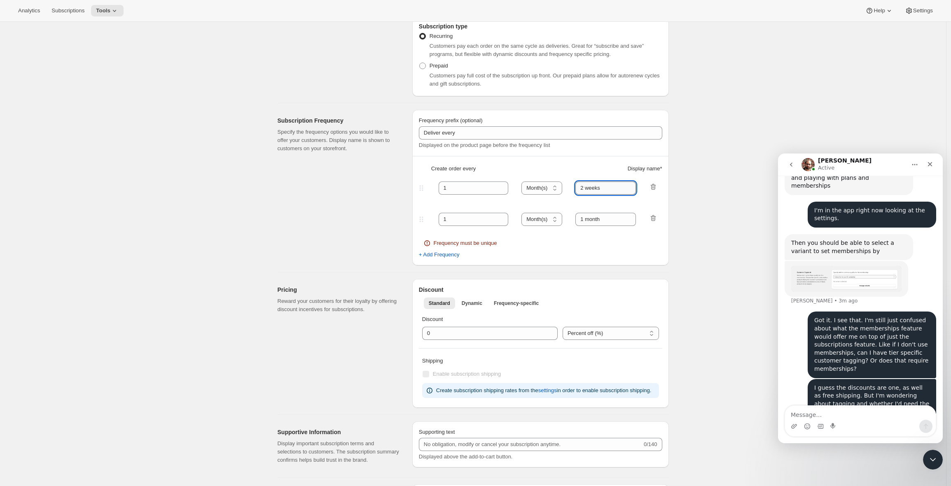
click at [598, 188] on input "2 weeks" at bounding box center [605, 188] width 61 height 13
type input "Monthly"
click at [459, 221] on input "1" at bounding box center [467, 219] width 58 height 13
click at [544, 219] on select "Day(s) Week(s) Month(s) Year(s)" at bounding box center [541, 219] width 41 height 13
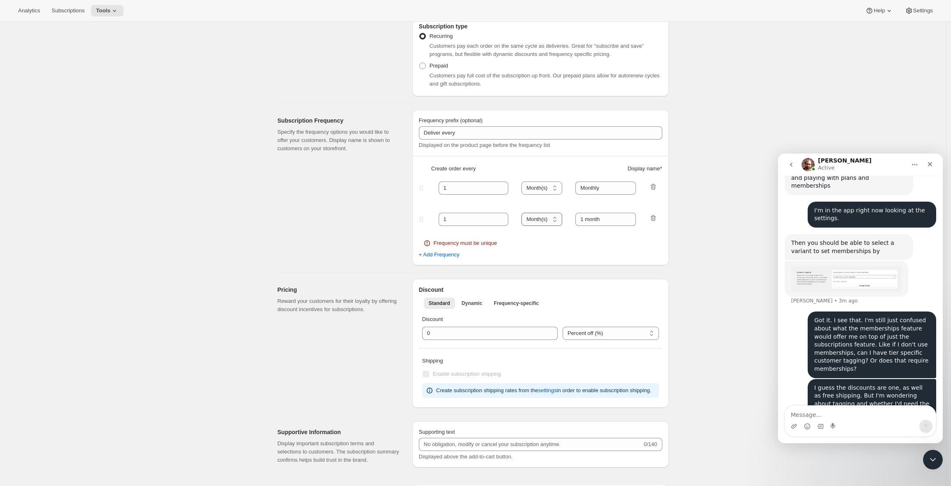
select select "YEAR"
click at [524, 213] on select "Day(s) Week(s) Month(s) Year(s)" at bounding box center [541, 219] width 41 height 13
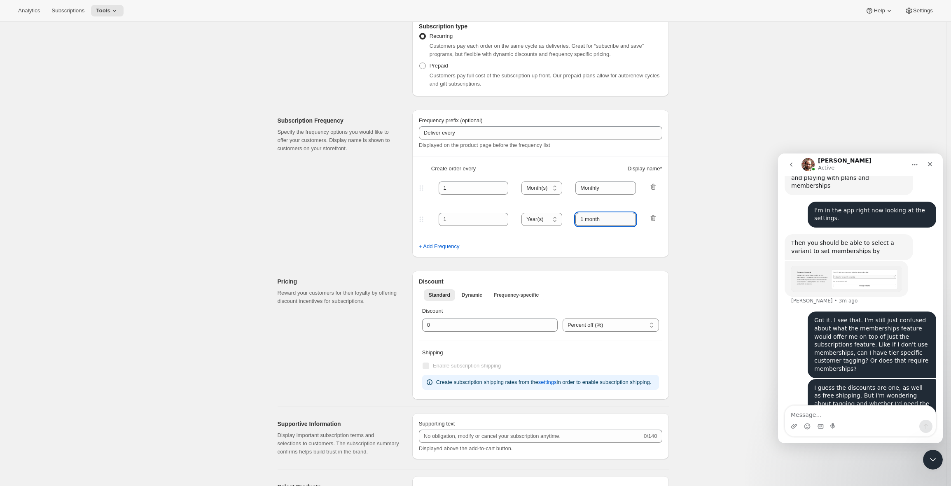
click at [597, 219] on input "1 month" at bounding box center [605, 219] width 61 height 13
type input "Yearly"
click at [514, 294] on span "Frequency-specific" at bounding box center [516, 295] width 45 height 7
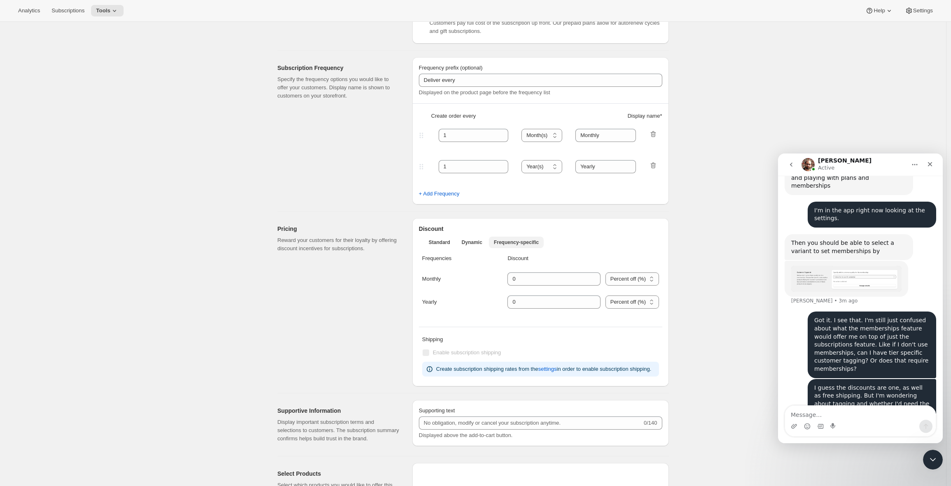
scroll to position [196, 0]
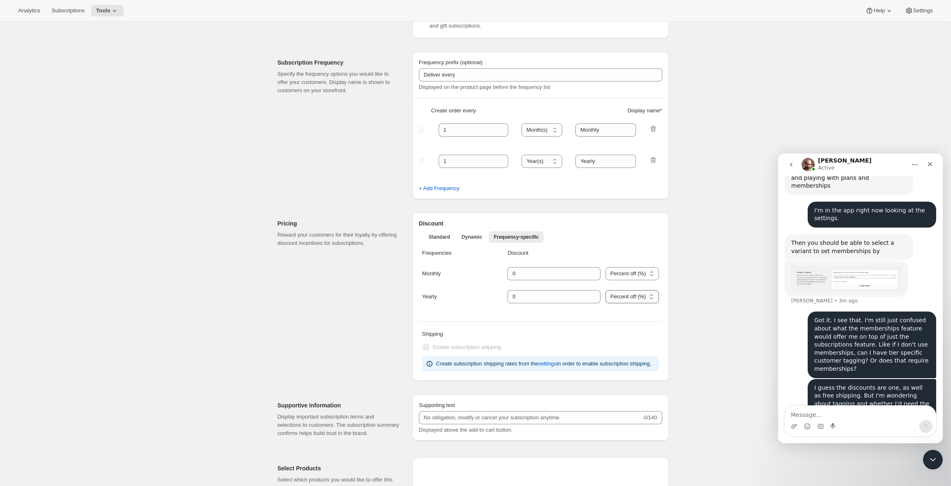
click at [622, 296] on select "Percent off (%) US Dollars off ($)" at bounding box center [632, 296] width 54 height 13
select select "FIXED_AMOUNT"
click at [605, 303] on select "Percent off (%) US Dollars off ($)" at bounding box center [632, 296] width 54 height 13
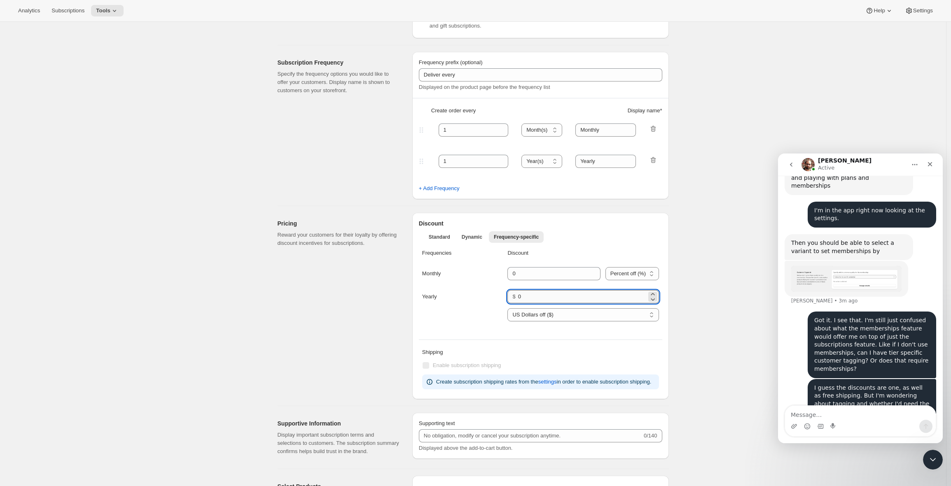
click at [536, 296] on input "0" at bounding box center [582, 296] width 128 height 13
type input "12"
click at [464, 308] on div "Yearly $ 12 Percent off (%) US Dollars off ($) US Dollars off ($)" at bounding box center [540, 310] width 237 height 41
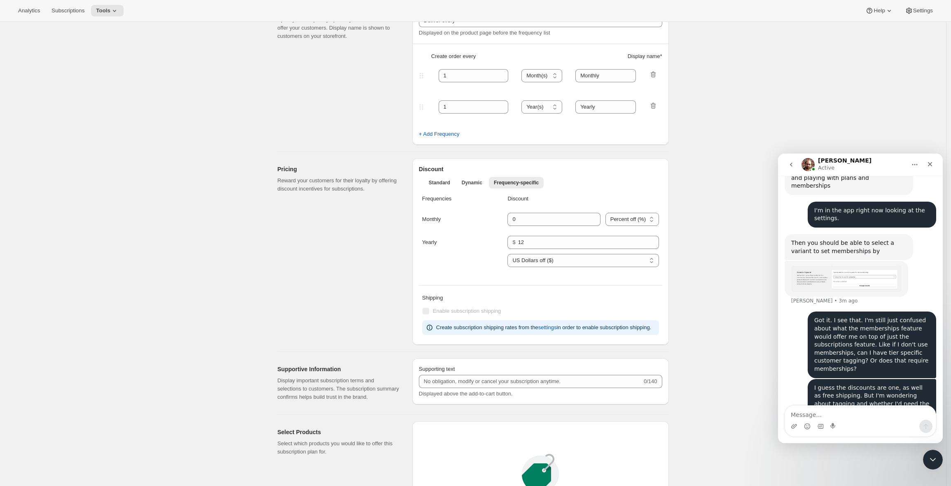
scroll to position [261, 0]
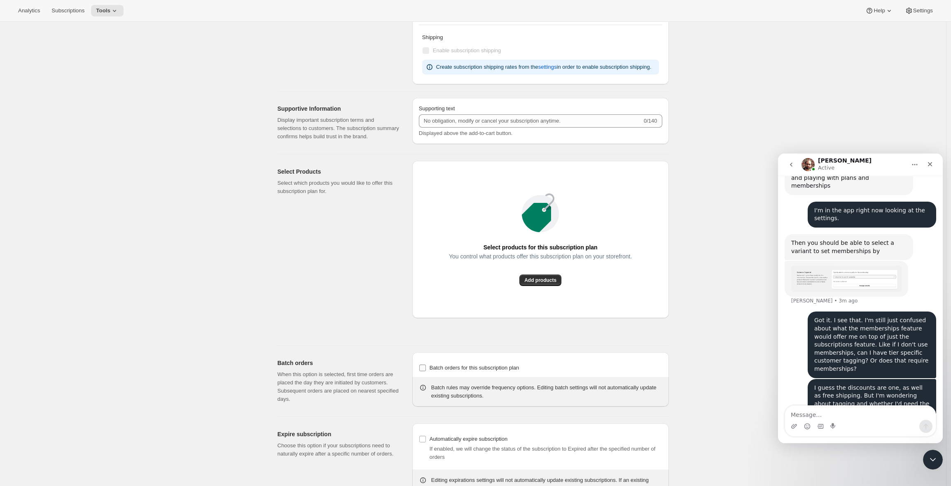
click at [460, 371] on span "Batch orders for this subscription plan" at bounding box center [474, 368] width 90 height 6
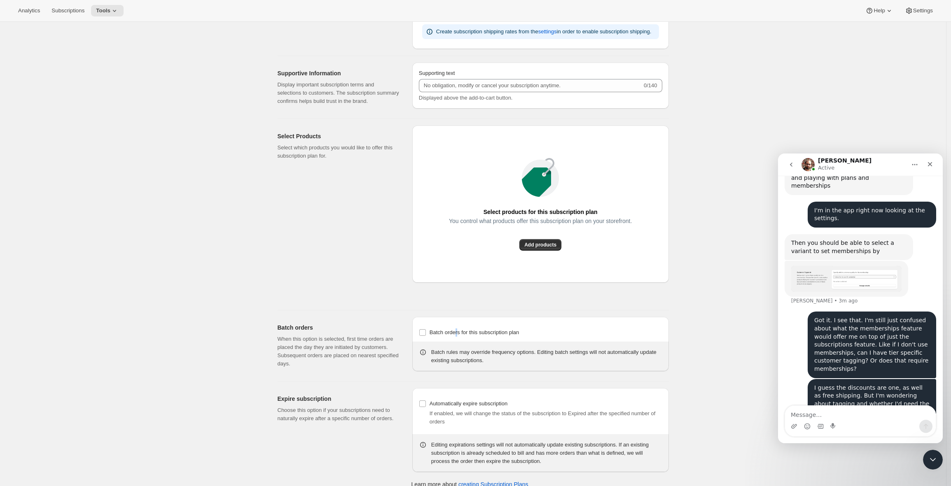
scroll to position [585, 0]
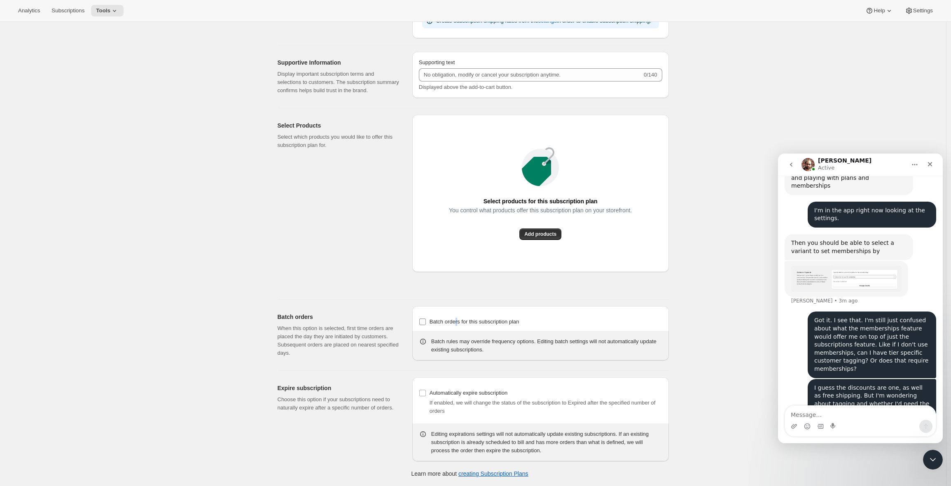
click at [426, 321] on input "Batch orders for this subscription plan" at bounding box center [422, 322] width 7 height 7
checkbox input "true"
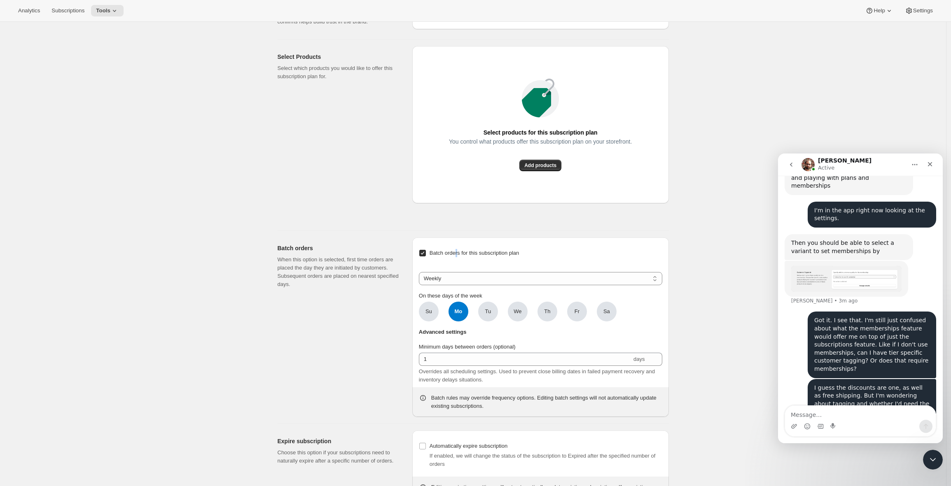
scroll to position [706, 0]
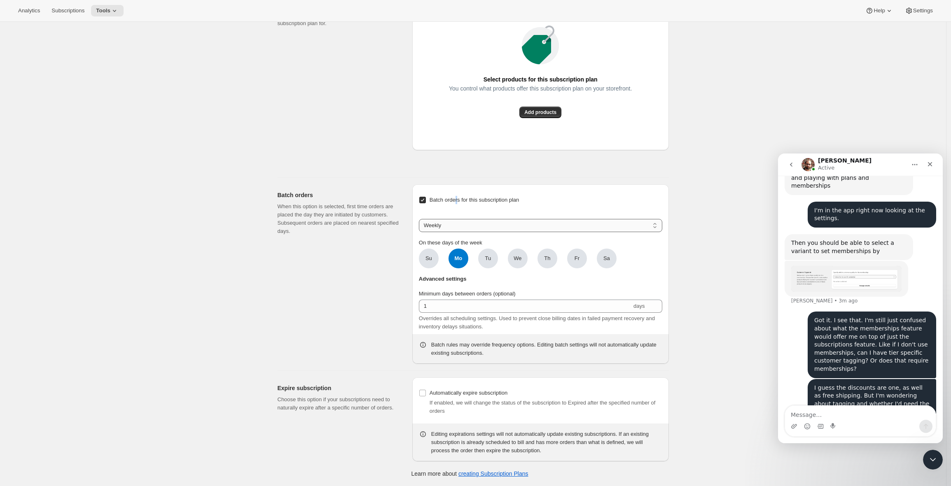
click at [450, 224] on select "Weekly Monthly Yearly" at bounding box center [540, 225] width 243 height 13
select select "MONTHDAY"
click at [421, 219] on select "Weekly Monthly Yearly" at bounding box center [540, 225] width 243 height 13
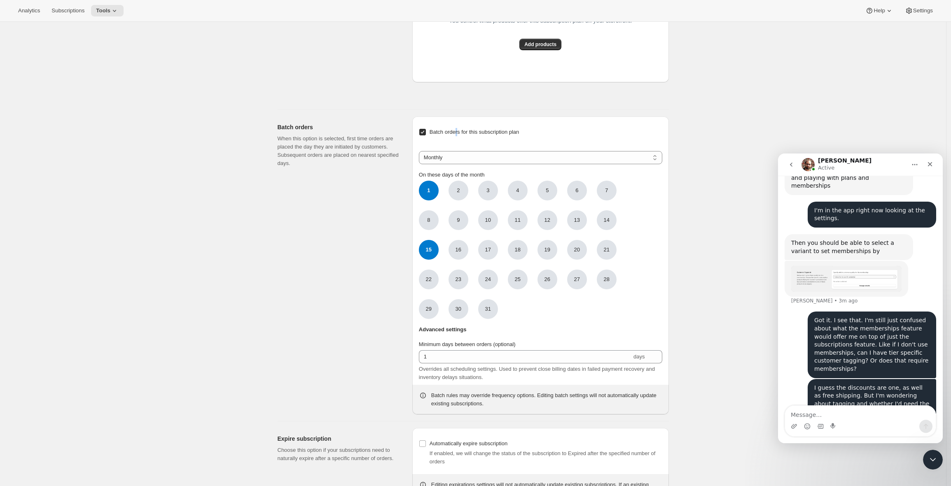
scroll to position [816, 0]
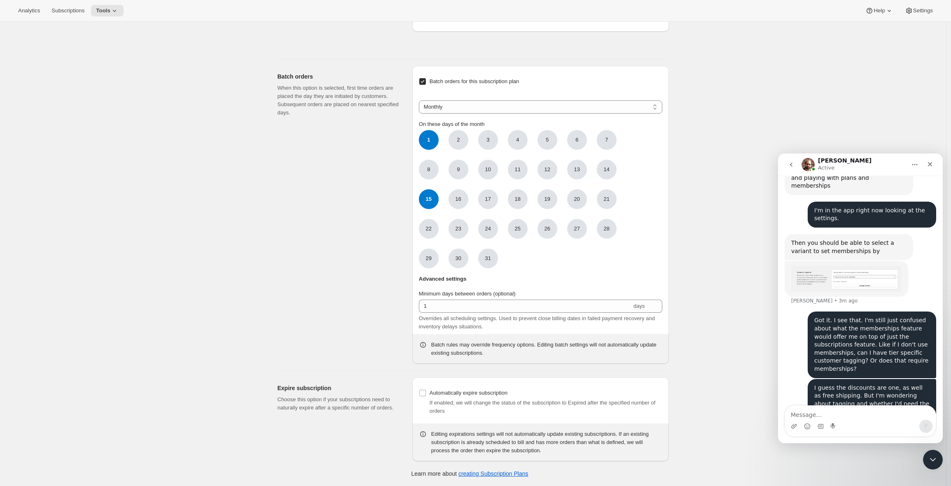
click at [428, 204] on span "15" at bounding box center [429, 199] width 20 height 20
click input "15" at bounding box center [0, 0] width 0 height 0
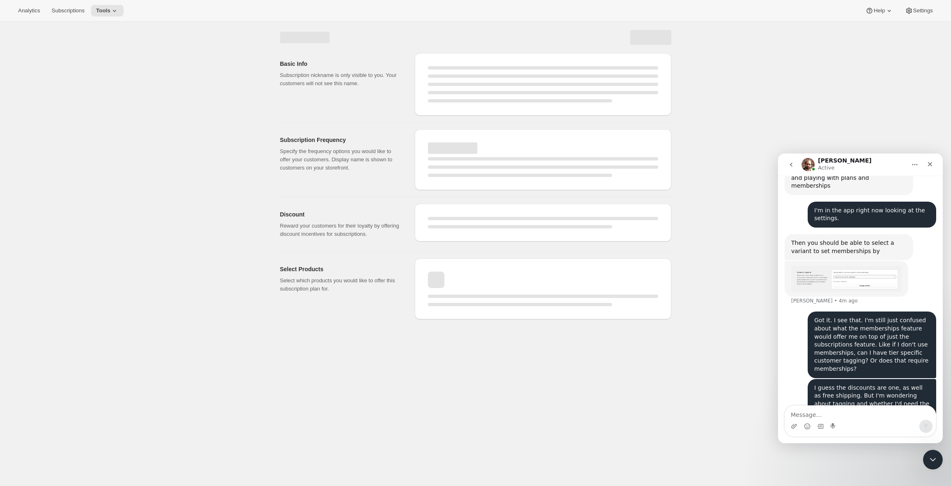
scroll to position [0, 0]
select select "WEEK"
select select "MONTH"
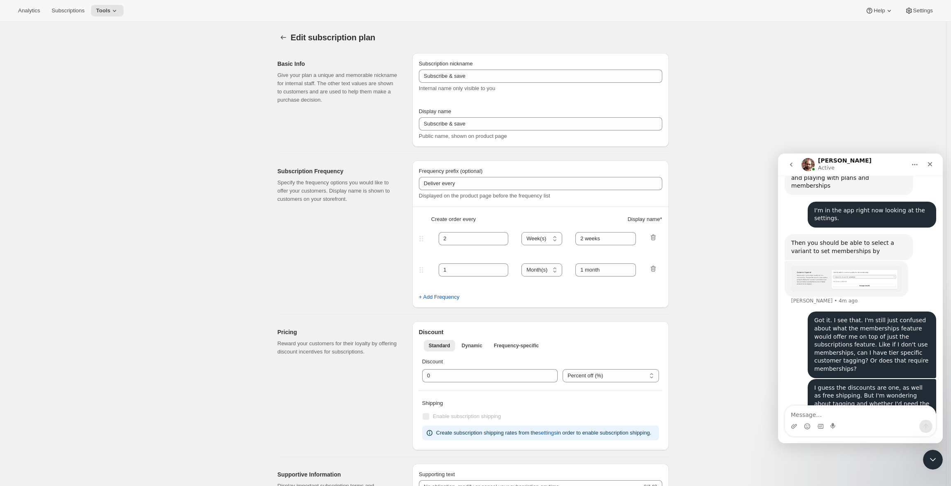
type input "Color Happy Classroom"
type input "Classroom"
type input "1"
type input "Monthly"
type input "Yearly"
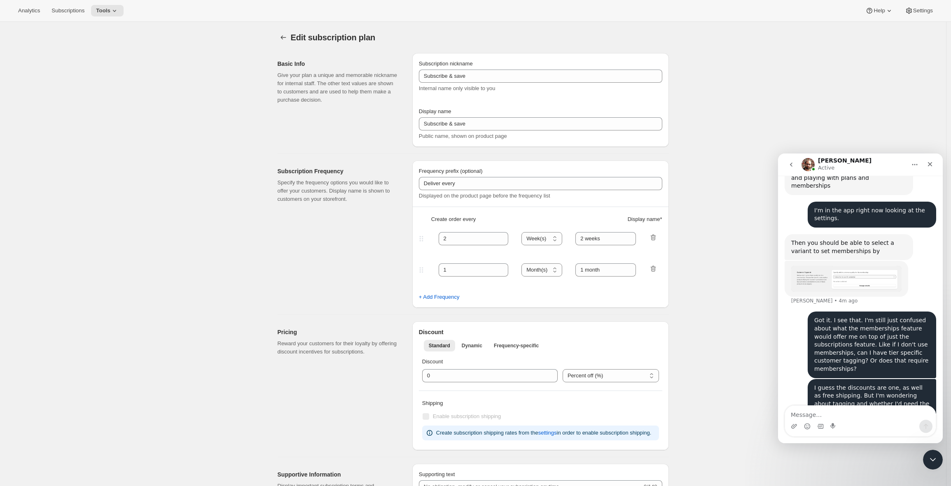
checkbox input "true"
select select "FIXED_AMOUNT"
select select "MONTHDAY"
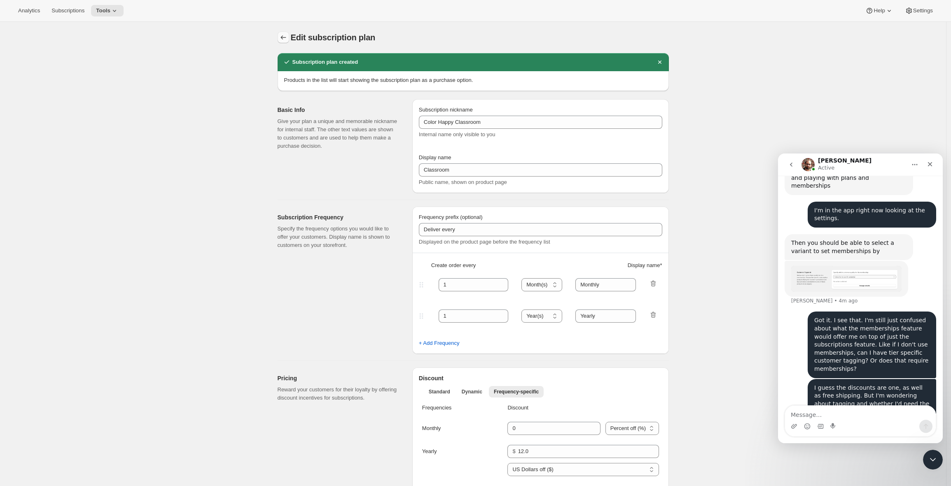
click at [286, 38] on icon "Subscription plans" at bounding box center [283, 37] width 8 height 8
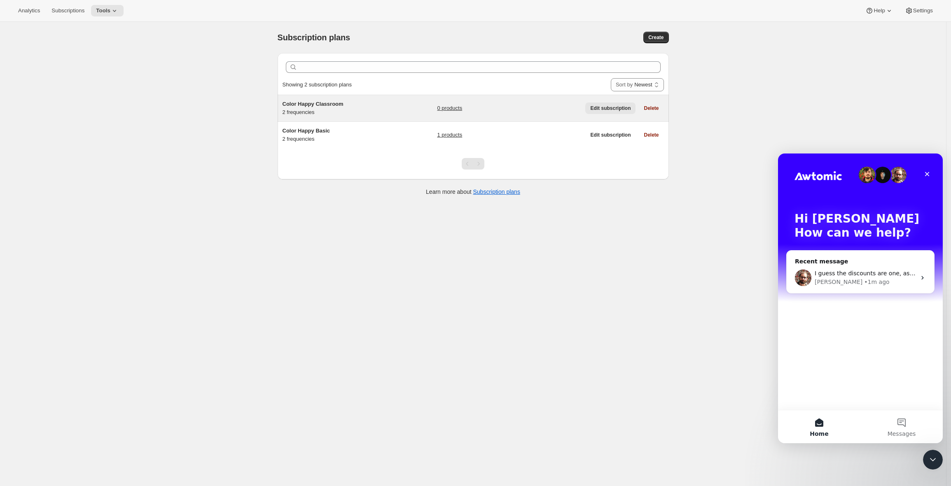
click at [598, 109] on span "Edit subscription" at bounding box center [610, 108] width 40 height 7
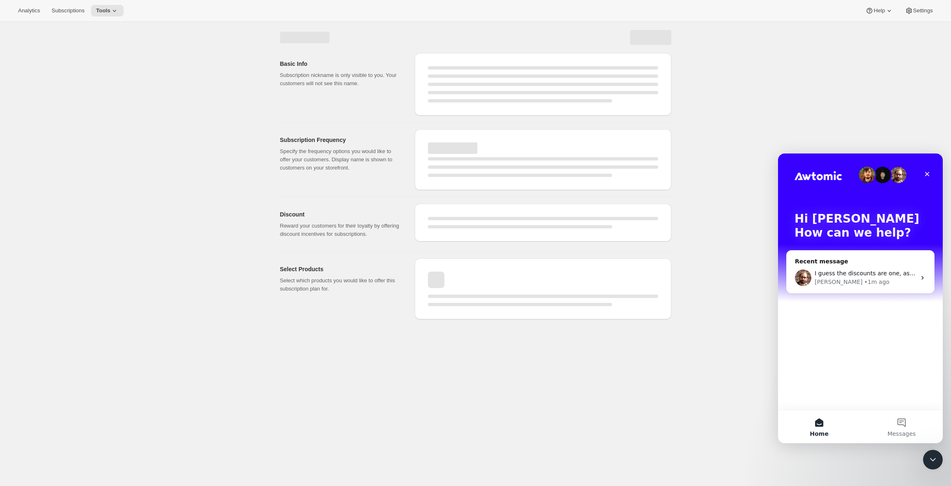
select select "WEEK"
select select "MONTH"
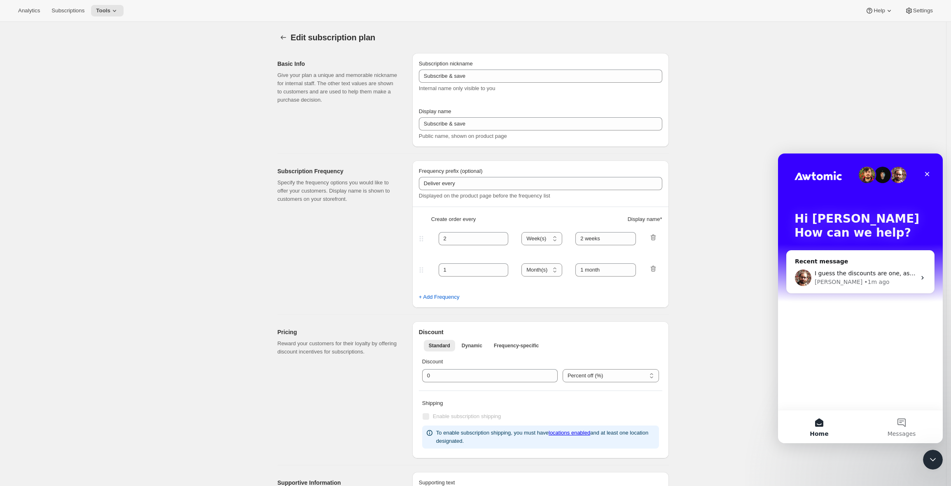
type input "Color Happy Classroom"
type input "Classroom"
type input "1"
select select "MONTH"
type input "Monthly"
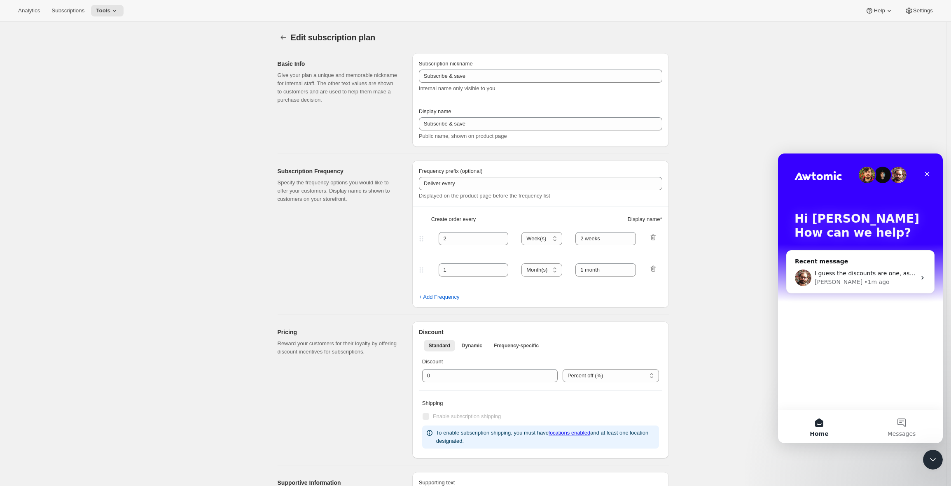
select select "YEAR"
type input "Yearly"
checkbox input "true"
select select "FIXED_AMOUNT"
select select "MONTHDAY"
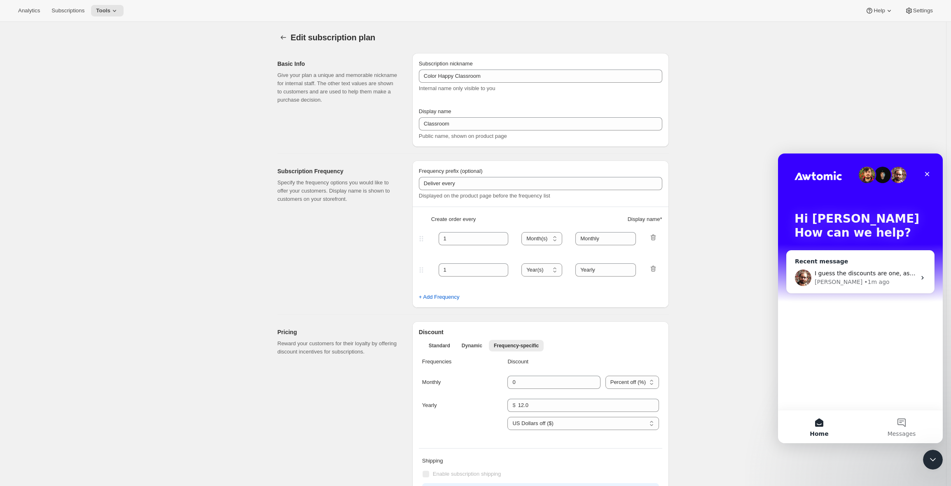
click at [858, 269] on div "I guess the discounts are one, as well as free shipping. But I'm wondering abou…" at bounding box center [864, 273] width 101 height 9
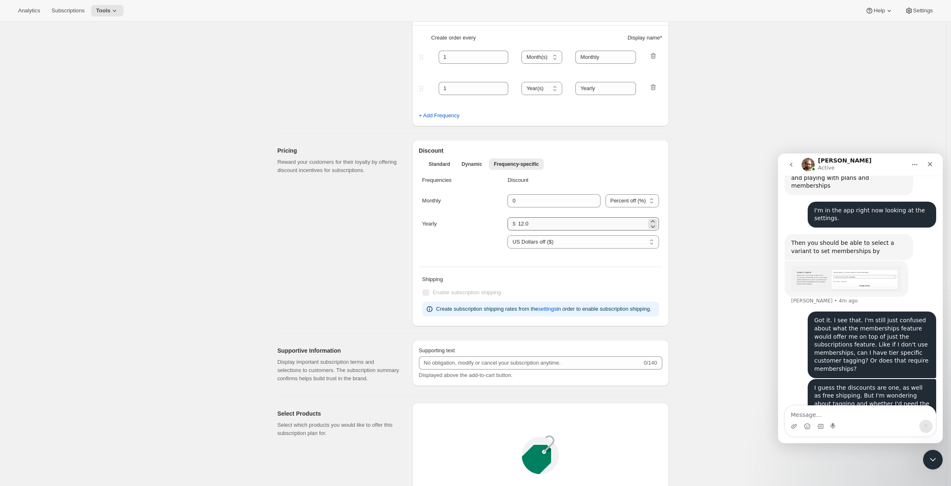
scroll to position [388, 0]
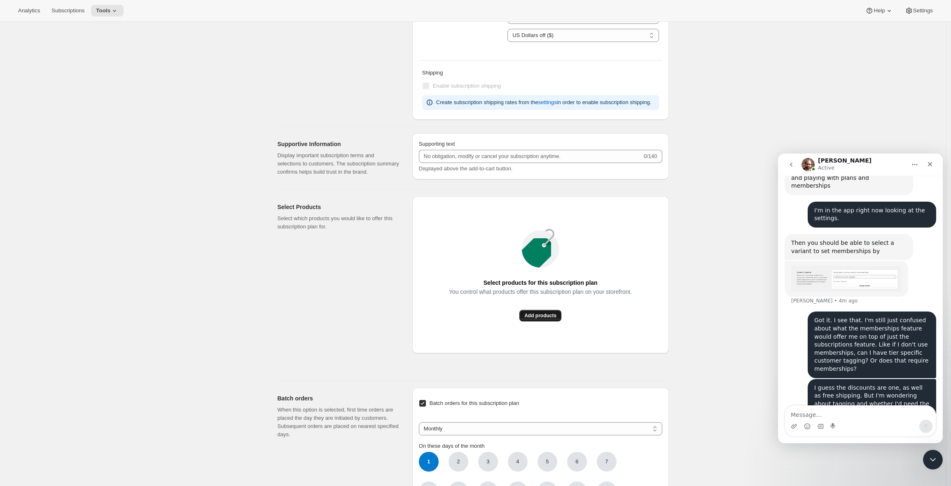
click at [545, 319] on span "Add products" at bounding box center [540, 315] width 32 height 7
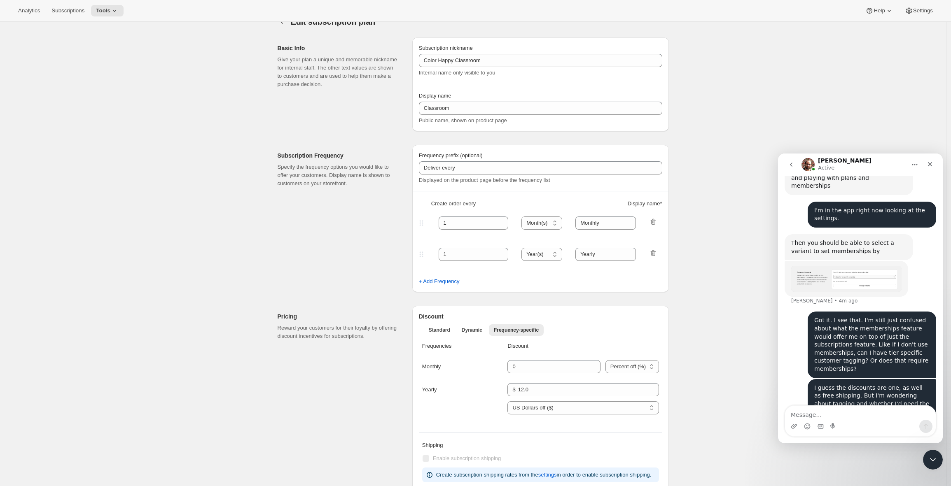
scroll to position [0, 0]
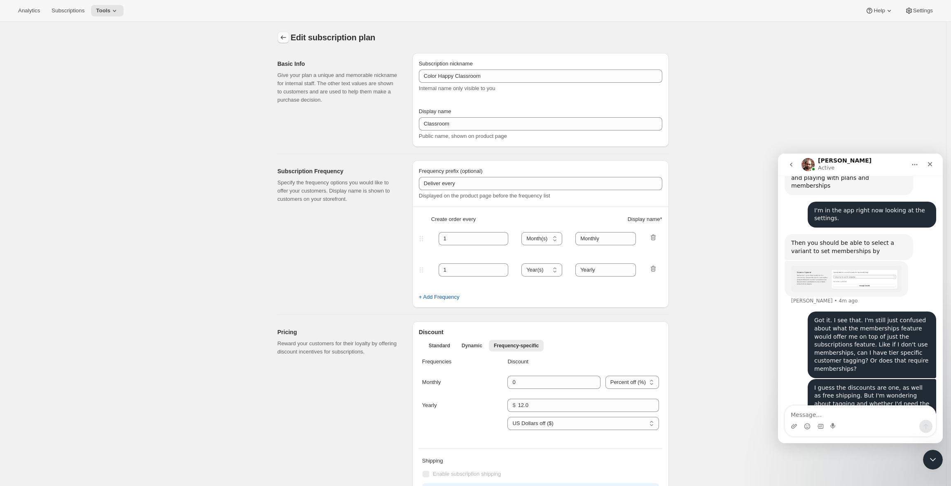
click at [285, 39] on icon "Subscription plans" at bounding box center [283, 37] width 8 height 8
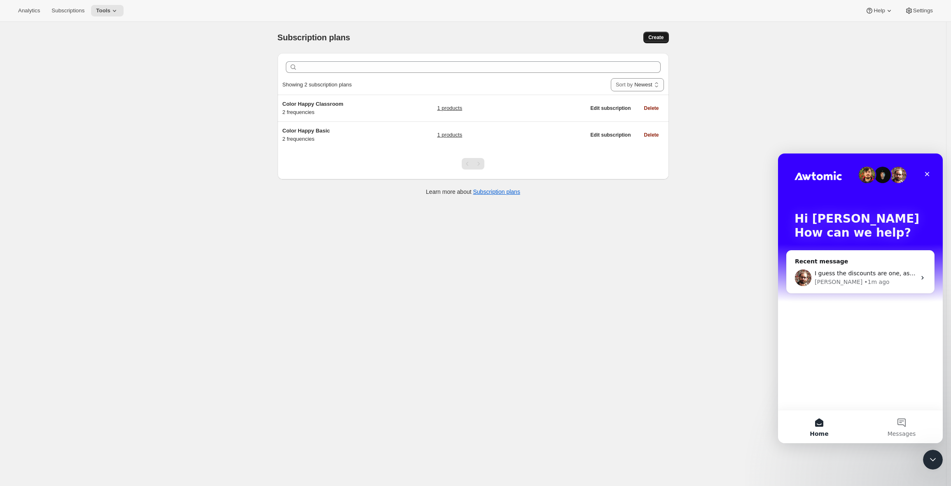
click at [659, 37] on span "Create" at bounding box center [655, 37] width 15 height 7
select select "WEEK"
select select "MONTH"
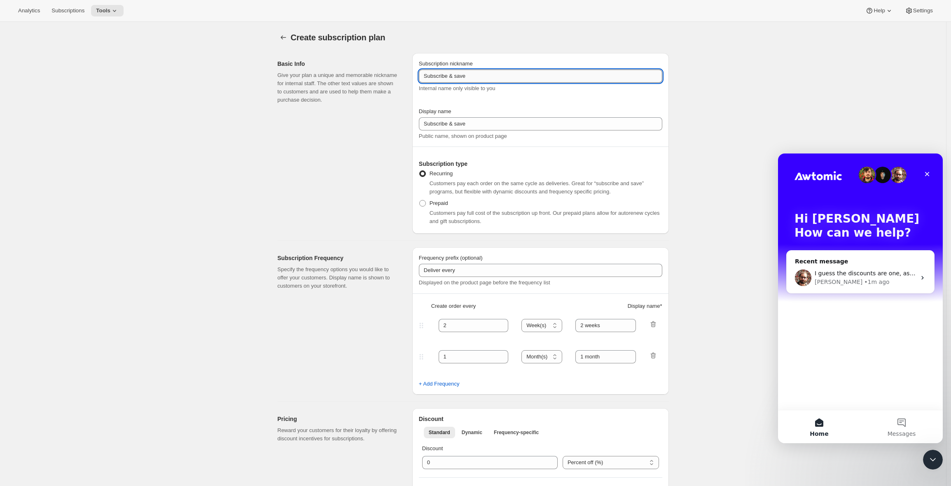
click at [480, 77] on input "Subscribe & save" at bounding box center [540, 76] width 243 height 13
type input "Color Happy Creative"
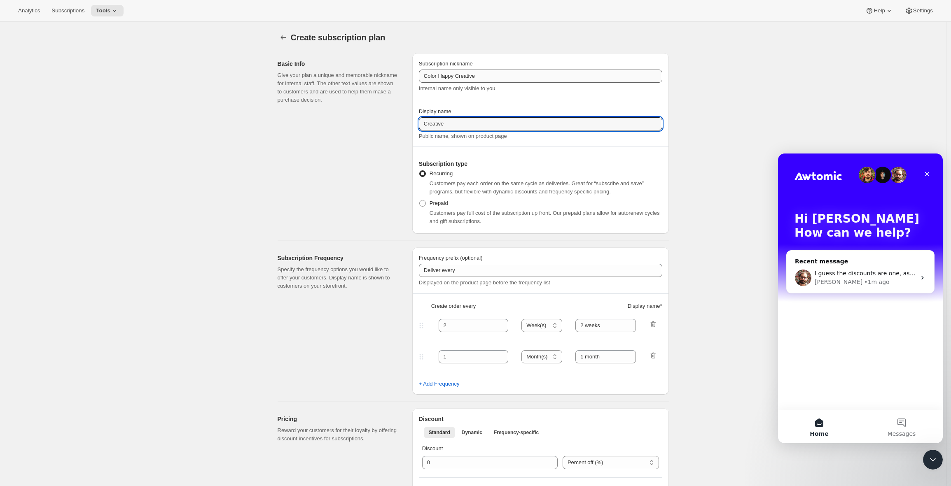
type input "Creative"
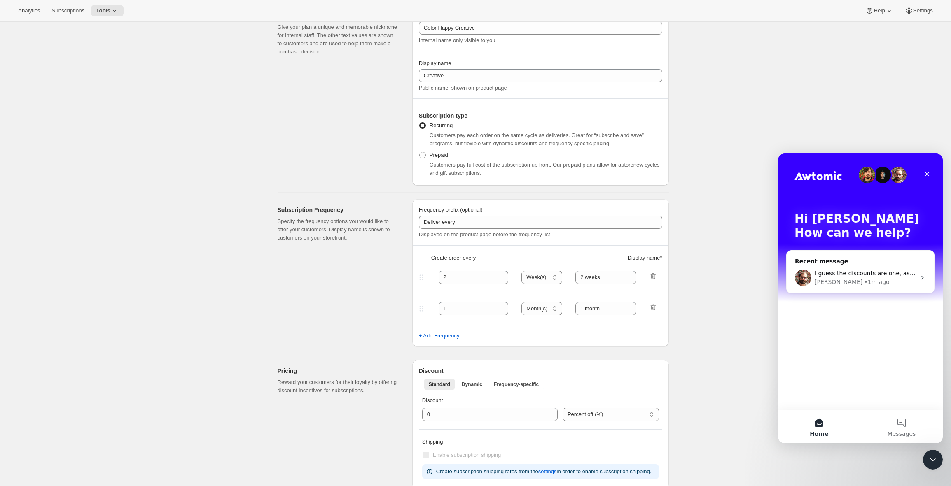
scroll to position [65, 0]
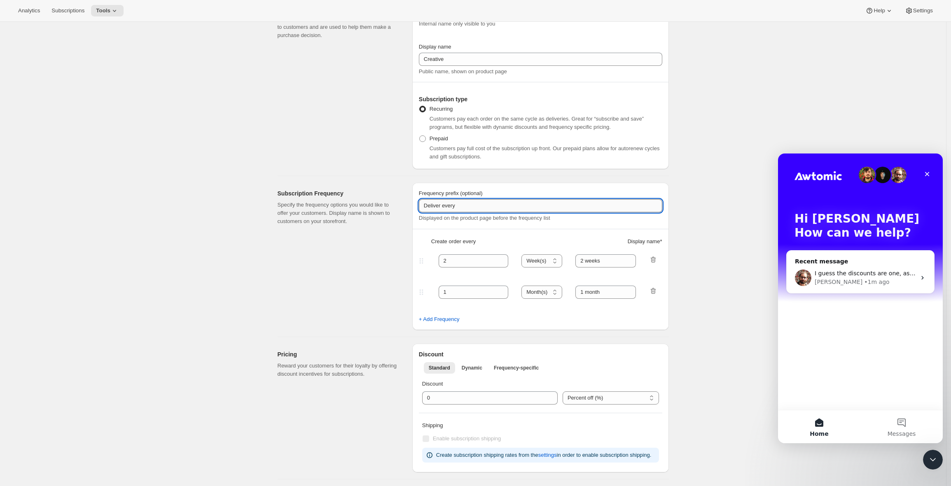
click at [464, 210] on input "Deliver every" at bounding box center [540, 205] width 243 height 13
type input "Pay every"
click at [470, 257] on input "2" at bounding box center [467, 260] width 58 height 13
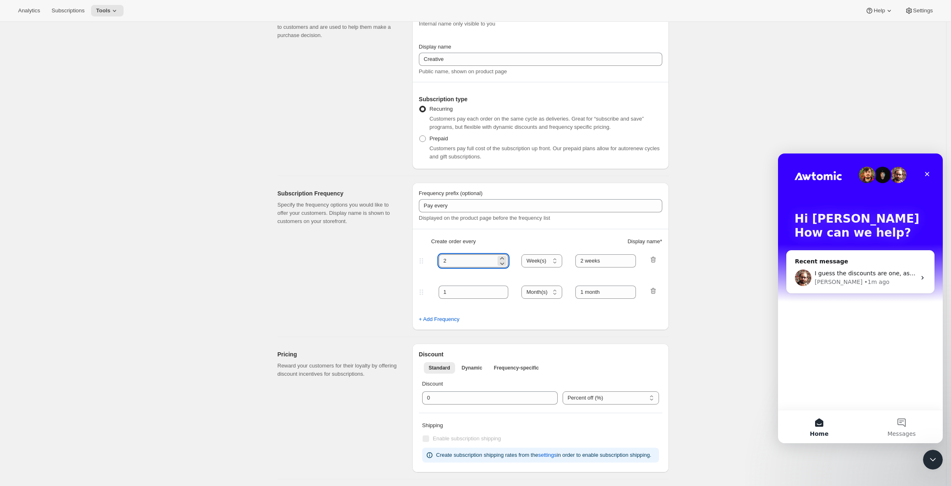
click at [470, 257] on input "2" at bounding box center [467, 260] width 58 height 13
type input "1"
click at [539, 259] on select "Day(s) Week(s) Month(s) Year(s)" at bounding box center [541, 260] width 41 height 13
select select "MONTH"
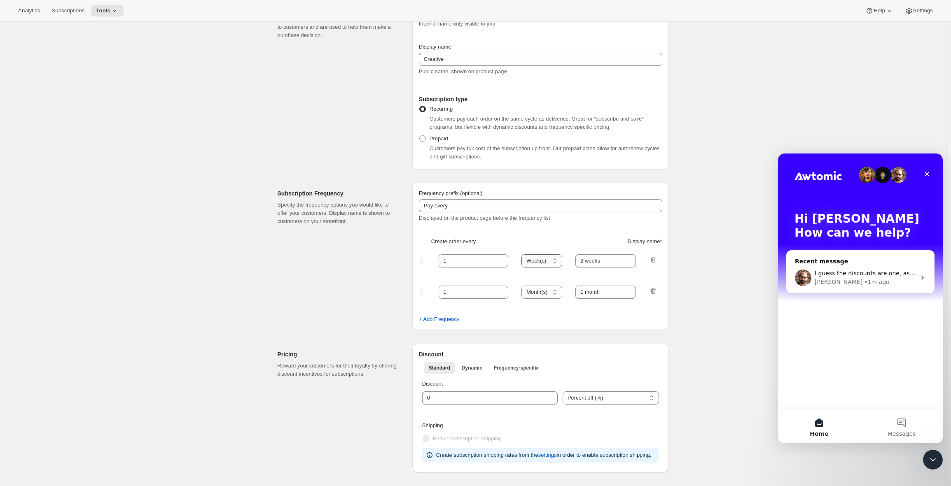
click at [524, 254] on select "Day(s) Week(s) Month(s) Year(s)" at bounding box center [541, 260] width 41 height 13
click at [604, 261] on input "2 weeks" at bounding box center [605, 260] width 61 height 13
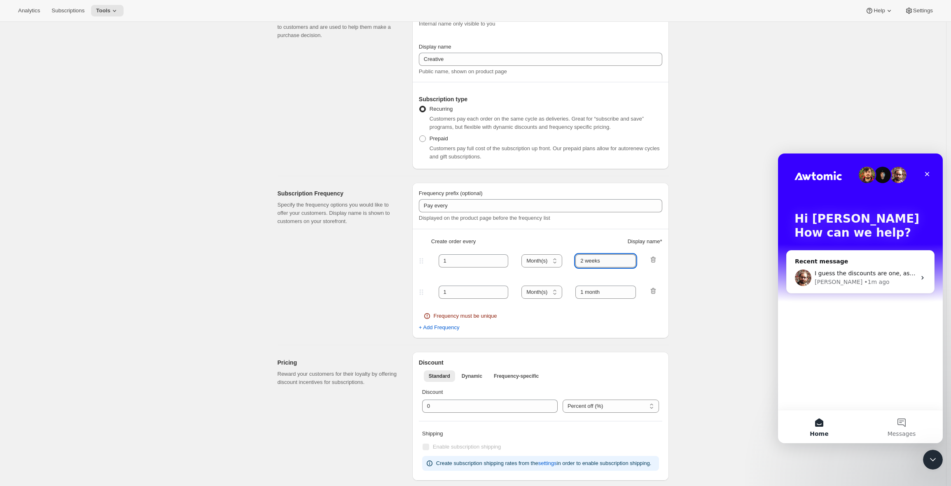
click at [604, 261] on input "2 weeks" at bounding box center [605, 260] width 61 height 13
click at [604, 260] on input "2 weeks" at bounding box center [605, 260] width 61 height 13
click at [601, 261] on input "Monthly" at bounding box center [605, 260] width 61 height 13
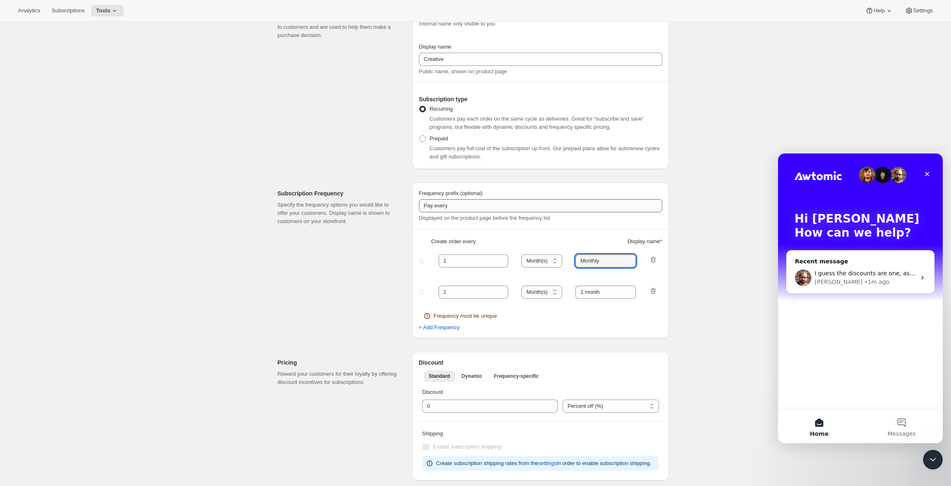
type input "Monthly"
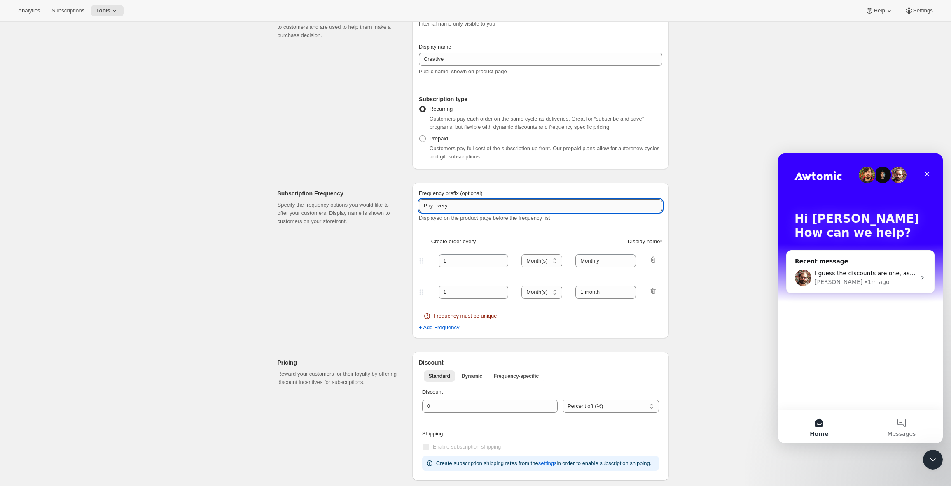
click at [452, 207] on input "Pay every" at bounding box center [540, 205] width 243 height 13
type input "Pay"
click at [529, 286] on select "Day(s) Week(s) Month(s) Year(s)" at bounding box center [541, 292] width 41 height 13
select select "YEAR"
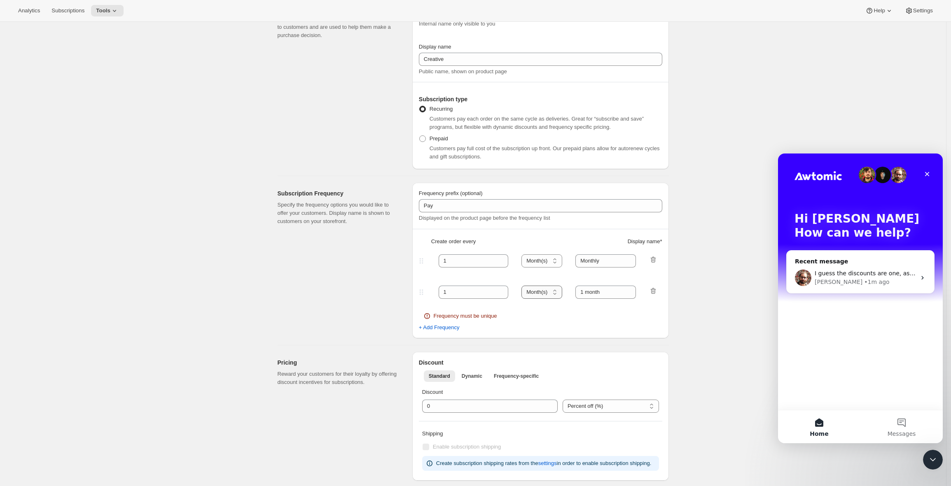
click at [524, 286] on select "Day(s) Week(s) Month(s) Year(s)" at bounding box center [541, 292] width 41 height 13
click at [606, 294] on input "1 month" at bounding box center [605, 292] width 61 height 13
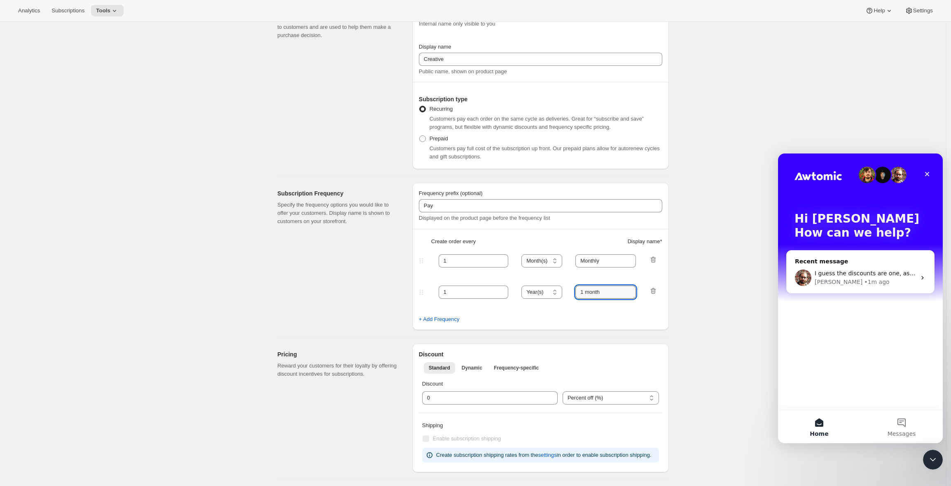
click at [606, 294] on input "1 month" at bounding box center [605, 292] width 61 height 13
type input "Yearly"
click at [371, 293] on div "Subscription Frequency Specify the frequency options you would like to offer yo…" at bounding box center [341, 256] width 128 height 147
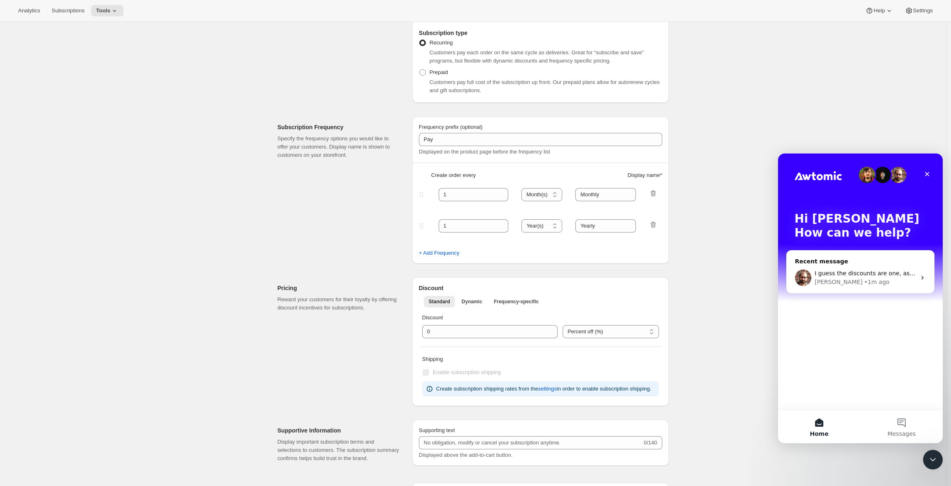
scroll to position [224, 0]
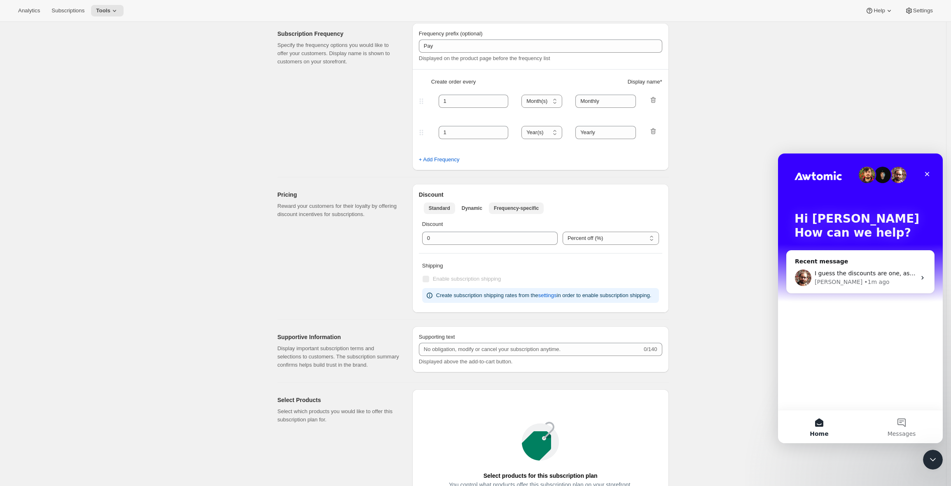
click at [513, 208] on span "Frequency-specific" at bounding box center [516, 208] width 45 height 7
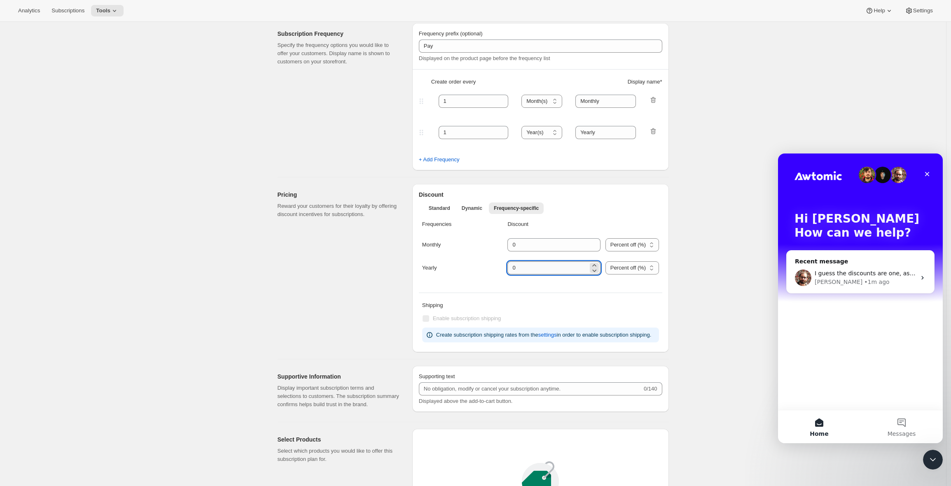
click at [565, 263] on input "integer" at bounding box center [547, 267] width 80 height 13
type input "16"
click at [614, 285] on div "Frequencies Discount Monthly Percent off (%) US Dollars off ($) Percent off (%)…" at bounding box center [540, 252] width 243 height 71
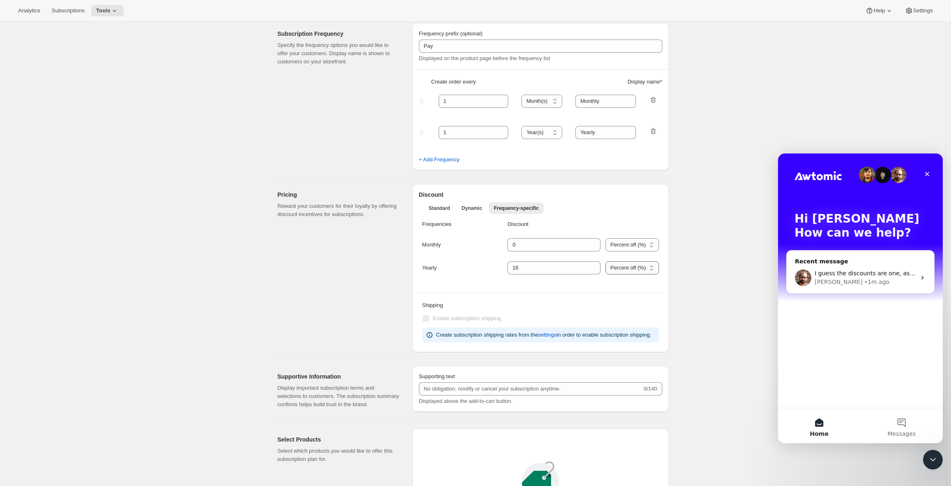
click at [619, 268] on select "Percent off (%) US Dollars off ($)" at bounding box center [632, 267] width 54 height 13
select select "FIXED_AMOUNT"
click at [605, 275] on select "Percent off (%) US Dollars off ($)" at bounding box center [632, 267] width 54 height 13
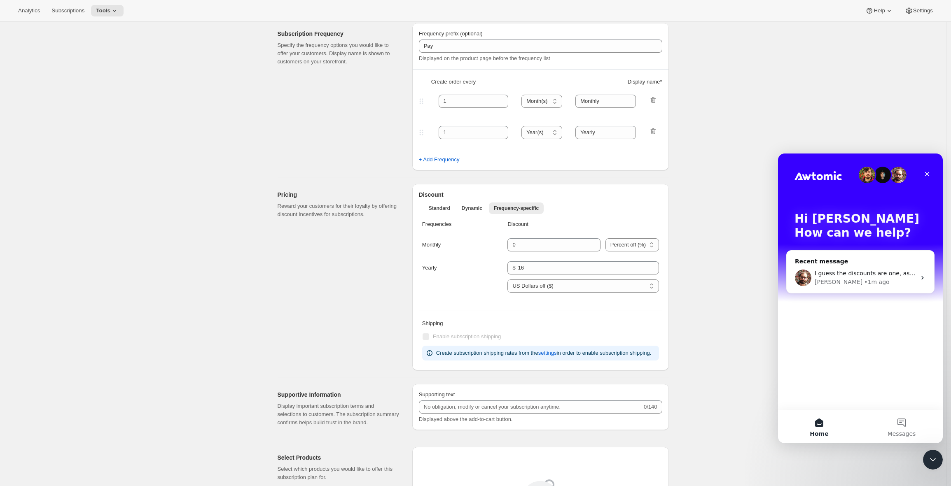
click at [477, 294] on div "Yearly $ 16 Percent off (%) US Dollars off ($) US Dollars off ($)" at bounding box center [540, 281] width 237 height 41
click at [558, 287] on select "Percent off (%) US Dollars off ($)" at bounding box center [582, 286] width 151 height 13
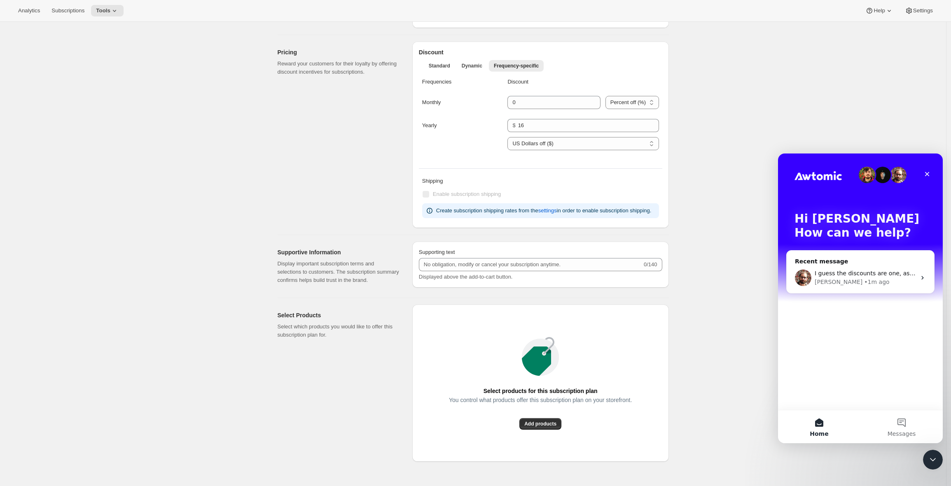
scroll to position [522, 0]
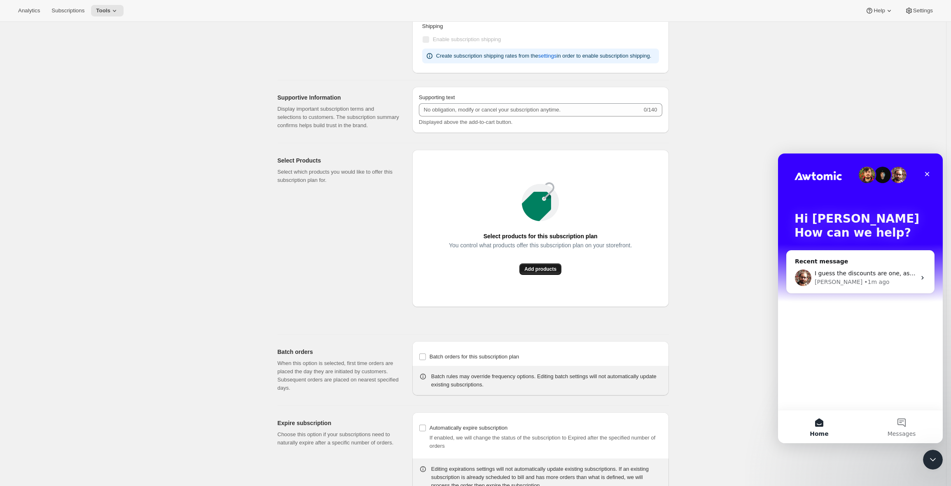
click at [538, 273] on span "Add products" at bounding box center [540, 269] width 32 height 7
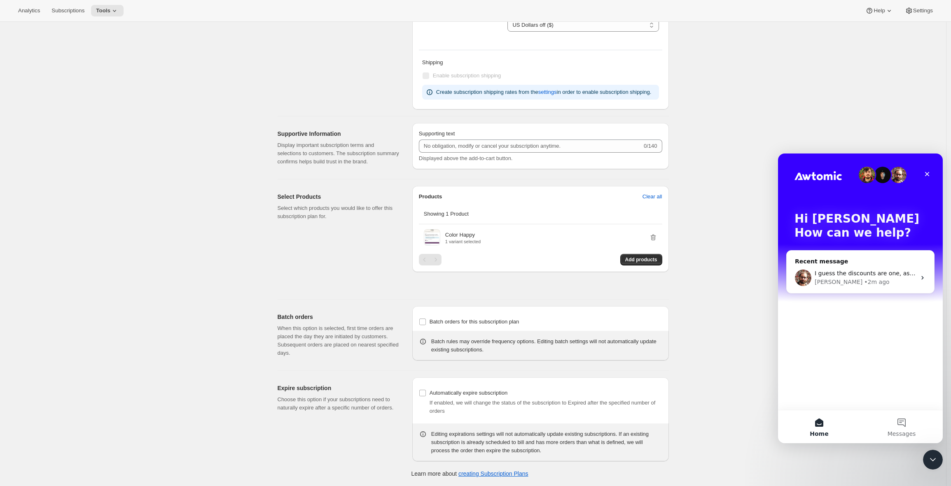
scroll to position [502, 0]
drag, startPoint x: 480, startPoint y: 318, endPoint x: 487, endPoint y: 318, distance: 7.4
click at [480, 318] on span "Batch orders for this subscription plan" at bounding box center [474, 322] width 90 height 8
click at [426, 319] on input "Batch orders for this subscription plan" at bounding box center [422, 322] width 7 height 7
checkbox input "true"
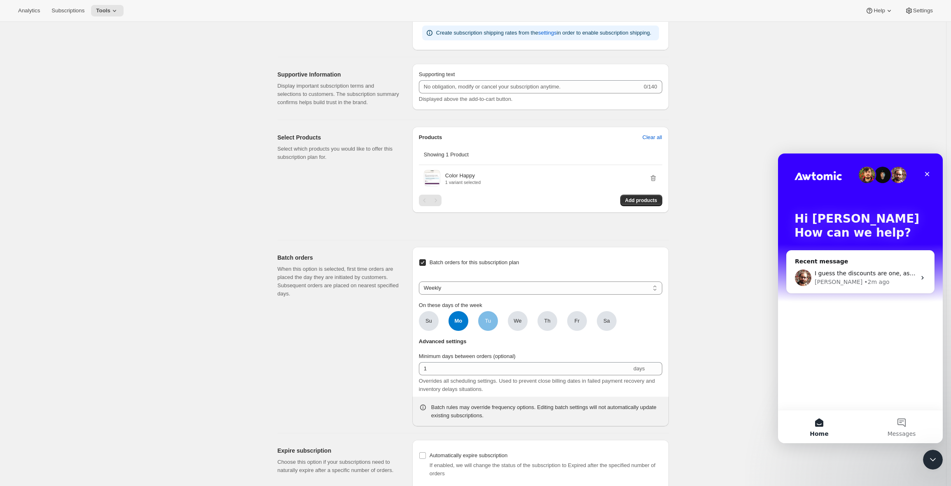
scroll to position [624, 0]
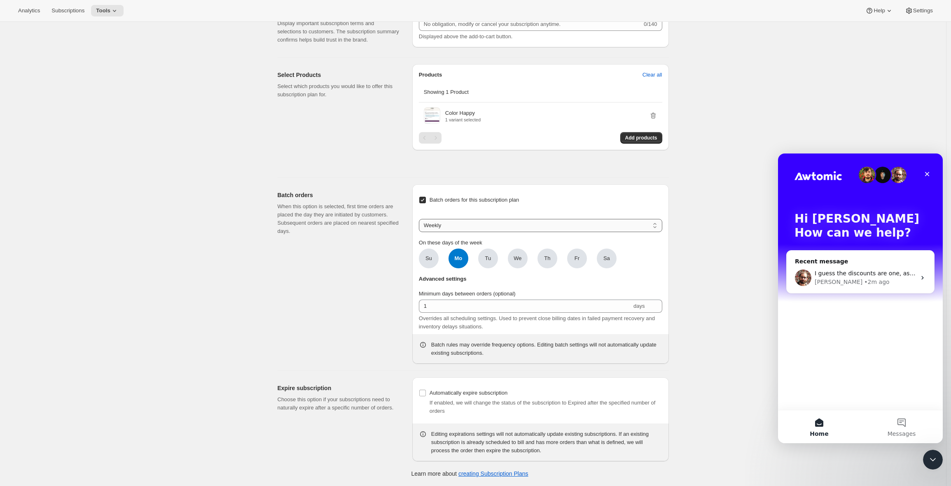
click at [446, 224] on select "Weekly Monthly Yearly" at bounding box center [540, 225] width 243 height 13
select select "MONTHDAY"
click at [421, 219] on select "Weekly Monthly Yearly" at bounding box center [540, 225] width 243 height 13
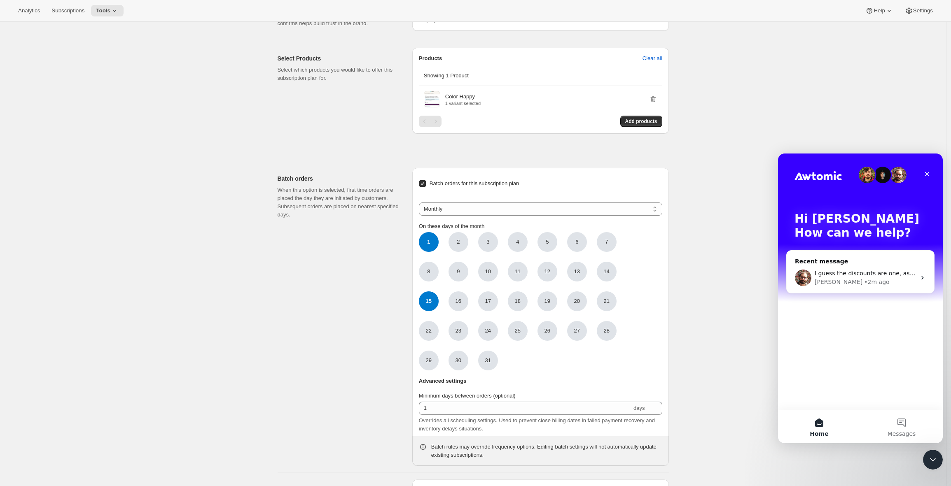
click at [429, 311] on span "15" at bounding box center [429, 301] width 20 height 20
click input "15" at bounding box center [0, 0] width 0 height 0
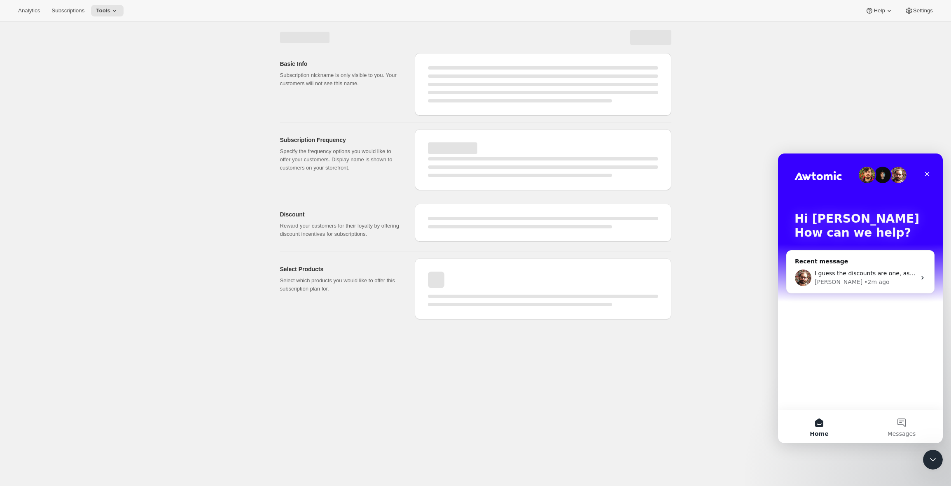
scroll to position [0, 0]
select select "WEEK"
select select "MONTH"
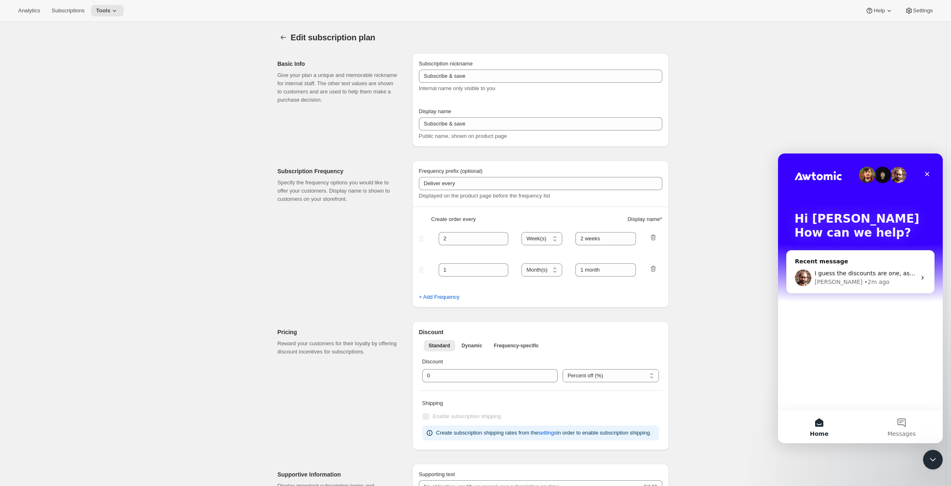
type input "Color Happy Creative"
type input "Creative"
type input "Pay"
type input "1"
select select "MONTH"
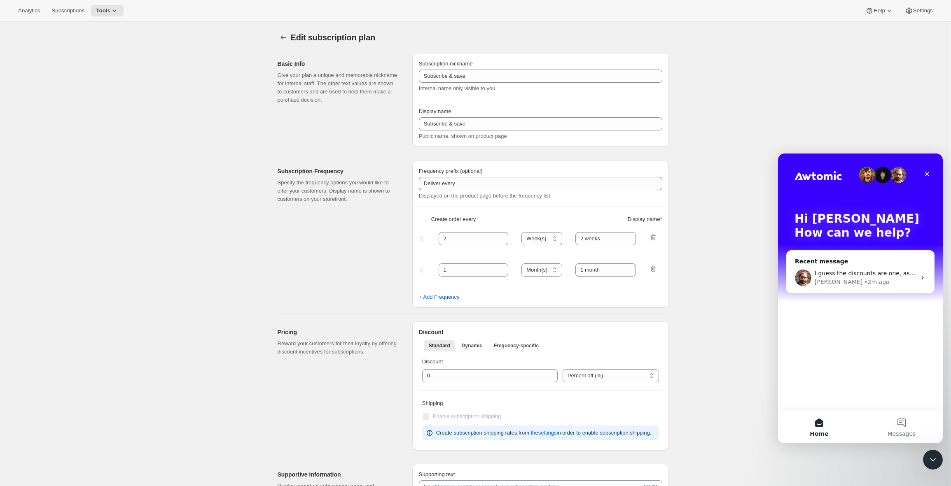
type input "Monthly"
select select "YEAR"
type input "Yearly"
checkbox input "true"
select select "FIXED_AMOUNT"
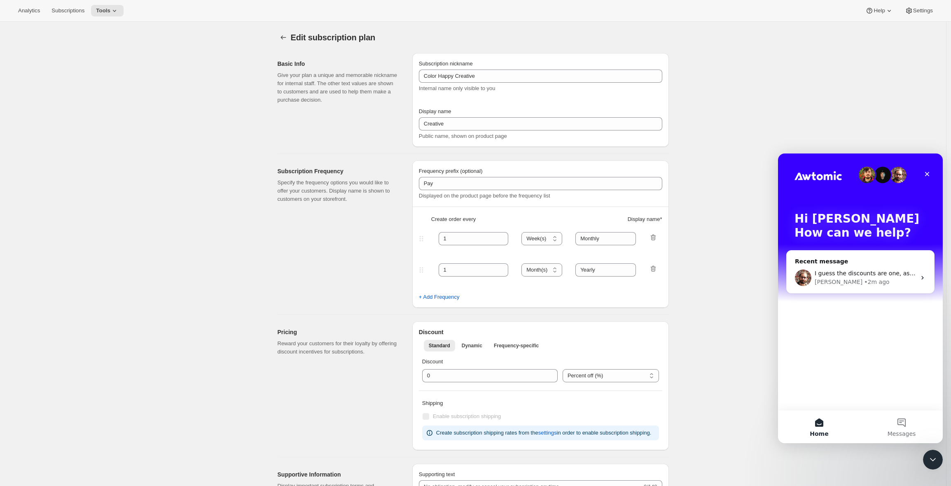
select select "MONTHDAY"
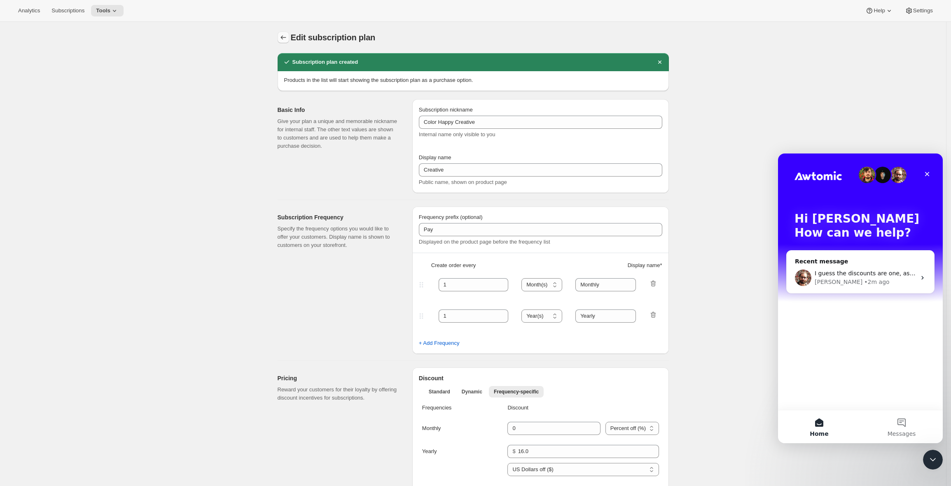
click at [286, 33] on button "Subscription plans" at bounding box center [283, 38] width 12 height 12
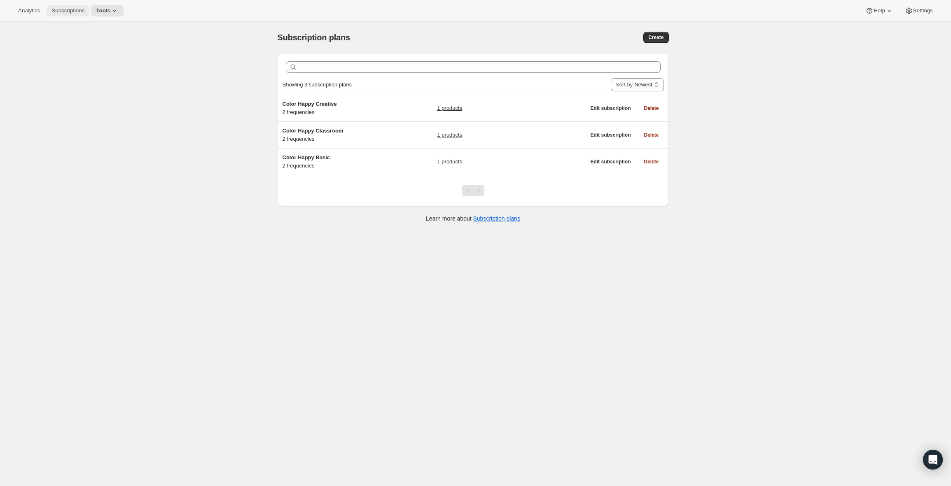
click at [67, 12] on span "Subscriptions" at bounding box center [67, 10] width 33 height 7
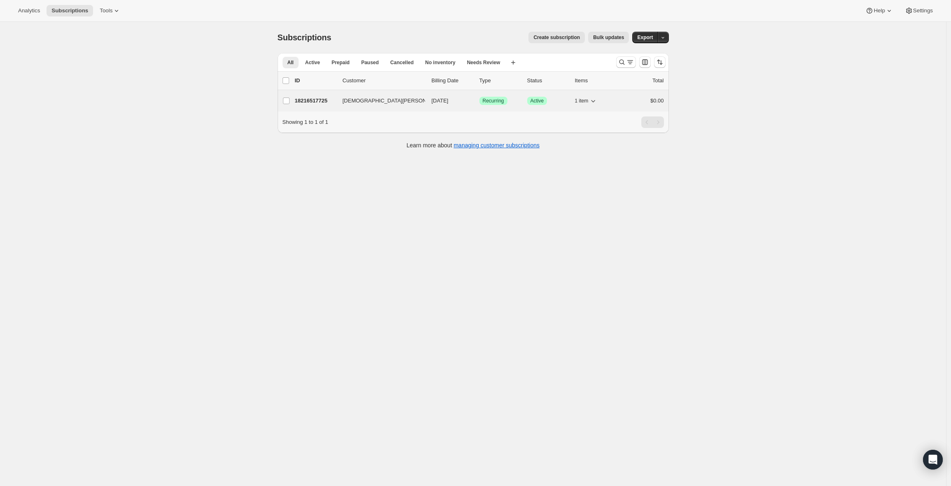
click at [361, 102] on span "[DEMOGRAPHIC_DATA][PERSON_NAME]" at bounding box center [395, 101] width 104 height 8
click at [321, 102] on p "18216517725" at bounding box center [315, 101] width 41 height 8
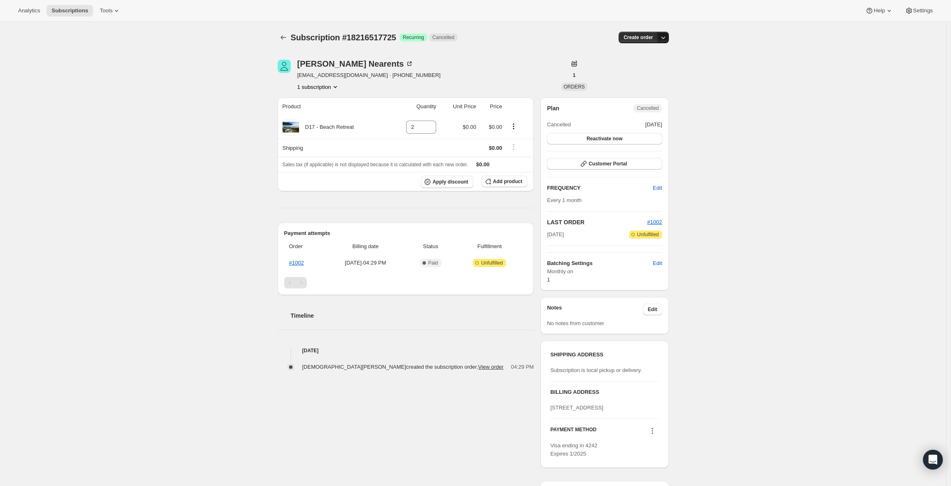
click at [669, 37] on button "button" at bounding box center [663, 38] width 12 height 12
click at [708, 47] on div "Subscription #18216517725. This page is ready Subscription #18216517725 Success…" at bounding box center [473, 282] width 946 height 521
click at [283, 36] on icon "Subscriptions" at bounding box center [283, 37] width 8 height 8
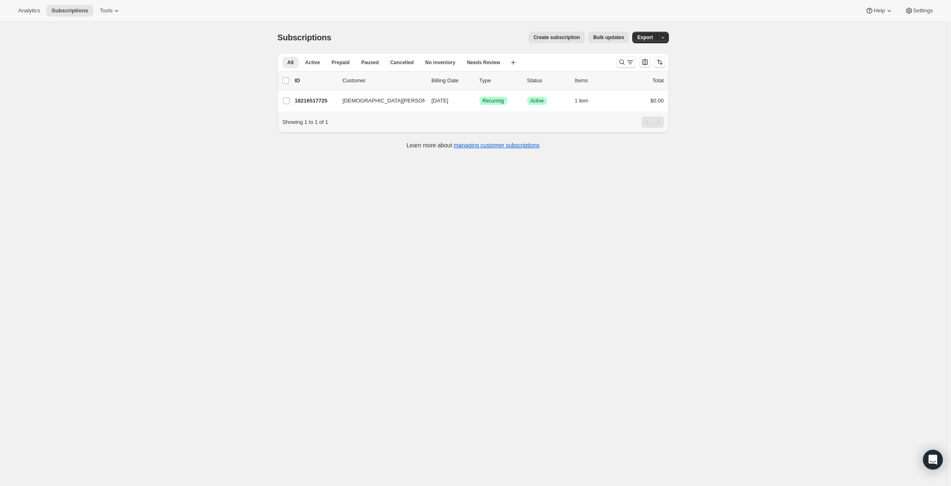
click at [538, 40] on span "Create subscription" at bounding box center [556, 37] width 47 height 7
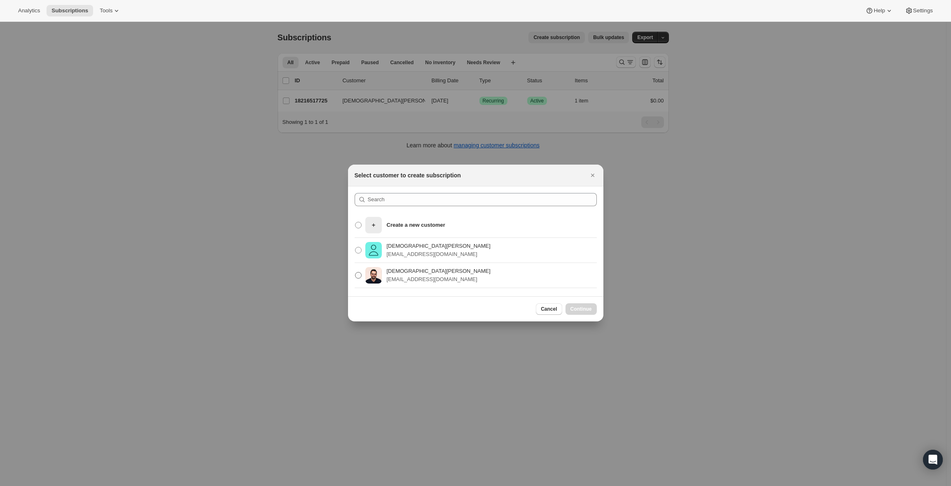
click at [429, 270] on p "[DEMOGRAPHIC_DATA][PERSON_NAME]" at bounding box center [439, 271] width 104 height 8
click at [355, 272] on input "[DEMOGRAPHIC_DATA][PERSON_NAME] [PERSON_NAME][EMAIL_ADDRESS][PERSON_NAME][DOMAI…" at bounding box center [355, 272] width 0 height 0
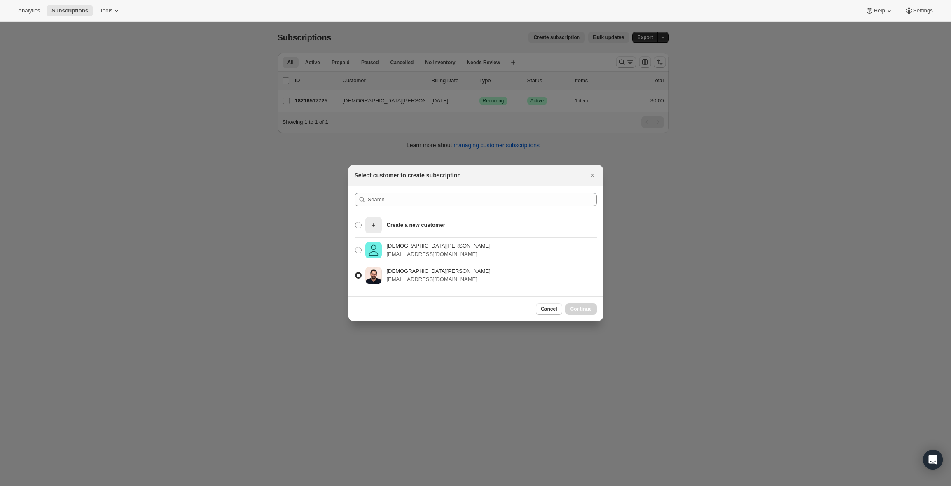
radio input "true"
click at [578, 309] on span "Continue" at bounding box center [580, 309] width 21 height 7
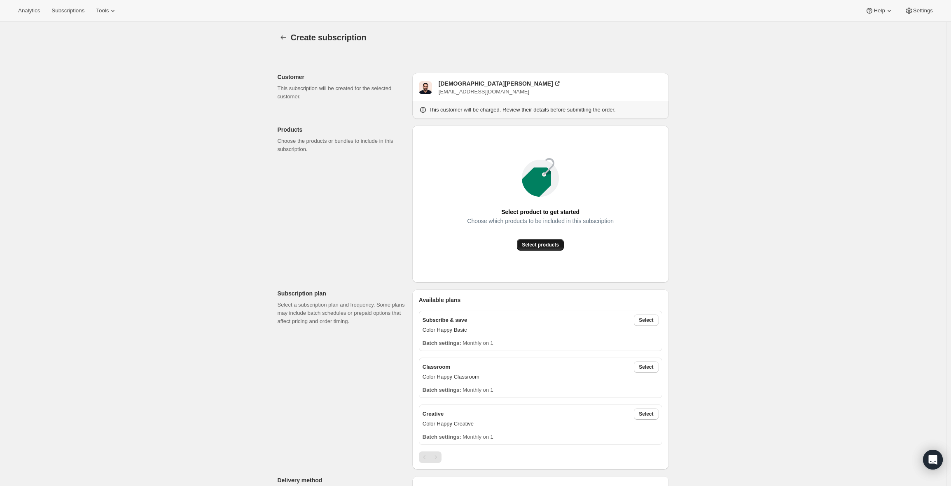
click at [548, 243] on span "Select products" at bounding box center [540, 245] width 37 height 7
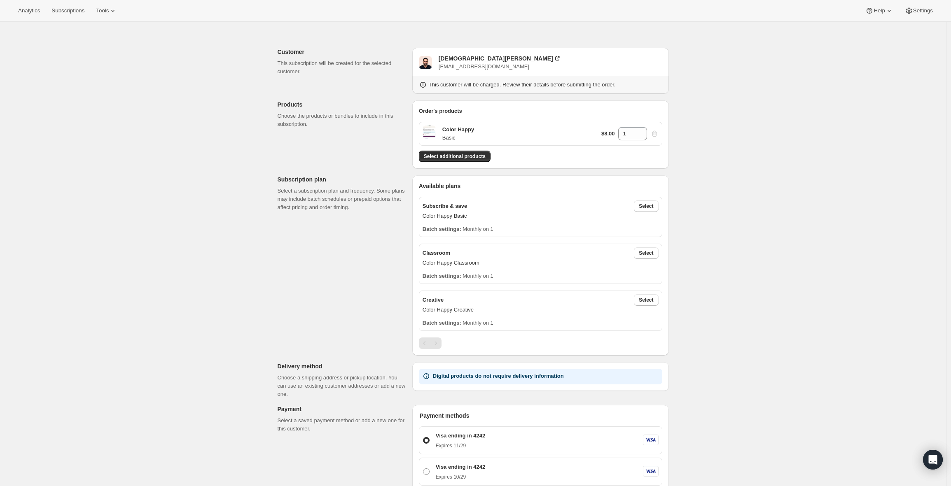
scroll to position [128, 0]
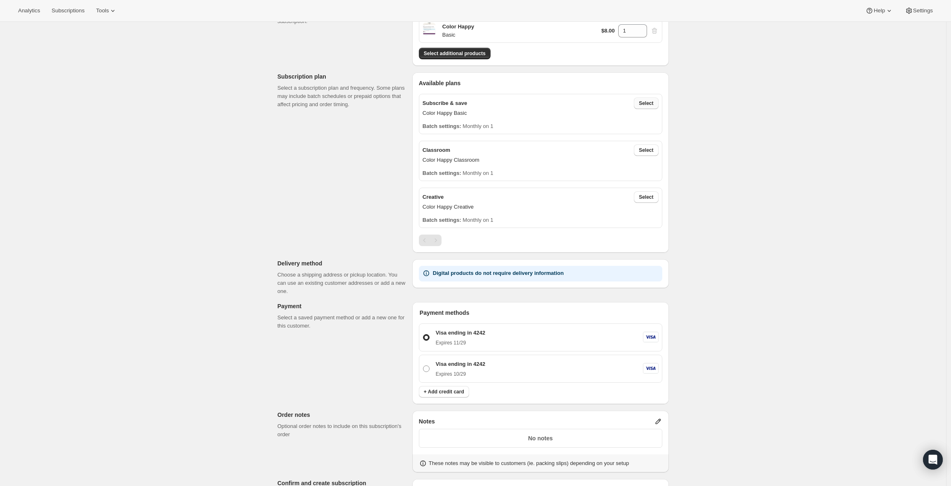
click at [647, 105] on span "Select" at bounding box center [645, 103] width 14 height 7
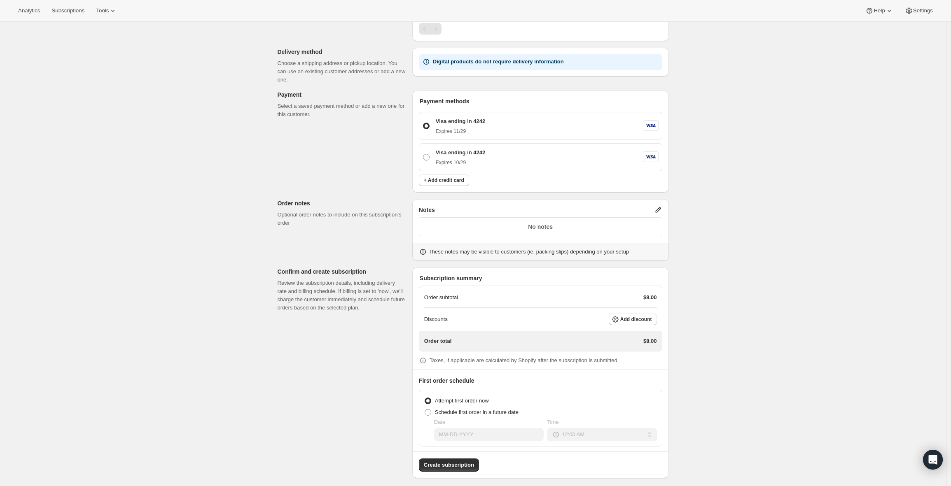
scroll to position [405, 0]
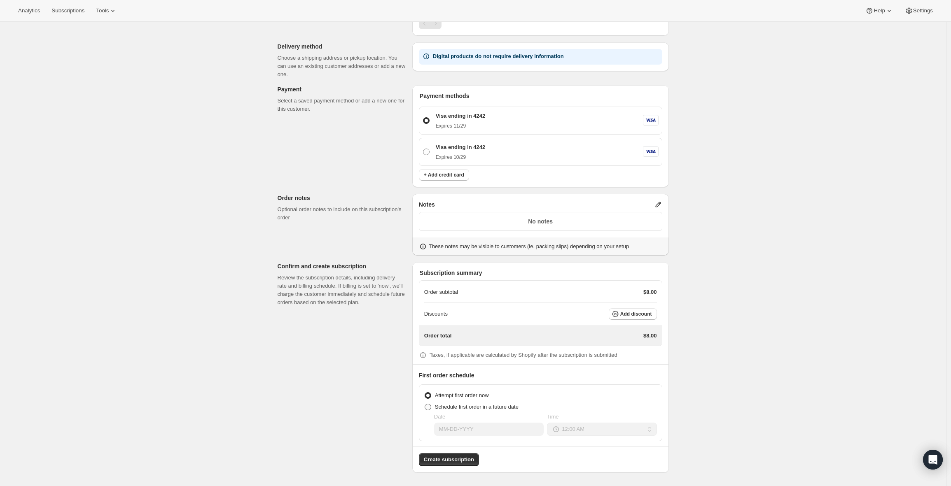
click at [468, 408] on span "Schedule first order in a future date" at bounding box center [477, 407] width 84 height 6
click at [425, 404] on input "Schedule first order in a future date" at bounding box center [424, 404] width 0 height 0
radio input "true"
click at [508, 432] on input "Date" at bounding box center [489, 429] width 110 height 13
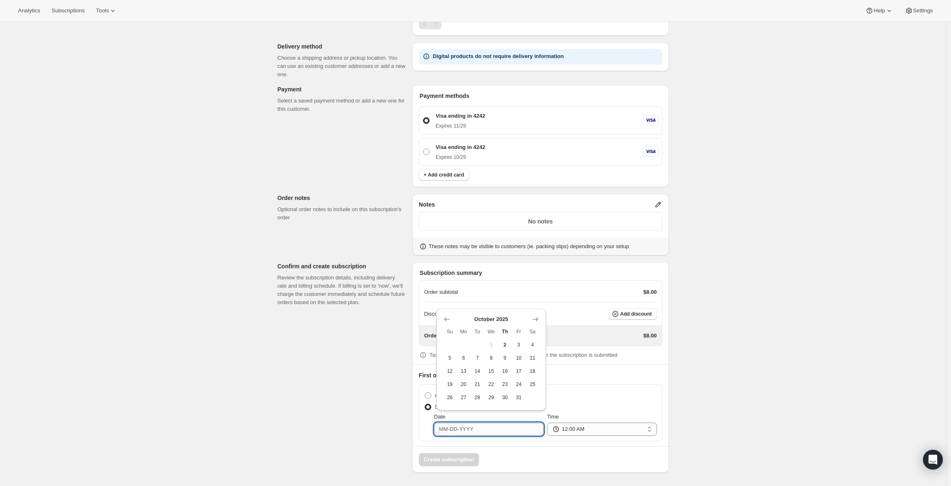
click at [508, 432] on input "Date" at bounding box center [489, 429] width 110 height 13
click at [539, 320] on icon "Show next month, November 2025" at bounding box center [535, 319] width 8 height 8
click at [532, 332] on span "1" at bounding box center [532, 332] width 7 height 7
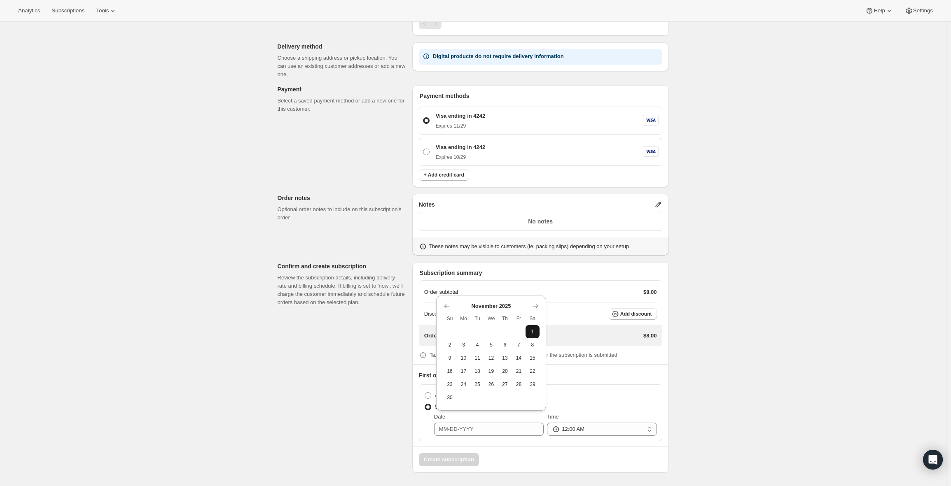
type input "[DATE]"
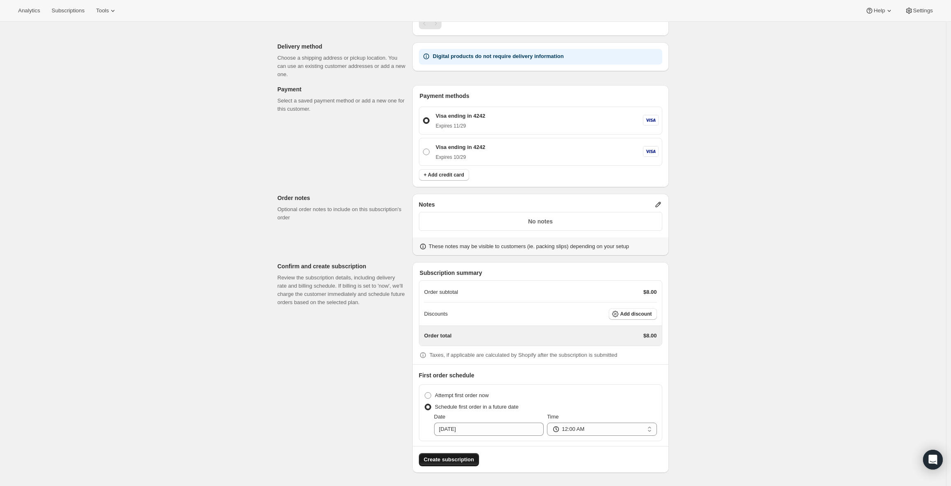
click at [461, 461] on span "Create subscription" at bounding box center [449, 460] width 50 height 8
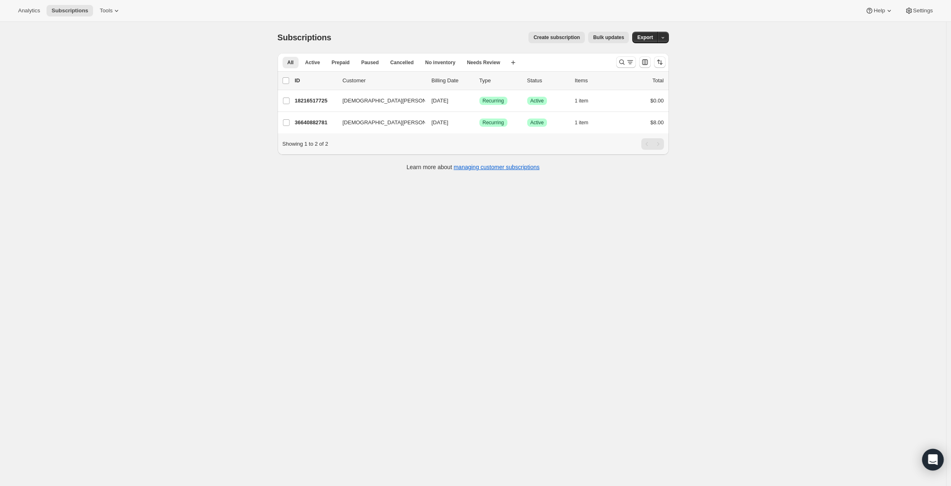
click at [930, 458] on icon "Open Intercom Messenger" at bounding box center [931, 459] width 9 height 11
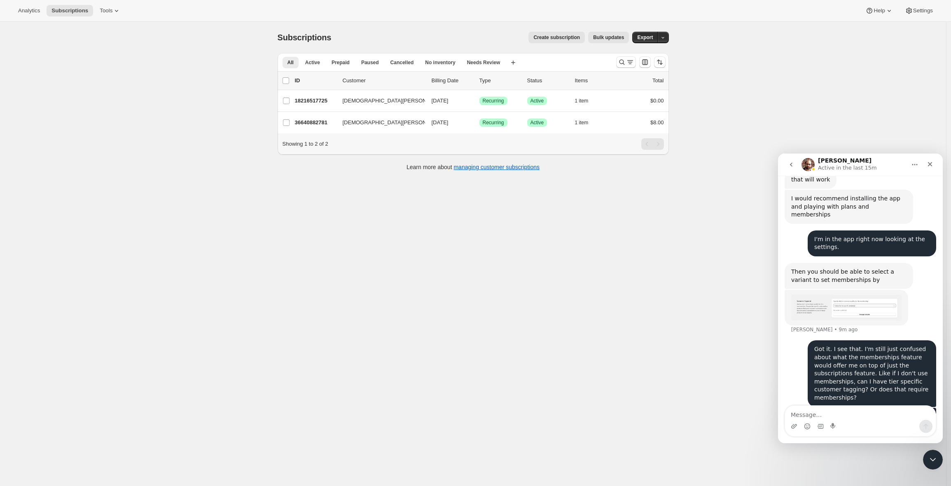
scroll to position [455, 0]
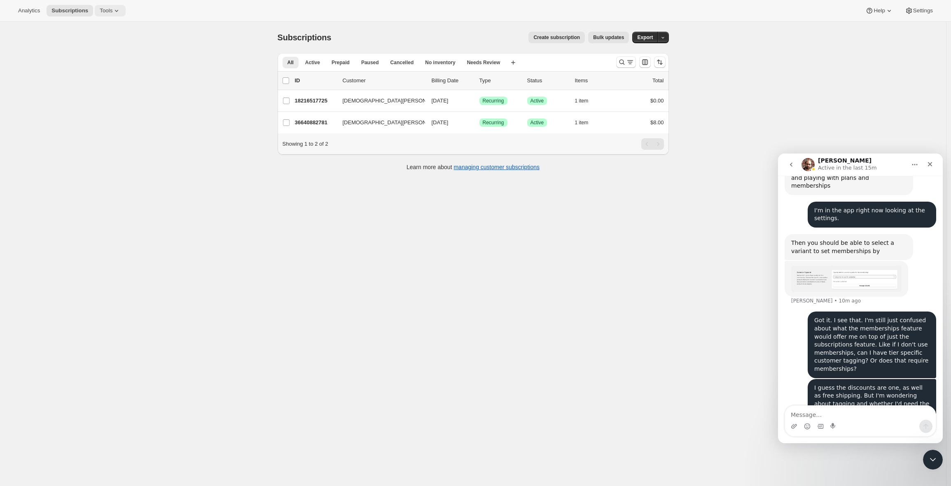
click at [108, 10] on span "Tools" at bounding box center [106, 10] width 13 height 7
click at [919, 11] on span "Settings" at bounding box center [923, 10] width 20 height 7
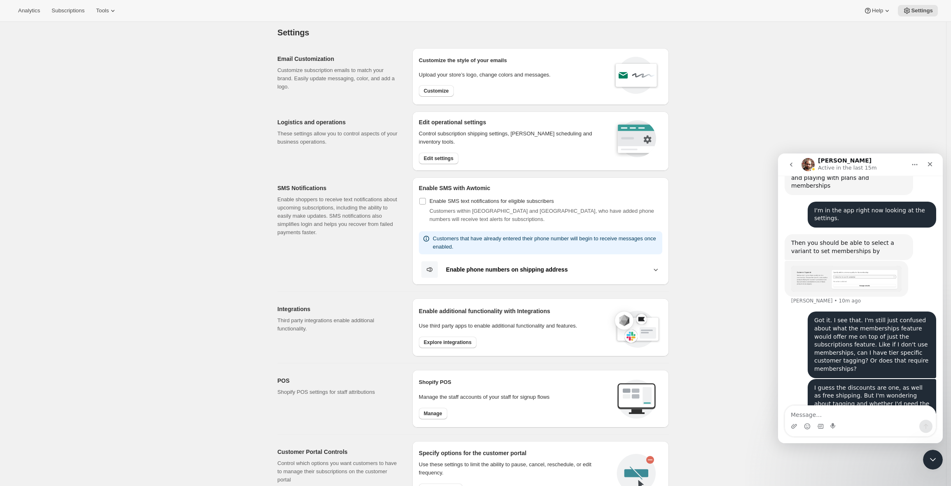
scroll to position [11, 0]
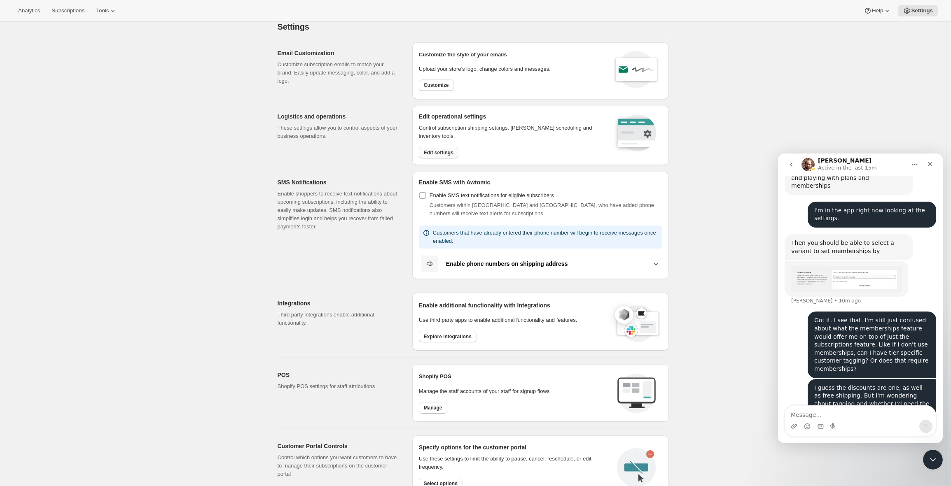
click at [444, 150] on span "Edit settings" at bounding box center [439, 152] width 30 height 7
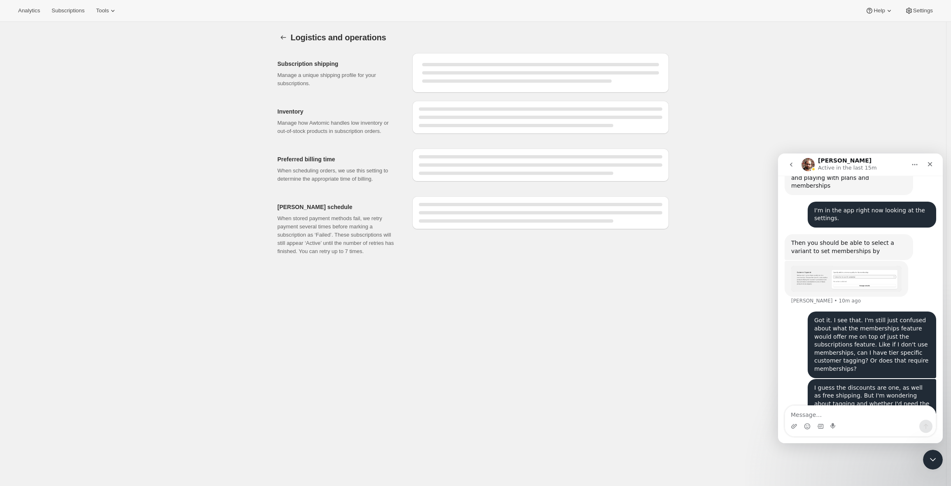
select select "04:00"
select select "DAY"
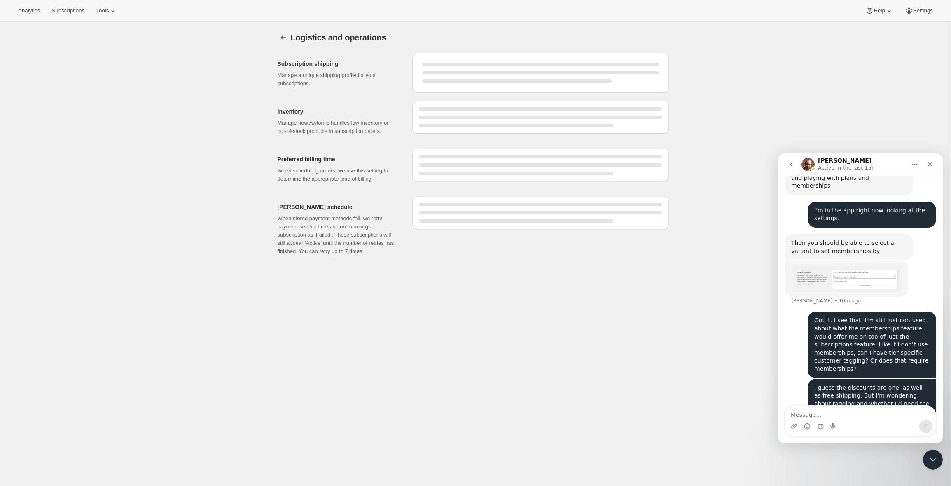
select select "DAY"
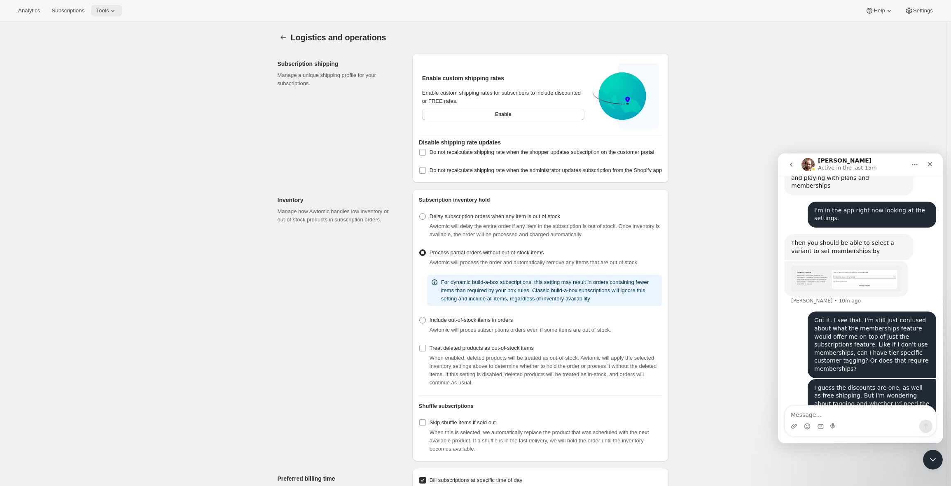
click at [104, 11] on span "Tools" at bounding box center [102, 10] width 13 height 7
click at [110, 26] on span "Subscription Plans" at bounding box center [100, 28] width 44 height 6
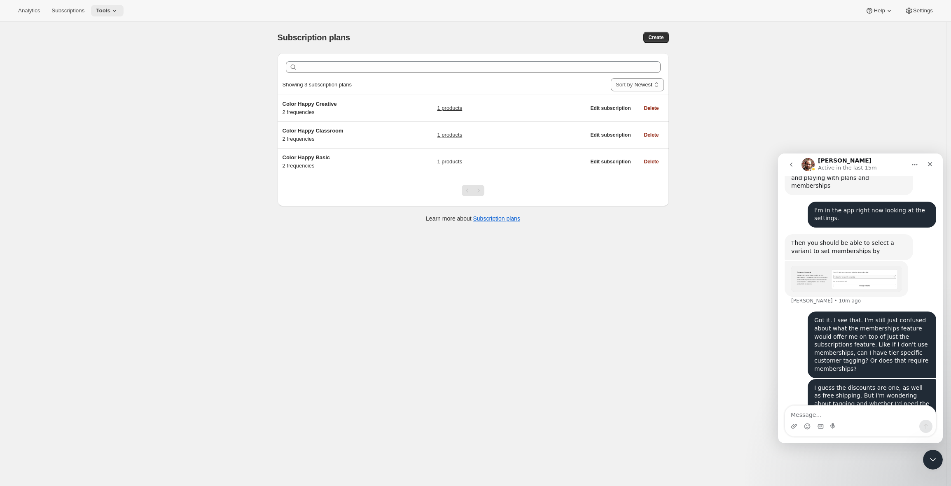
click at [110, 9] on span "Tools" at bounding box center [103, 10] width 14 height 7
click at [114, 43] on span "Add-ons" at bounding box center [114, 42] width 73 height 8
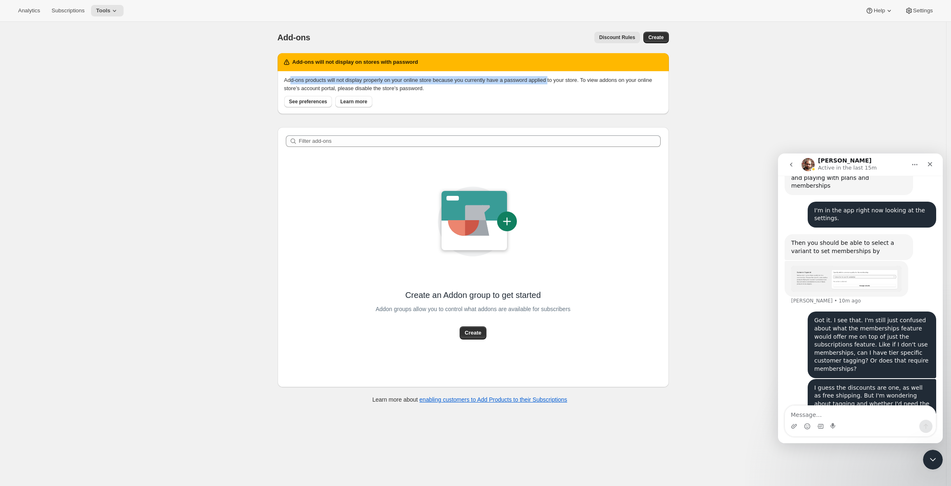
drag, startPoint x: 294, startPoint y: 82, endPoint x: 567, endPoint y: 81, distance: 272.5
click at [567, 81] on p "Add-ons products will not display properly on your online store because you cur…" at bounding box center [473, 84] width 378 height 16
drag, startPoint x: 306, startPoint y: 86, endPoint x: 422, endPoint y: 90, distance: 115.8
click at [461, 91] on p "Add-ons products will not display properly on your online store because you cur…" at bounding box center [473, 84] width 378 height 16
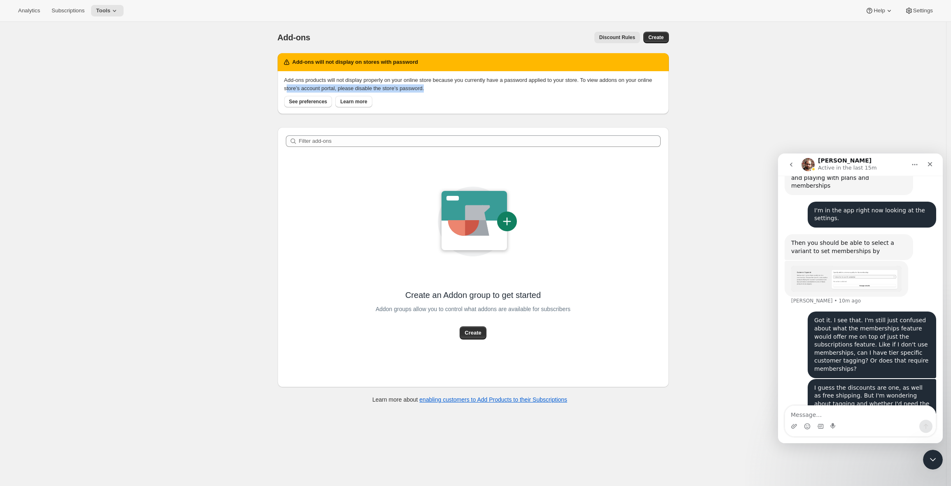
click at [421, 90] on p "Add-ons products will not display properly on your online store because you cur…" at bounding box center [473, 84] width 378 height 16
click at [118, 12] on icon at bounding box center [114, 11] width 8 height 8
click at [115, 53] on span "Bundles" at bounding box center [114, 56] width 73 height 8
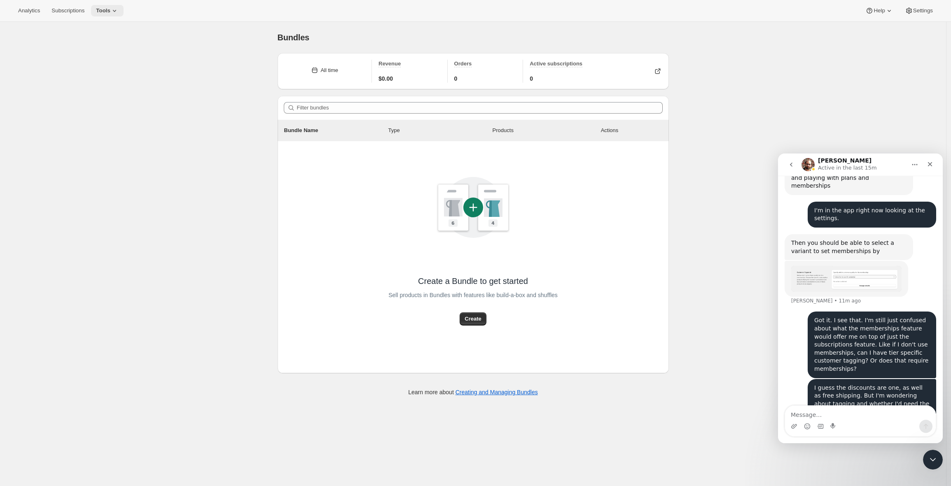
click at [110, 9] on span "Tools" at bounding box center [103, 10] width 14 height 7
click at [604, 180] on div "Create a Bundle to get started Sell products in Bundles with features like buil…" at bounding box center [472, 257] width 391 height 232
click at [878, 10] on span "Help" at bounding box center [878, 10] width 11 height 7
click at [919, 9] on span "Settings" at bounding box center [923, 10] width 20 height 7
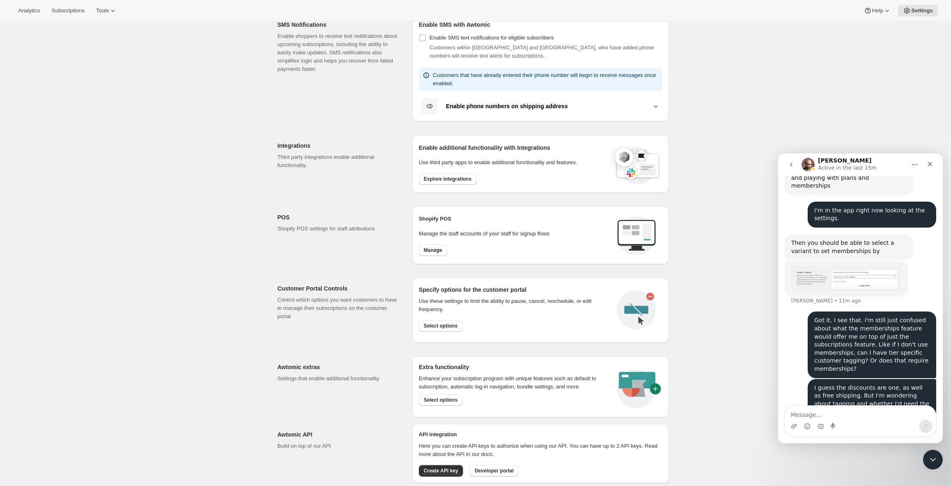
scroll to position [189, 0]
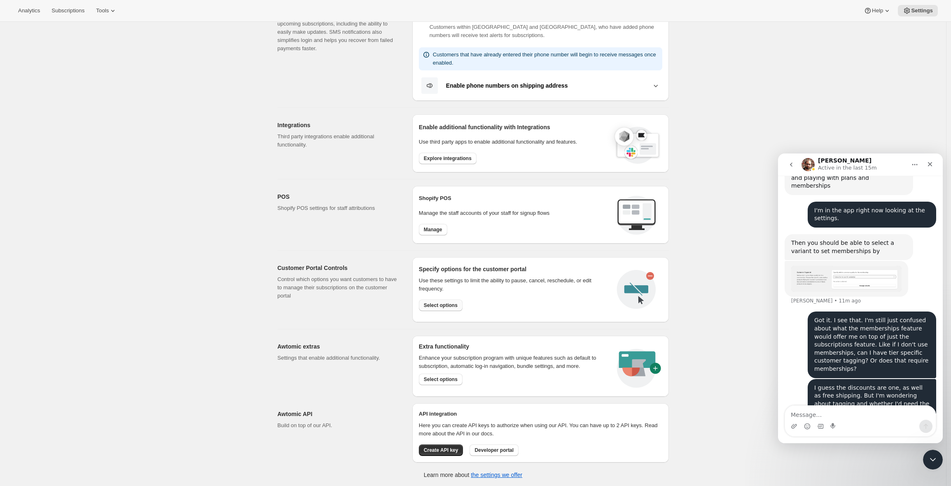
click at [444, 307] on span "Select options" at bounding box center [441, 305] width 34 height 7
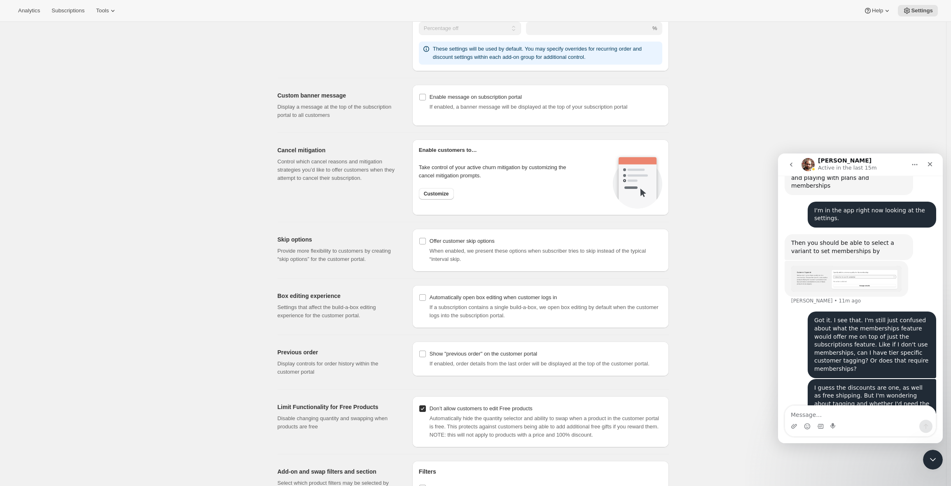
scroll to position [520, 0]
click at [835, 410] on textarea "Message…" at bounding box center [860, 413] width 151 height 14
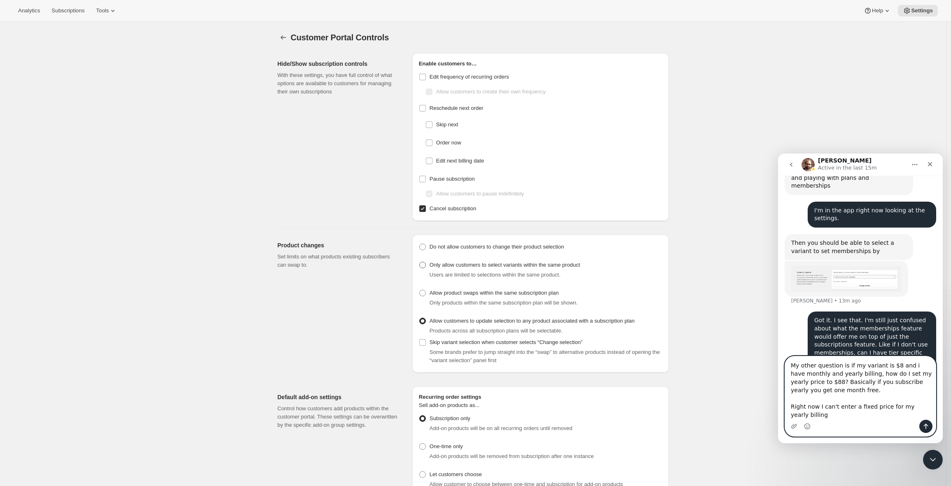
scroll to position [505, 0]
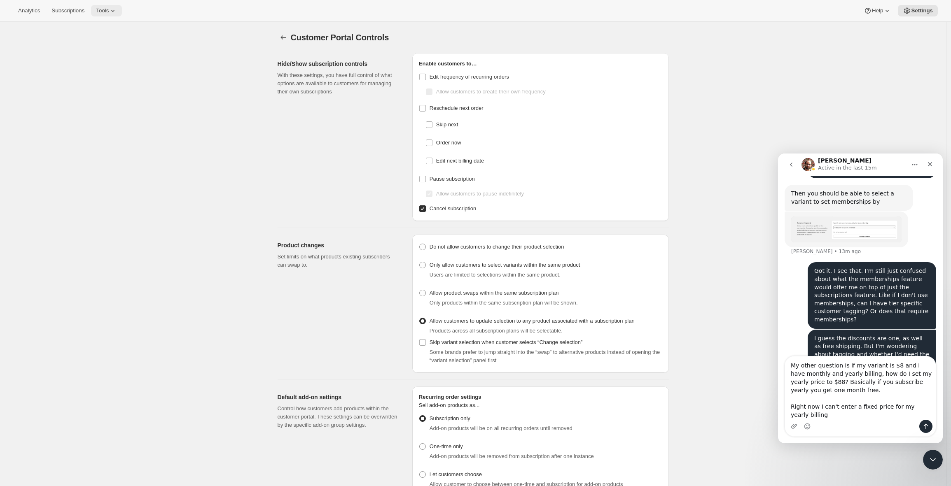
click at [109, 9] on span "Tools" at bounding box center [102, 10] width 13 height 7
click at [834, 417] on textarea "My other question is if my variant is $8 and i have monthly and yearly billing,…" at bounding box center [860, 388] width 151 height 63
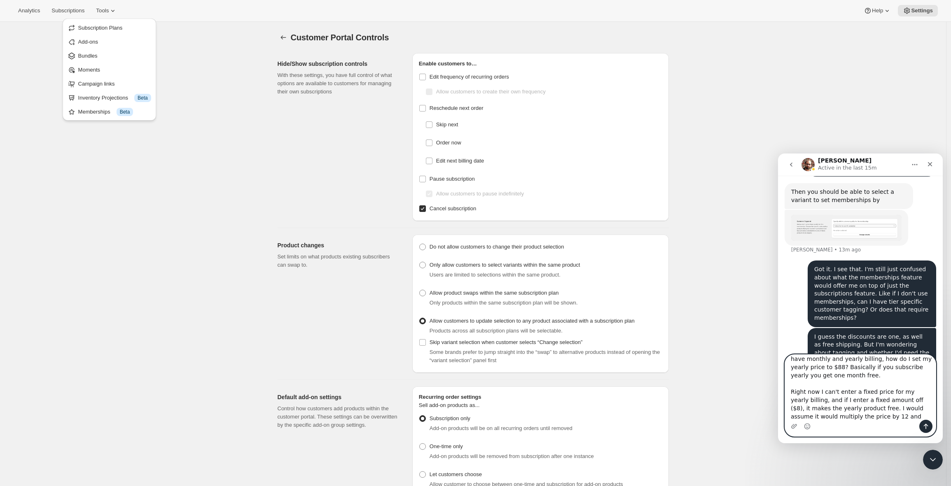
scroll to position [21, 0]
type textarea "My other question is if my variant is $8 and i have monthly and yearly billing,…"
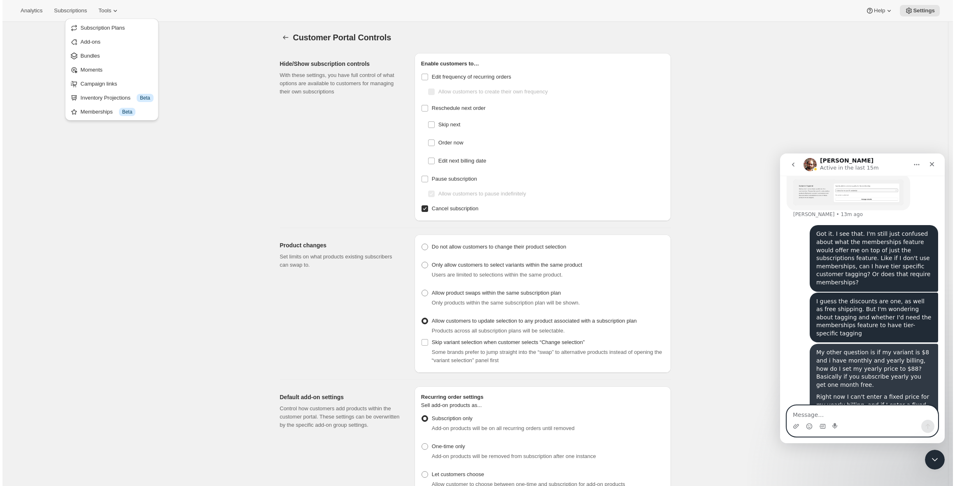
scroll to position [543, 0]
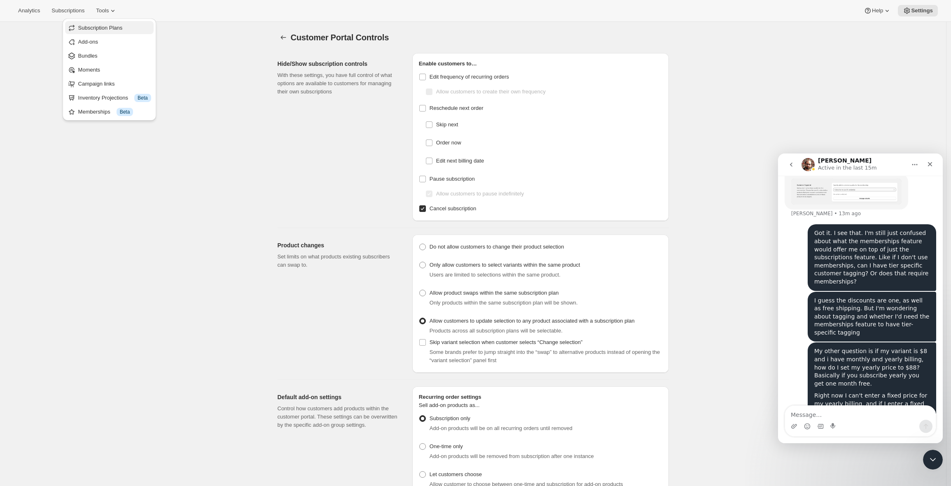
click at [114, 26] on span "Subscription Plans" at bounding box center [100, 28] width 44 height 6
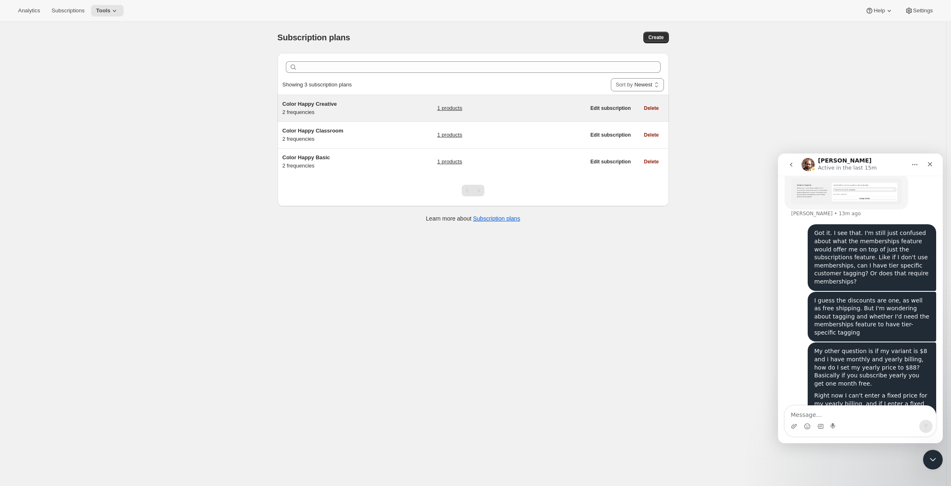
click at [315, 107] on span "Color Happy Creative" at bounding box center [309, 104] width 54 height 6
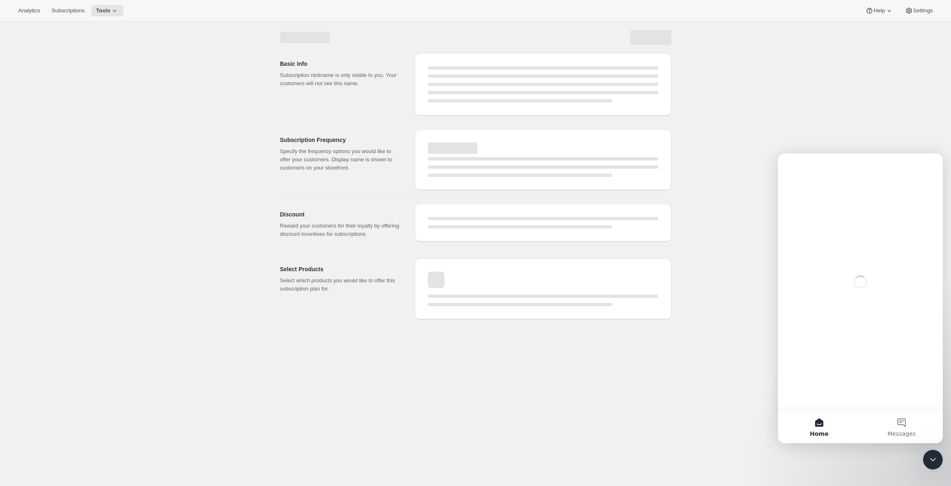
select select "WEEK"
select select "MONTH"
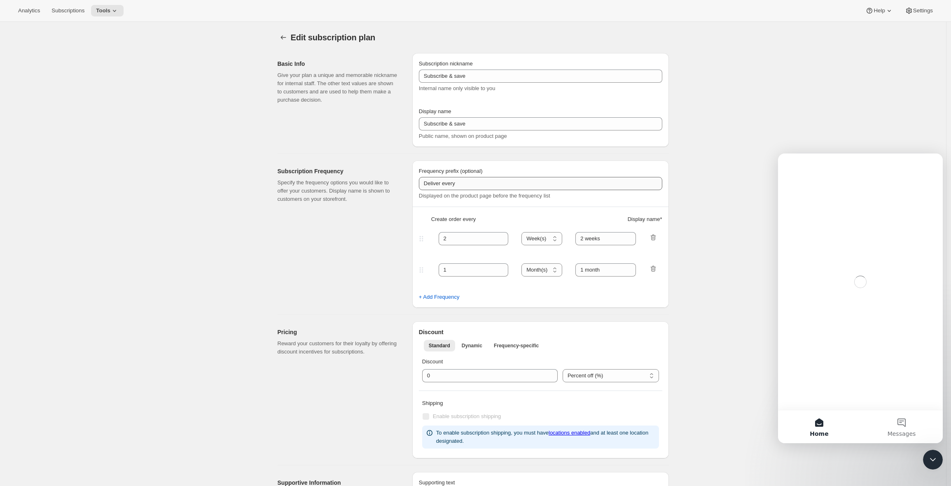
type input "Color Happy Creative"
type input "Creative"
type input "Pay"
type input "1"
select select "MONTH"
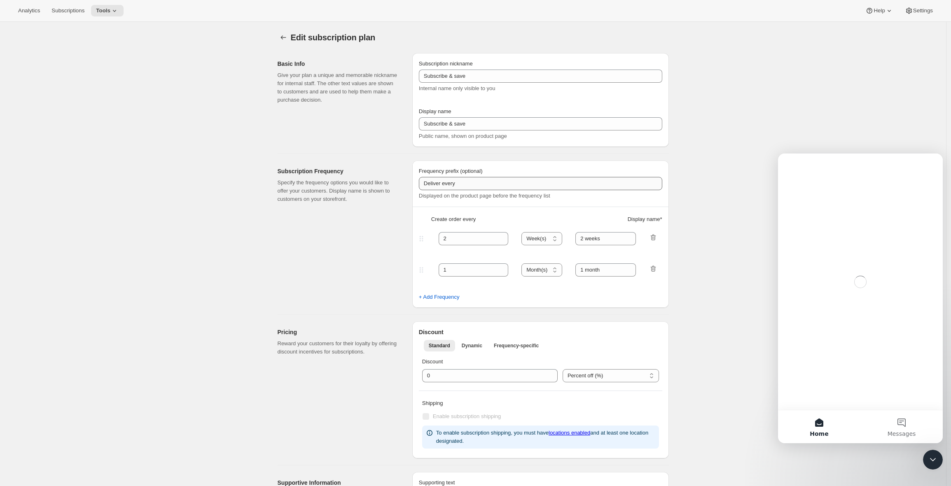
type input "Monthly"
select select "YEAR"
type input "Yearly"
checkbox input "true"
select select "FIXED_AMOUNT"
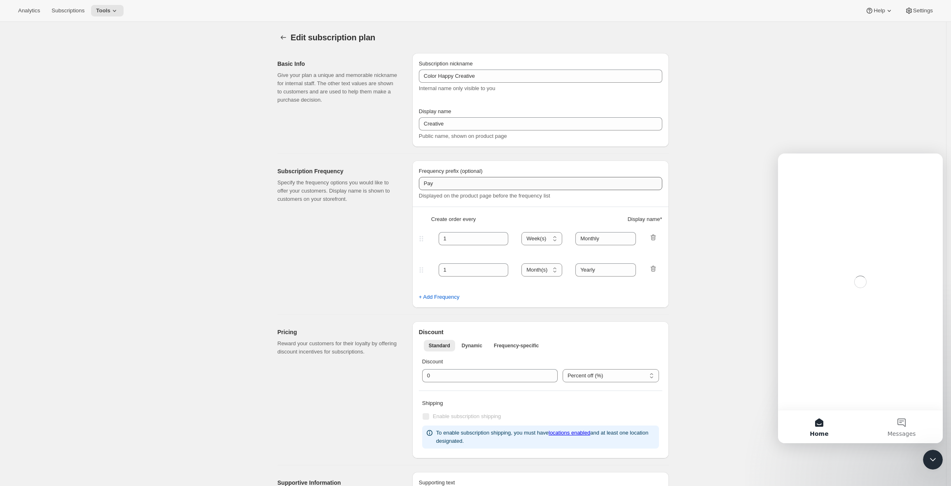
select select "MONTHDAY"
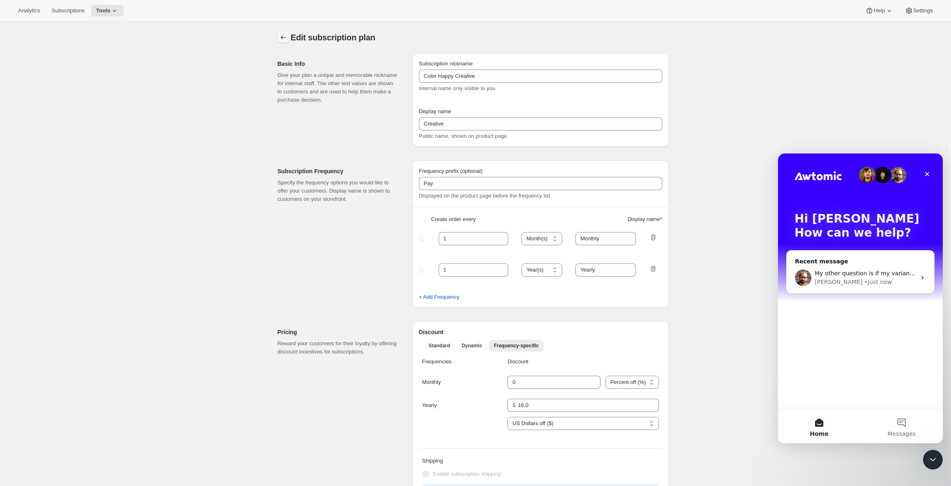
click at [287, 36] on icon "Subscription plans" at bounding box center [283, 37] width 8 height 8
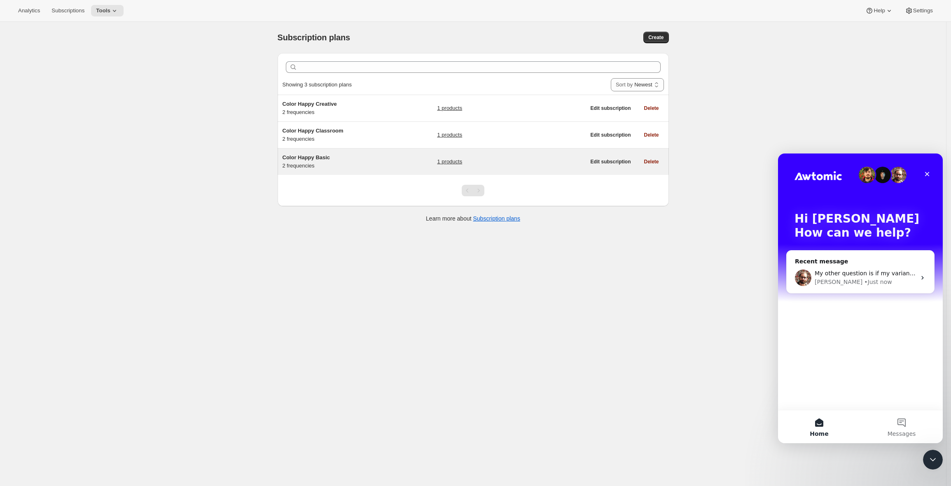
click at [328, 158] on span "Color Happy Basic" at bounding box center [306, 157] width 48 height 6
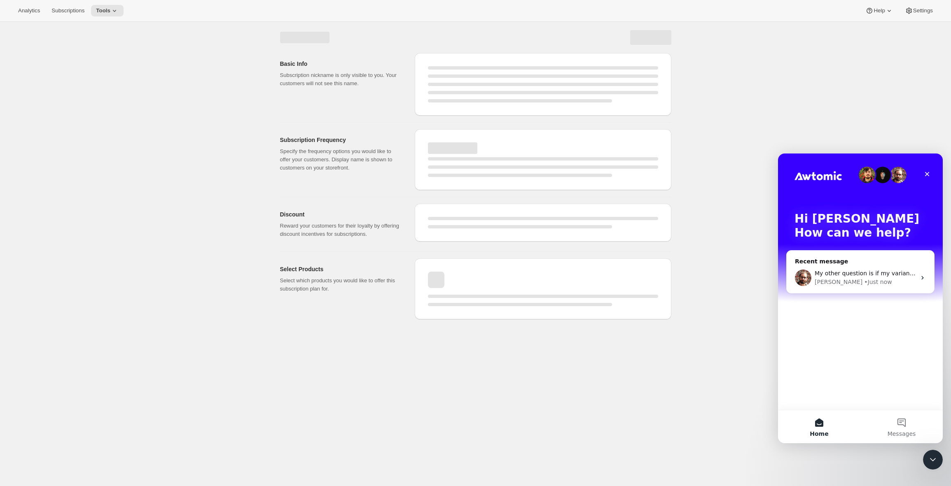
select select "WEEK"
select select "MONTH"
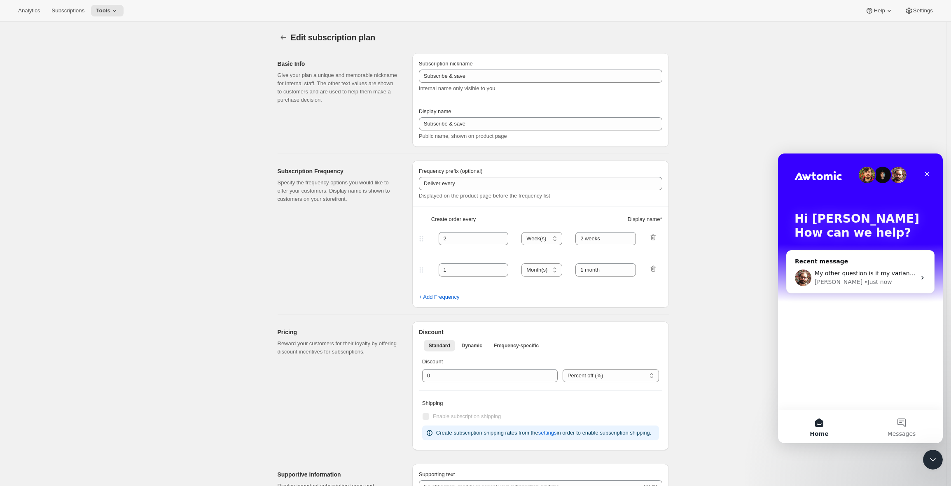
type input "Color Happy Basic"
type input "Pay every"
type input "1"
select select "MONTH"
type input "Monthly"
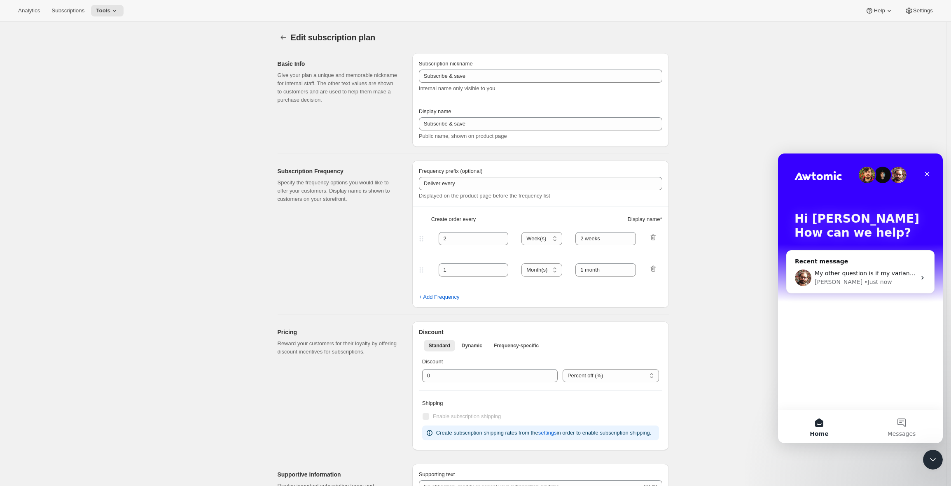
select select "YEAR"
type input "Yearly"
checkbox input "true"
select select "FIXED_AMOUNT"
select select "MONTHDAY"
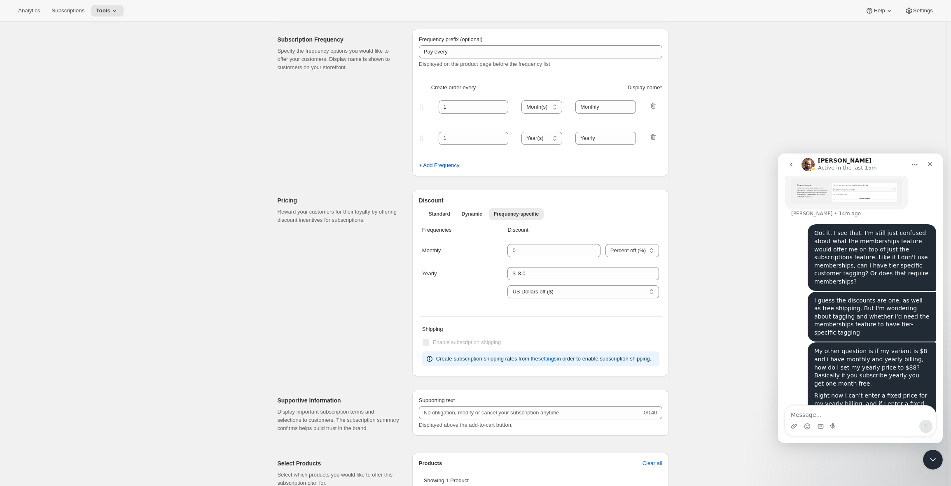
scroll to position [133, 0]
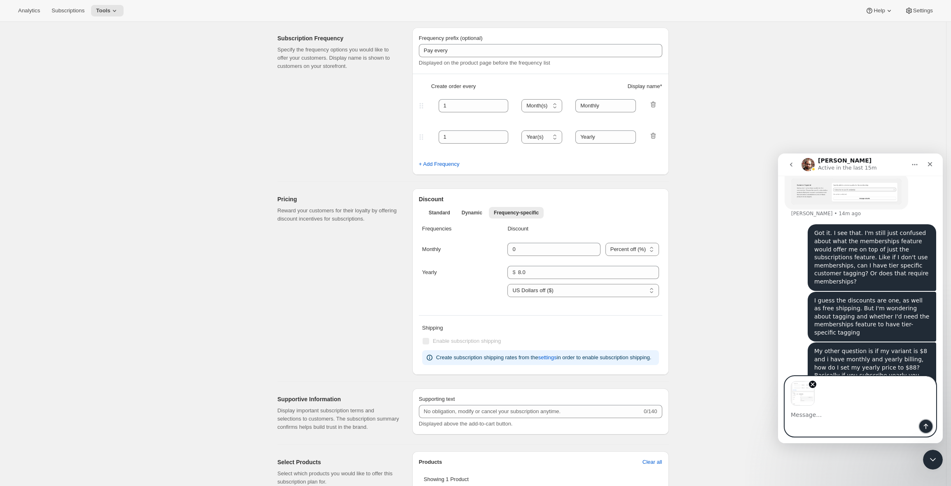
click at [929, 431] on button "Send a message…" at bounding box center [925, 426] width 13 height 13
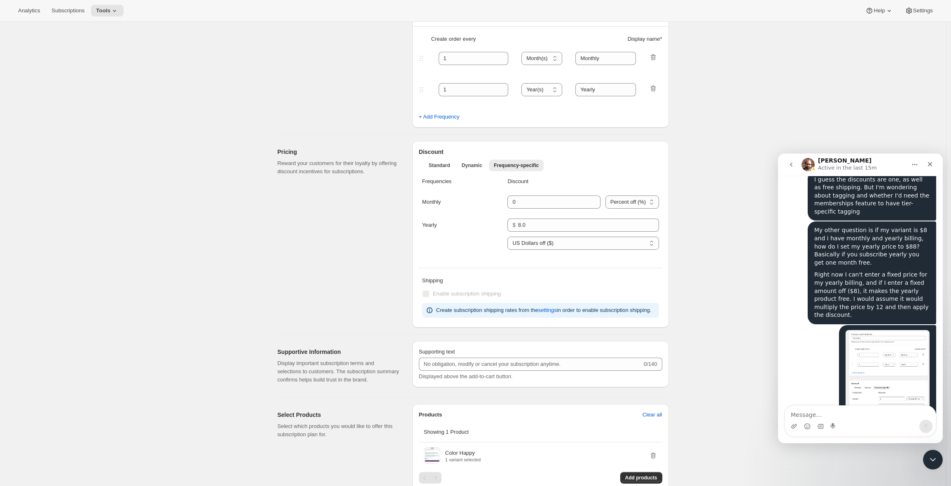
scroll to position [130, 0]
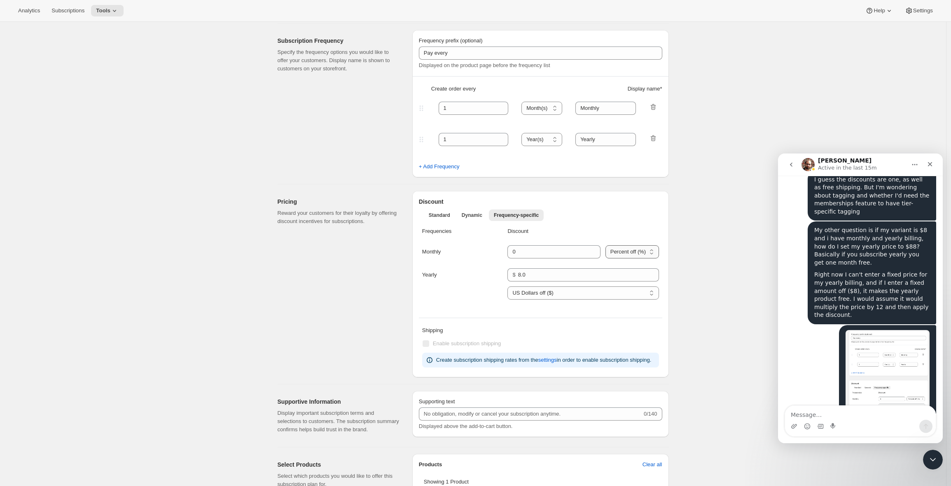
click at [615, 247] on select "Percent off (%) US Dollars off ($)" at bounding box center [632, 251] width 54 height 13
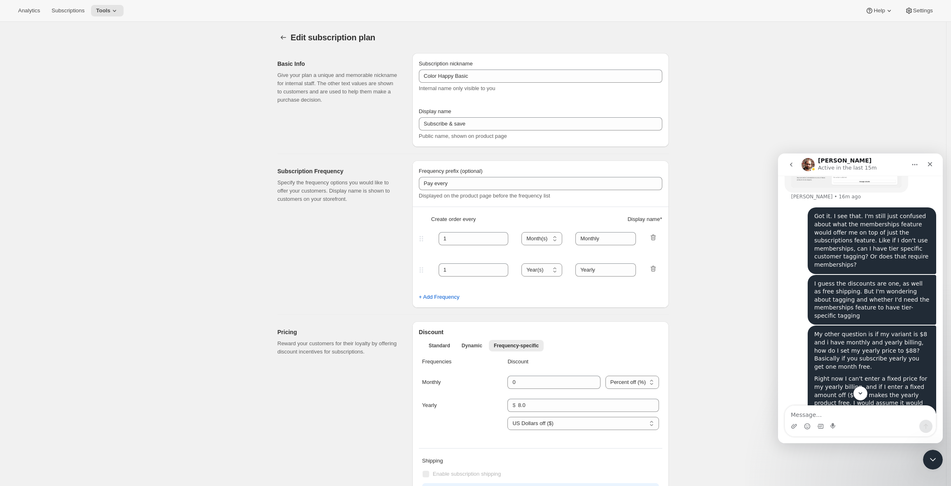
scroll to position [664, 0]
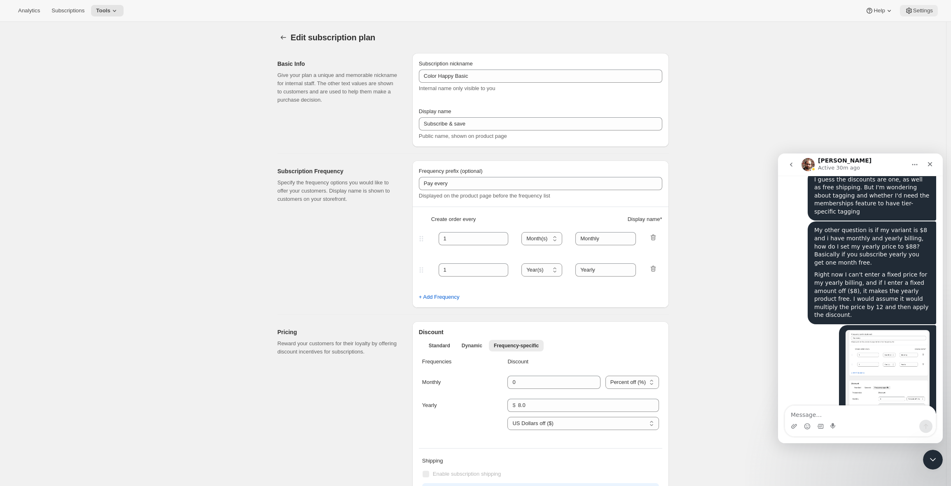
click at [919, 10] on span "Settings" at bounding box center [923, 10] width 20 height 7
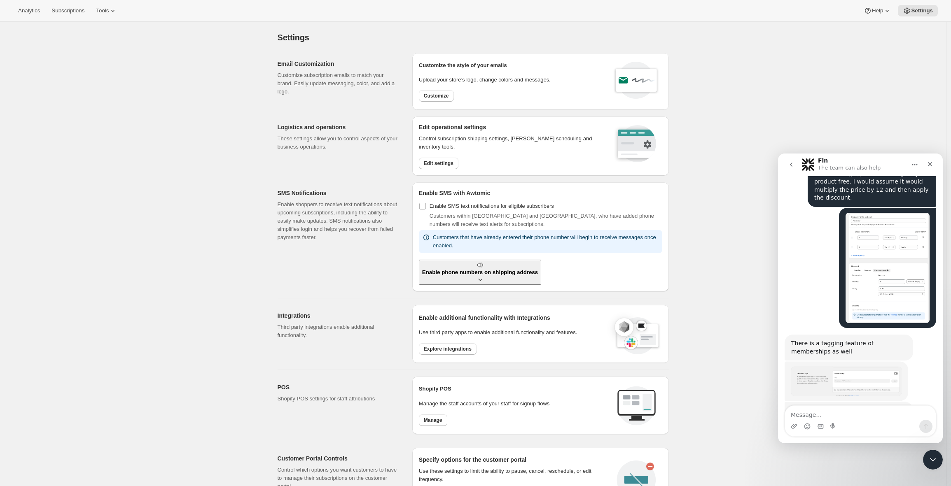
scroll to position [788, 0]
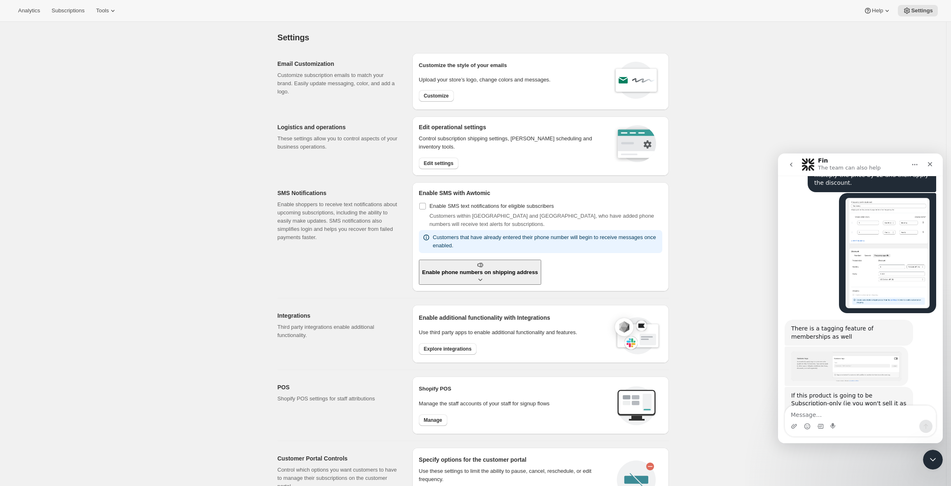
click at [851, 352] on img "Brian says…" at bounding box center [846, 367] width 110 height 30
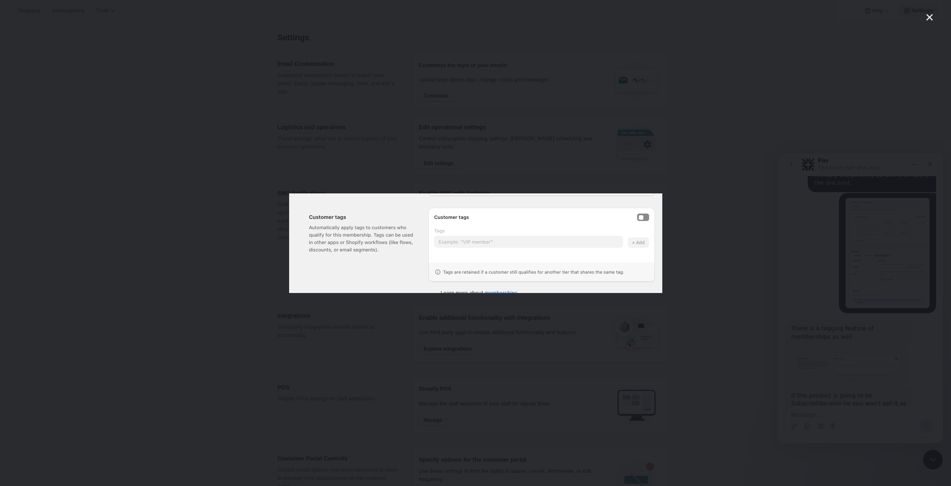
click at [761, 154] on div "Intercom messenger" at bounding box center [475, 243] width 951 height 486
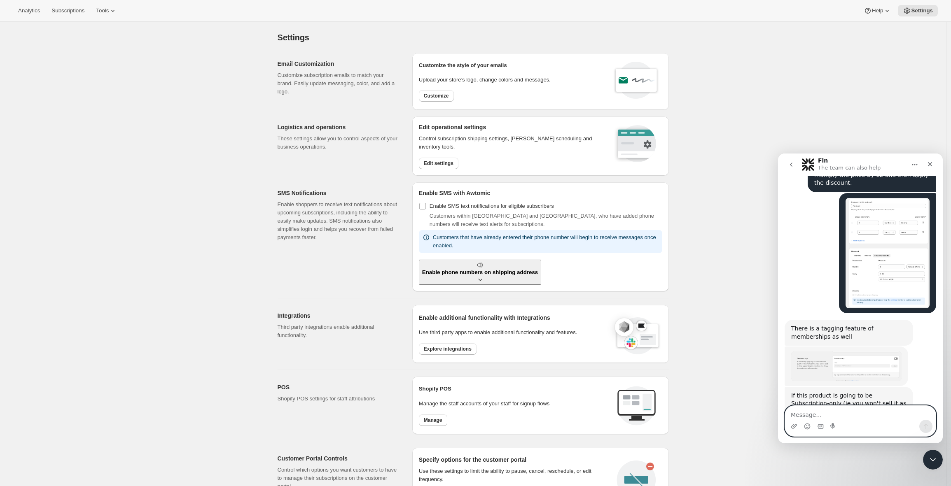
click at [840, 415] on textarea "Message…" at bounding box center [860, 413] width 151 height 14
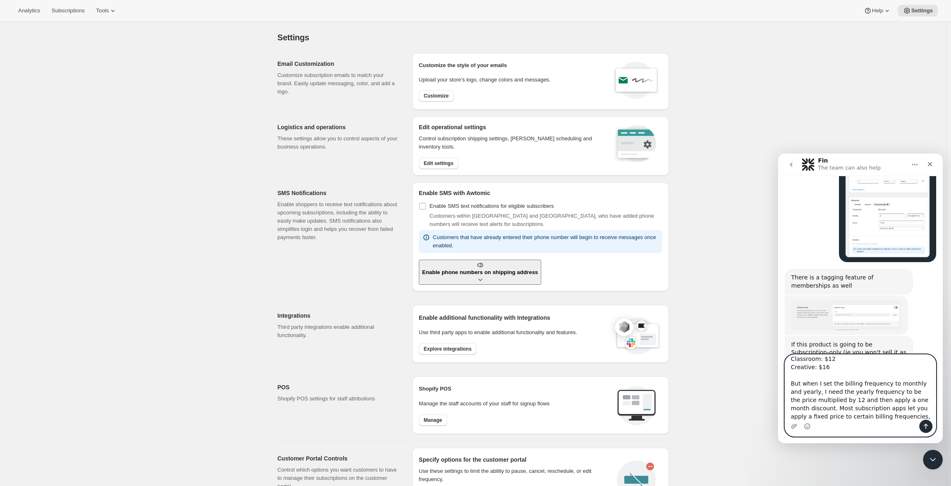
scroll to position [38, 0]
type textarea "So the product variants are priced in shopify: Basic: $8 Classroom: $12 Creativ…"
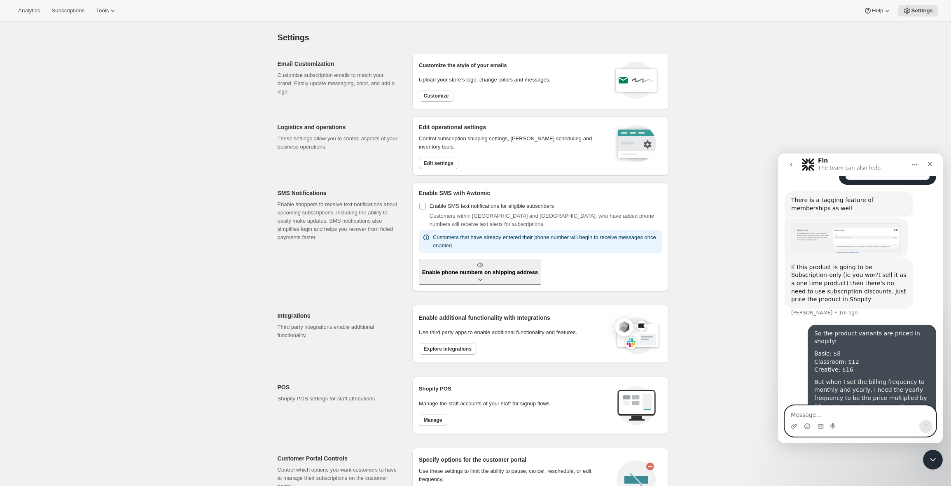
scroll to position [917, 0]
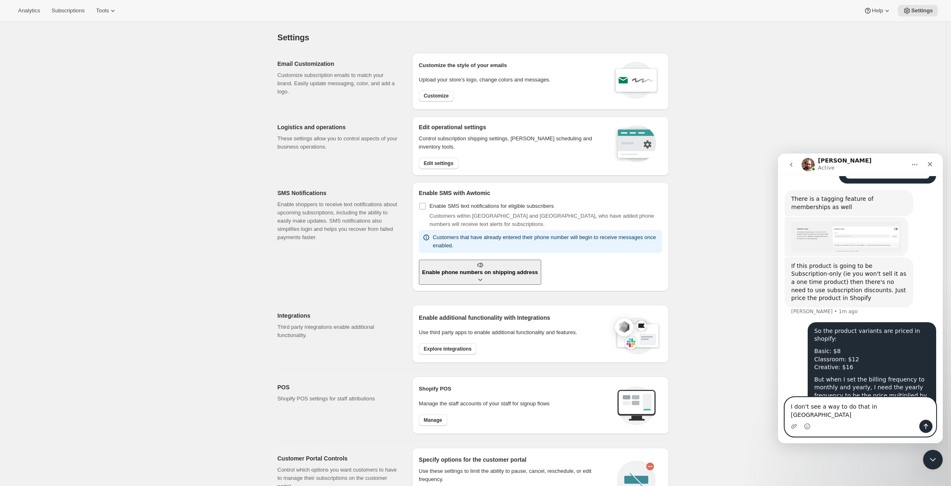
type textarea "I don't see a way to do that in [GEOGRAPHIC_DATA]"
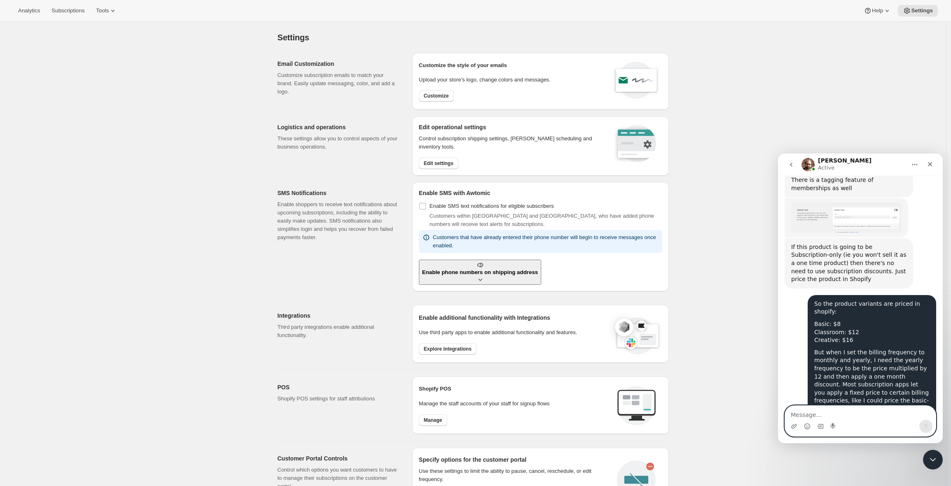
scroll to position [985, 0]
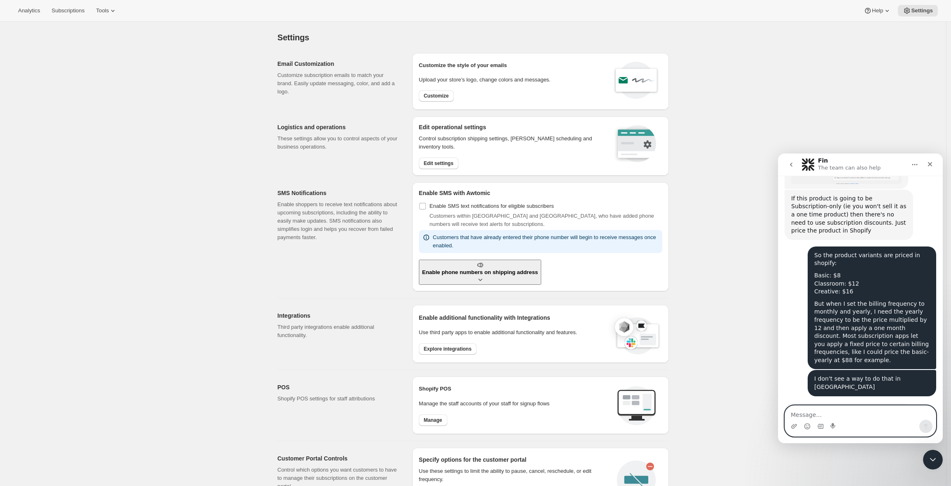
click at [834, 415] on textarea "Message…" at bounding box center [860, 413] width 151 height 14
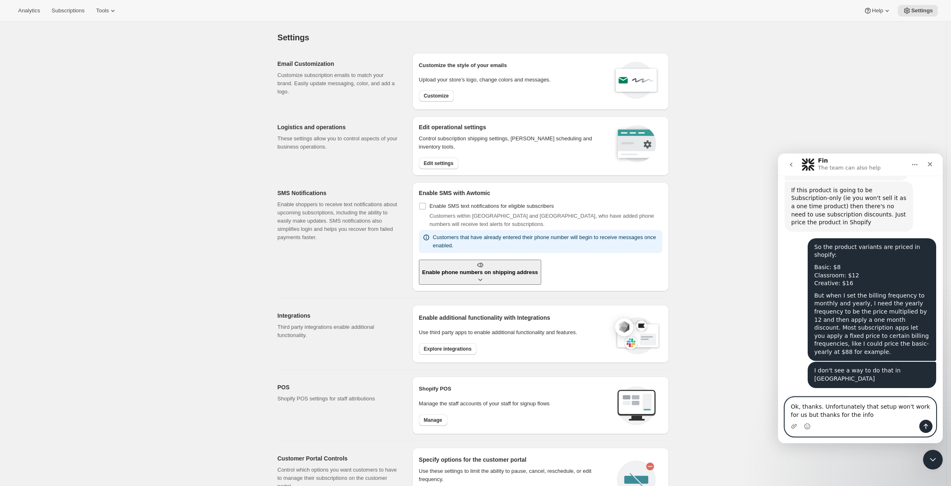
type textarea "Ok, thanks. Unfortunately that setup won't work for us but thanks for the info."
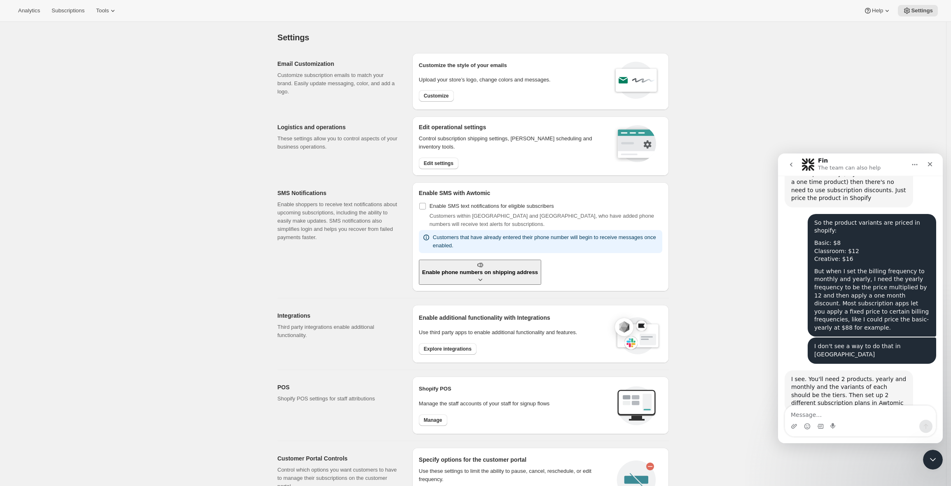
click at [142, 130] on div "Settings. This page is ready Settings Email Customization Customize subscriptio…" at bounding box center [473, 350] width 946 height 656
